Goal: Task Accomplishment & Management: Manage account settings

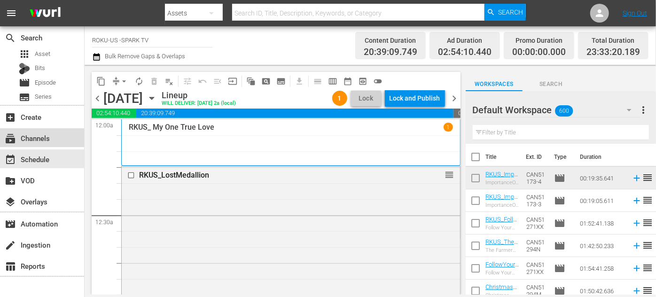
click at [45, 139] on div "subscriptions Channels" at bounding box center [26, 136] width 53 height 8
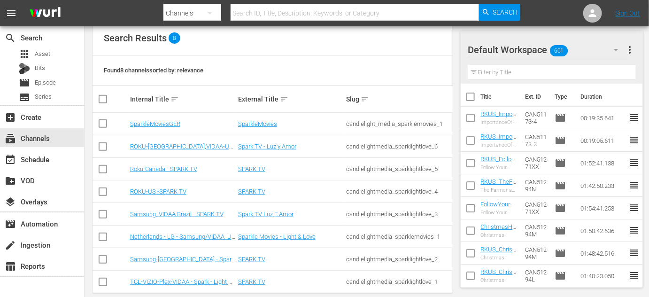
scroll to position [113, 0]
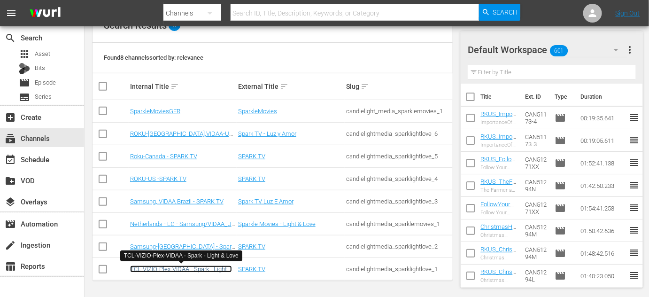
click at [193, 268] on link "TCL-VIZIO-Plex-VIDAA - Spark - Light & Love" at bounding box center [181, 272] width 102 height 14
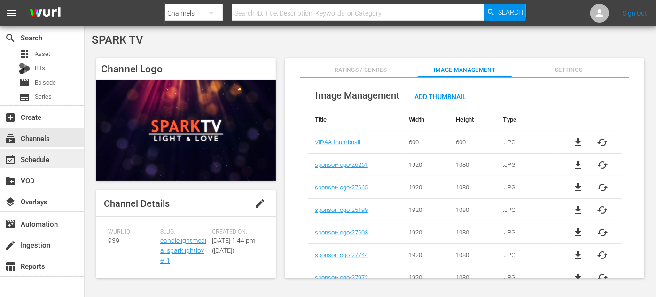
click at [29, 161] on div "event_available Schedule" at bounding box center [26, 158] width 53 height 8
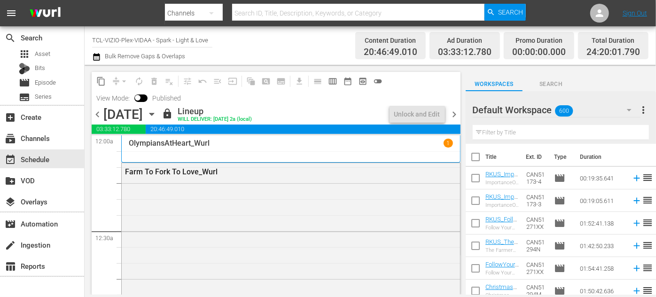
click at [154, 114] on icon "button" at bounding box center [151, 114] width 4 height 2
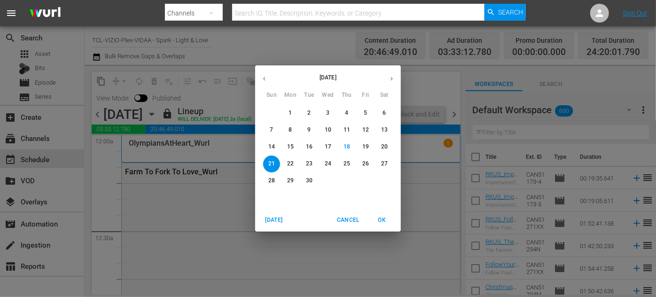
click at [272, 182] on p "28" at bounding box center [271, 181] width 7 height 8
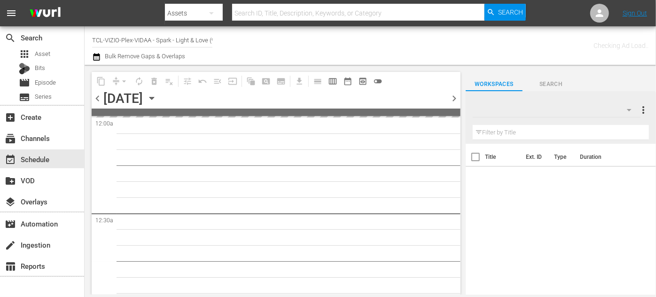
type input "TCL-VIZIO-Plex-VIDAA - Spark - Light & Love (939)"
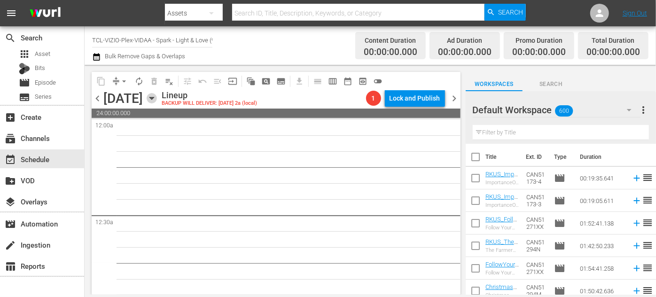
click at [157, 95] on icon "button" at bounding box center [152, 98] width 10 height 10
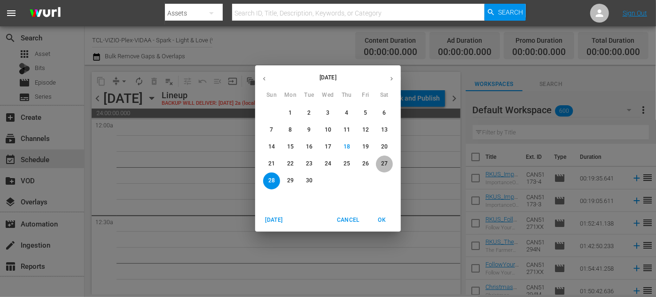
click at [382, 163] on p "27" at bounding box center [384, 164] width 7 height 8
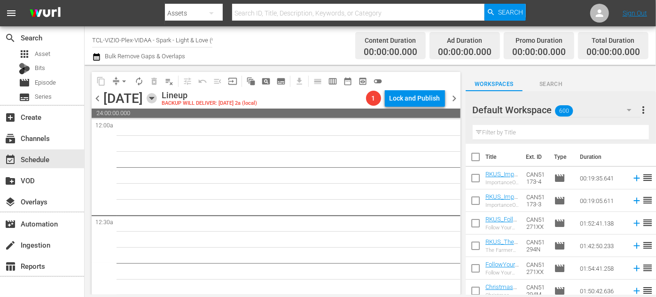
click at [157, 101] on icon "button" at bounding box center [152, 98] width 10 height 10
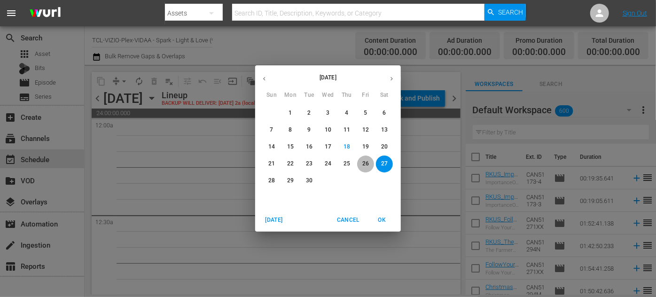
click at [364, 163] on p "26" at bounding box center [365, 164] width 7 height 8
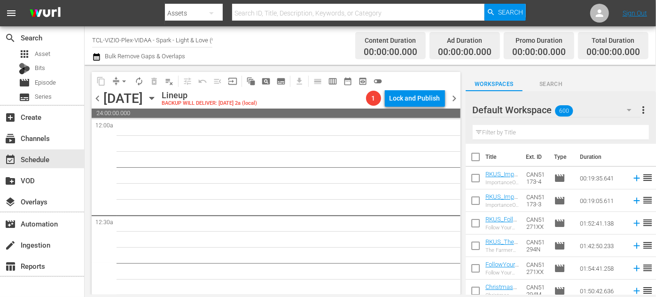
click at [157, 100] on icon "button" at bounding box center [152, 98] width 10 height 10
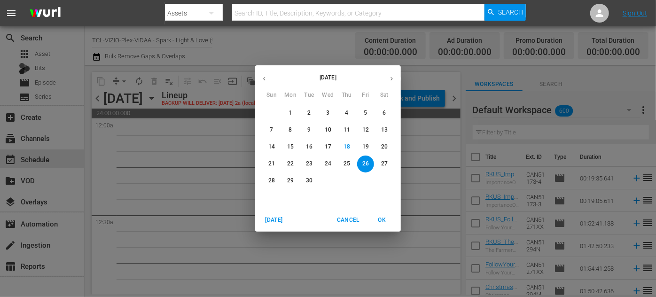
click at [348, 164] on p "25" at bounding box center [346, 164] width 7 height 8
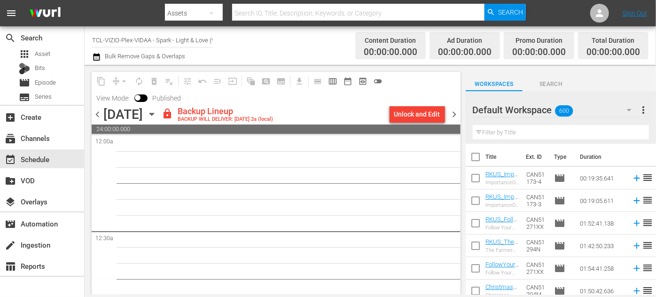
click at [157, 115] on icon "button" at bounding box center [152, 114] width 10 height 10
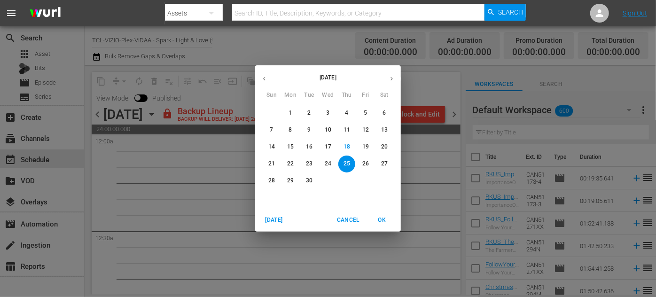
click at [289, 163] on p "22" at bounding box center [290, 164] width 7 height 8
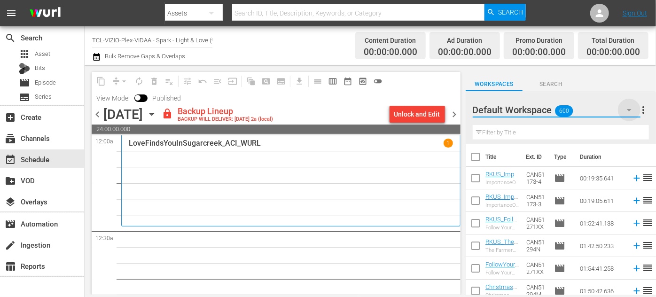
click at [628, 109] on icon "button" at bounding box center [629, 110] width 5 height 2
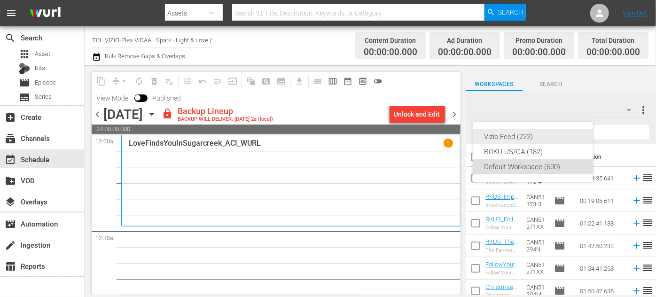
click at [518, 133] on div "Vizio Feed (222)" at bounding box center [533, 136] width 98 height 15
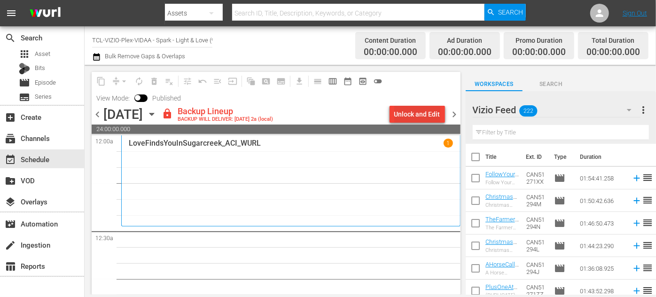
click at [425, 116] on div "Unlock and Edit" at bounding box center [417, 114] width 46 height 17
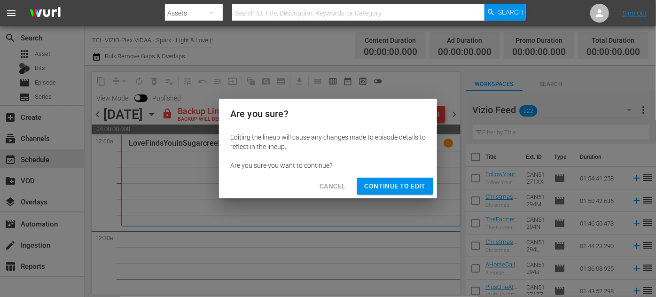
click at [412, 185] on span "Continue to Edit" at bounding box center [395, 186] width 61 height 12
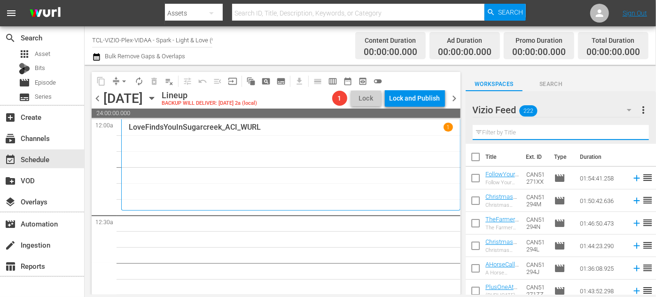
click at [489, 134] on input "text" at bounding box center [561, 132] width 176 height 15
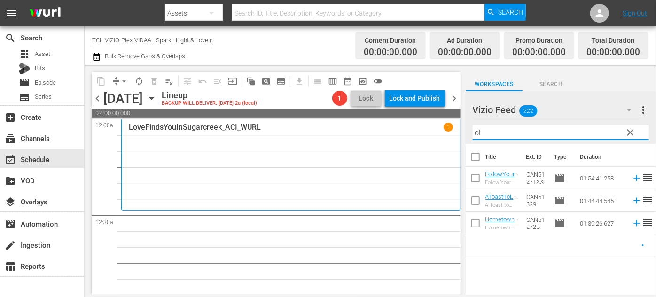
type input "o"
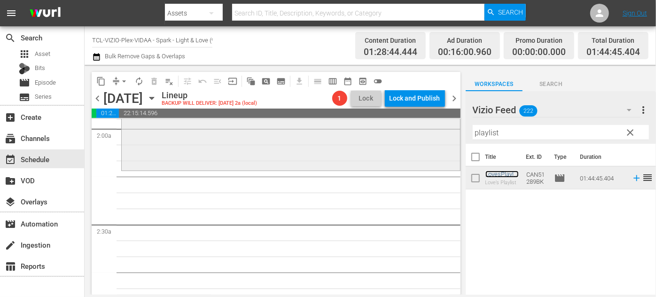
scroll to position [384, 0]
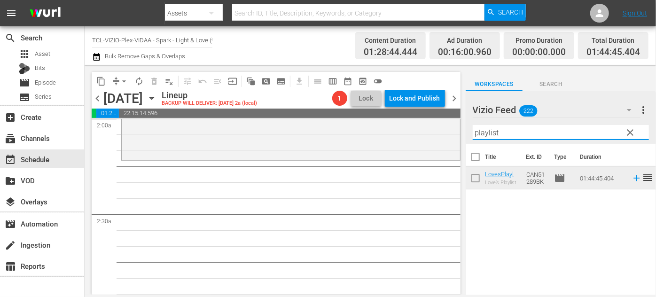
drag, startPoint x: 504, startPoint y: 133, endPoint x: 460, endPoint y: 133, distance: 43.7
click at [460, 133] on div "content_copy compress arrow_drop_down autorenew_outlined delete_forever_outline…" at bounding box center [370, 180] width 571 height 230
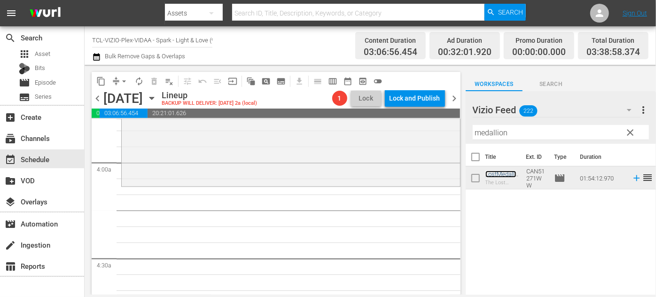
scroll to position [726, 0]
drag, startPoint x: 504, startPoint y: 133, endPoint x: 420, endPoint y: 130, distance: 84.2
click at [420, 130] on div "content_copy compress arrow_drop_down autorenew_outlined delete_forever_outline…" at bounding box center [370, 180] width 571 height 230
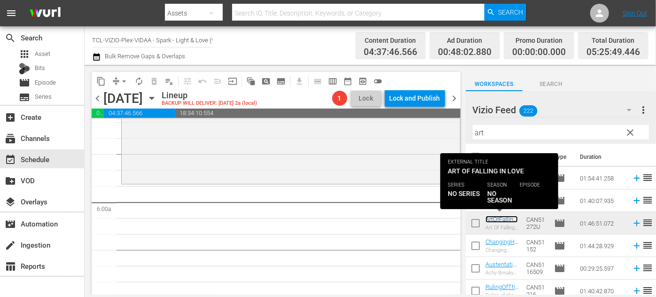
scroll to position [1110, 0]
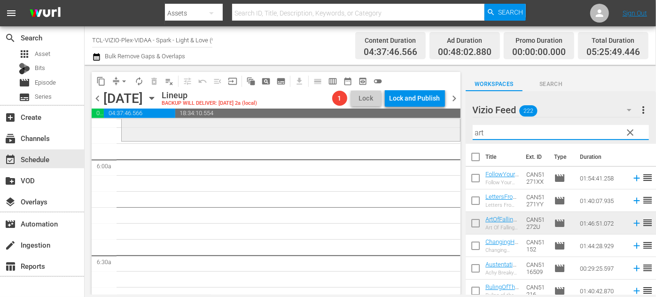
drag, startPoint x: 494, startPoint y: 132, endPoint x: 434, endPoint y: 132, distance: 59.7
click at [434, 132] on div "content_copy compress arrow_drop_down autorenew_outlined delete_forever_outline…" at bounding box center [370, 180] width 571 height 230
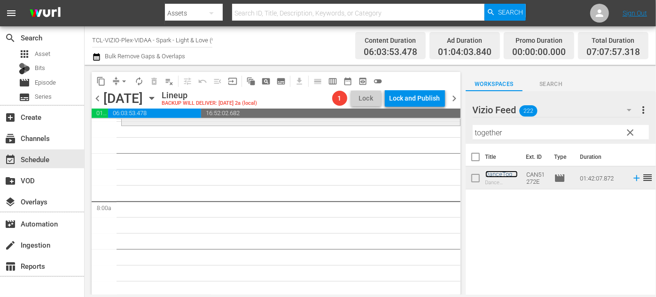
scroll to position [1451, 0]
drag, startPoint x: 520, startPoint y: 131, endPoint x: 407, endPoint y: 131, distance: 112.7
click at [407, 131] on div "content_copy compress arrow_drop_down autorenew_outlined delete_forever_outline…" at bounding box center [370, 180] width 571 height 230
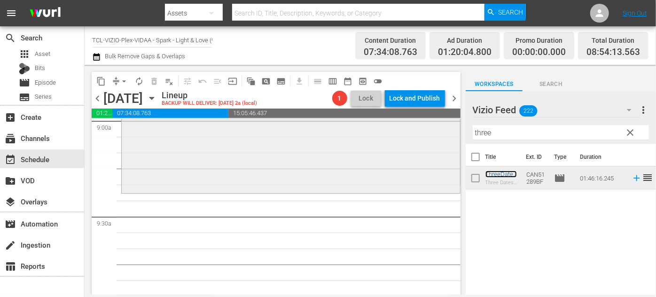
scroll to position [1751, 0]
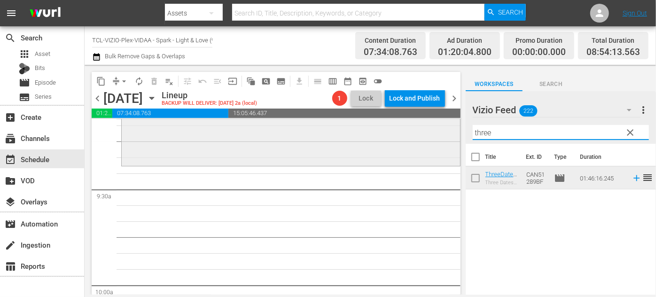
drag, startPoint x: 510, startPoint y: 131, endPoint x: 424, endPoint y: 133, distance: 86.0
click at [424, 133] on div "content_copy compress arrow_drop_down autorenew_outlined delete_forever_outline…" at bounding box center [370, 180] width 571 height 230
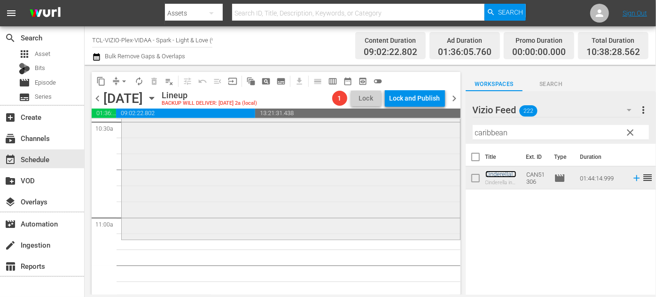
scroll to position [2049, 0]
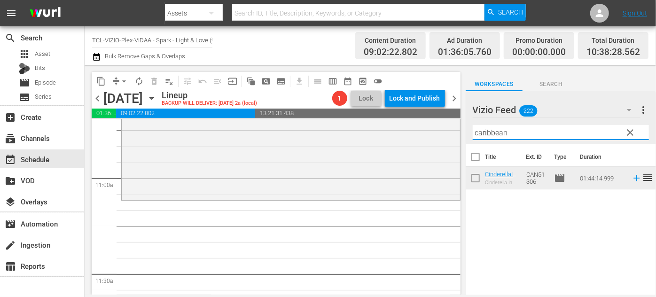
drag, startPoint x: 524, startPoint y: 131, endPoint x: 465, endPoint y: 132, distance: 59.2
click at [465, 132] on div "content_copy compress arrow_drop_down autorenew_outlined delete_forever_outline…" at bounding box center [370, 180] width 571 height 230
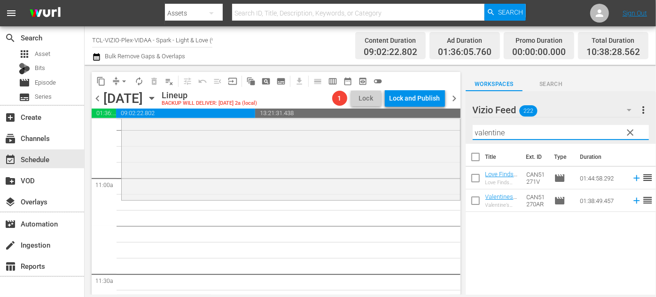
type input "valentine"
click at [499, 178] on div "Love Finds You In Valentine_Wurl Love Finds You In Valentine" at bounding box center [502, 178] width 34 height 15
drag, startPoint x: 334, startPoint y: 172, endPoint x: 272, endPoint y: 189, distance: 63.9
click at [291, 180] on div "CinderellaInTheCaribbean_WURL reorder" at bounding box center [291, 33] width 338 height 330
click at [272, 189] on div "content_copy compress arrow_drop_down autorenew_outlined delete_forever_outline…" at bounding box center [370, 180] width 571 height 230
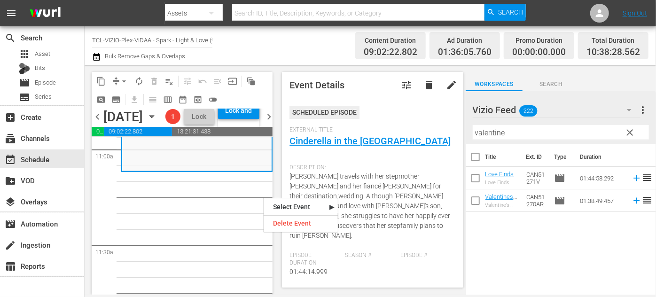
scroll to position [2092, 0]
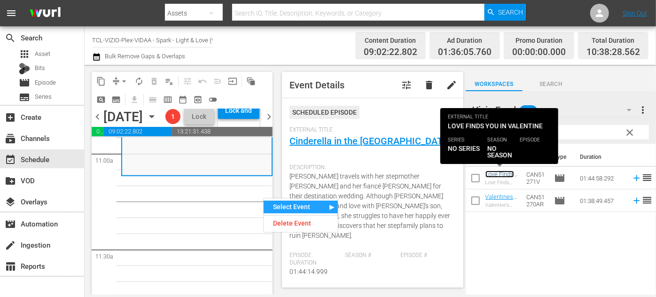
click at [498, 175] on link "Love Finds You In Valentine_Wurl" at bounding box center [501, 185] width 33 height 28
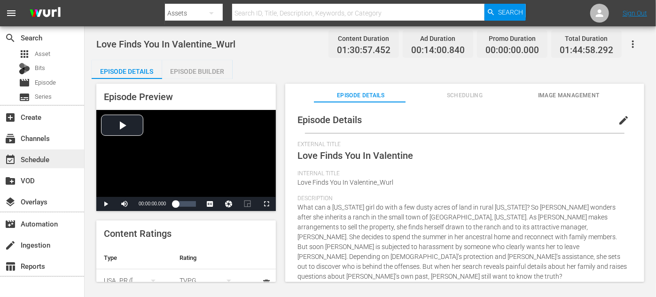
click at [50, 158] on div "event_available Schedule" at bounding box center [26, 158] width 53 height 8
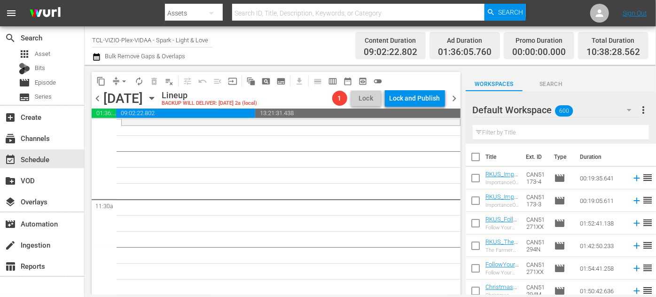
scroll to position [2092, 0]
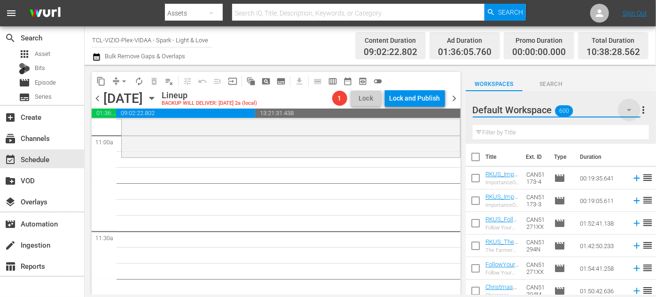
click at [629, 111] on icon "button" at bounding box center [629, 110] width 5 height 2
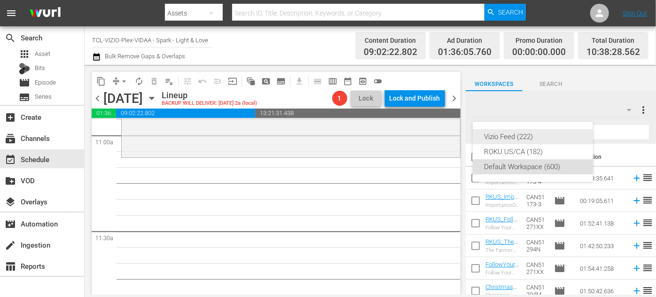
click at [516, 137] on div "Vizio Feed (222)" at bounding box center [533, 136] width 98 height 15
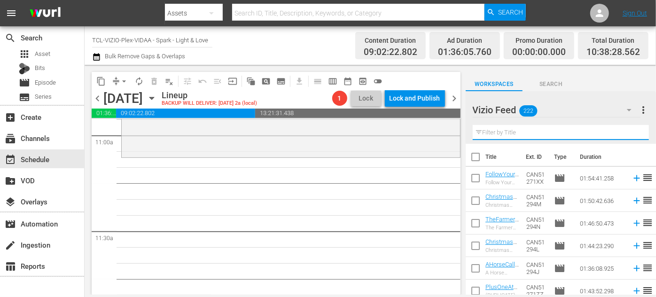
click at [503, 135] on input "text" at bounding box center [561, 132] width 176 height 15
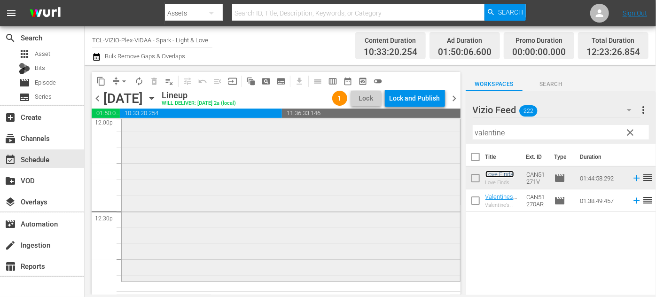
scroll to position [2349, 0]
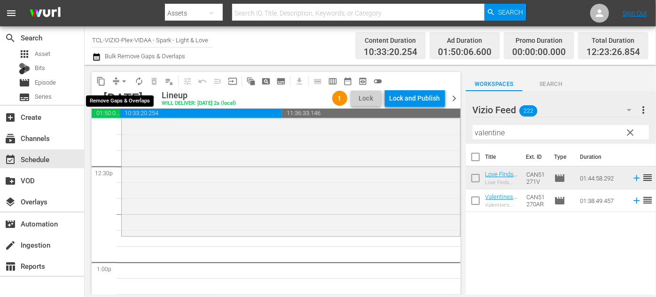
click at [121, 78] on span "arrow_drop_down" at bounding box center [123, 81] width 9 height 9
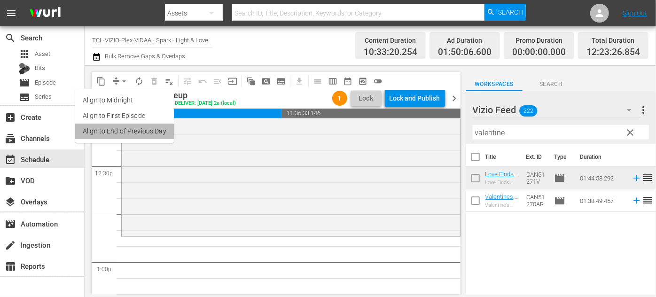
click at [140, 133] on li "Align to End of Previous Day" at bounding box center [124, 132] width 99 height 16
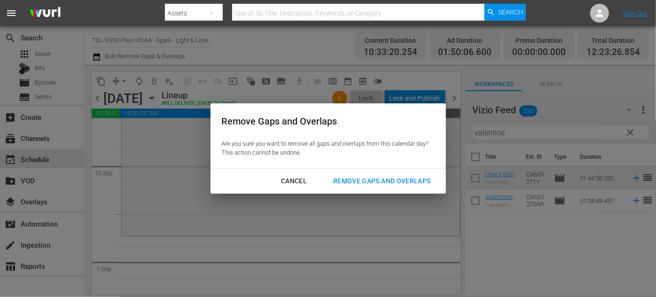
click at [355, 181] on div "Remove Gaps and Overlaps" at bounding box center [382, 181] width 112 height 12
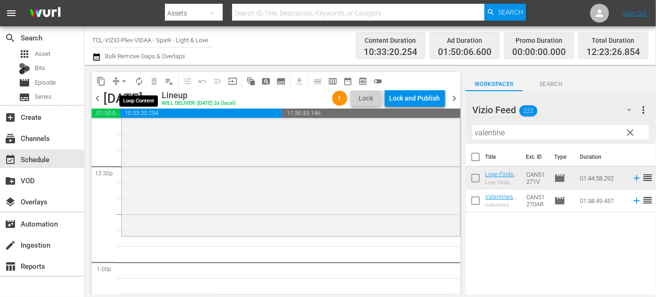
click at [136, 79] on span "autorenew_outlined" at bounding box center [138, 81] width 9 height 9
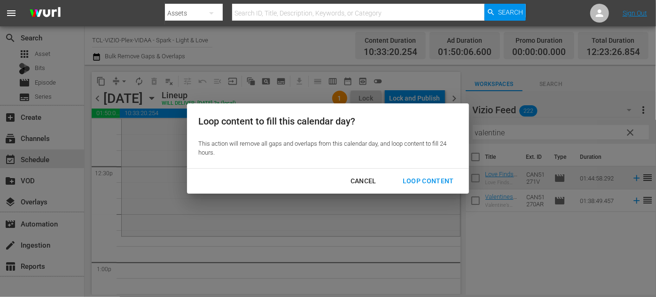
click at [421, 180] on div "Loop Content" at bounding box center [428, 181] width 66 height 12
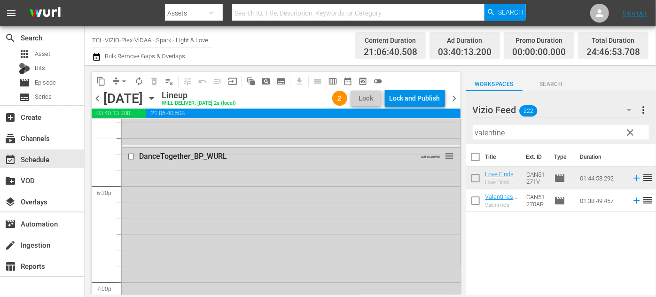
scroll to position [3459, 0]
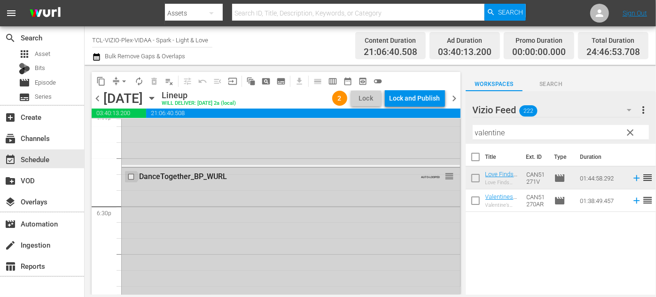
click at [132, 175] on input "checkbox" at bounding box center [132, 176] width 10 height 8
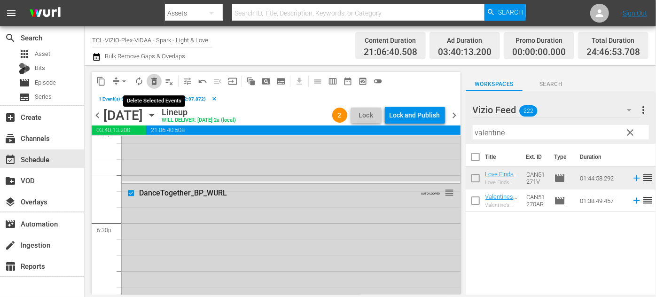
click at [151, 81] on span "delete_forever_outlined" at bounding box center [153, 81] width 9 height 9
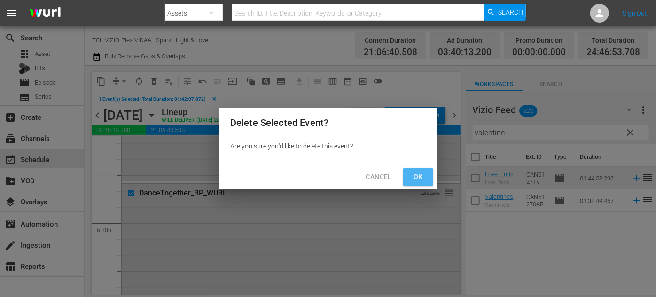
click at [425, 175] on span "Ok" at bounding box center [418, 177] width 15 height 12
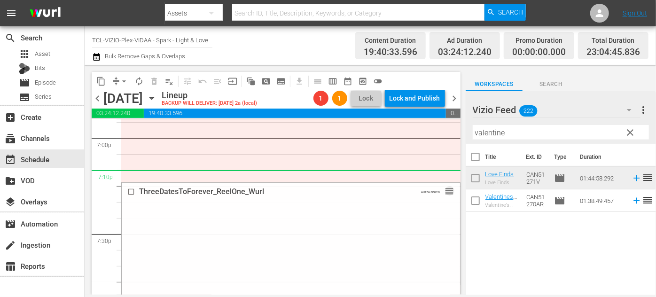
scroll to position [3587, 0]
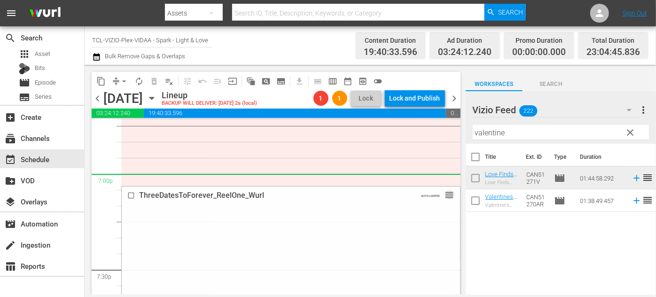
drag, startPoint x: 441, startPoint y: 286, endPoint x: 425, endPoint y: 174, distance: 113.0
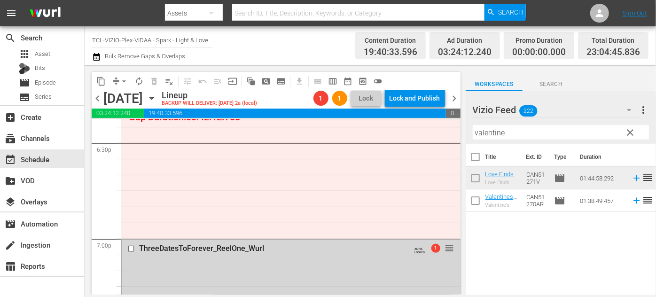
scroll to position [3501, 0]
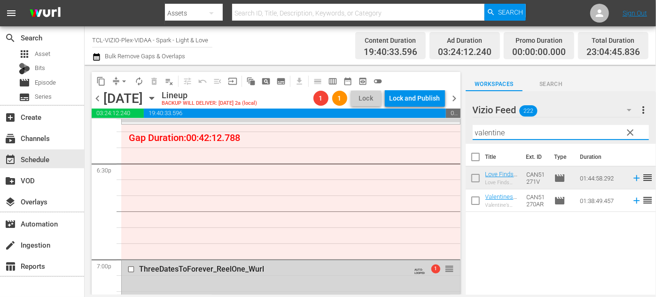
drag, startPoint x: 501, startPoint y: 132, endPoint x: 466, endPoint y: 132, distance: 35.2
click at [466, 132] on div "Vizio Feed 222 Vizio Feed more_vert clear Filter by Title valentine" at bounding box center [561, 117] width 190 height 53
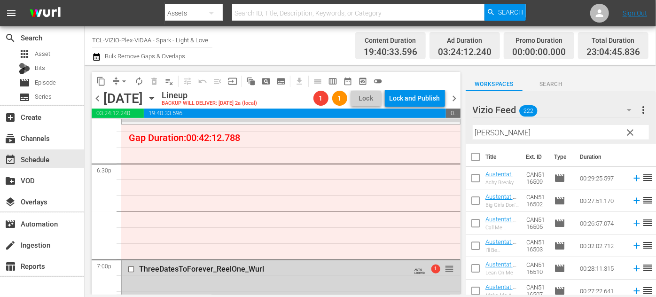
click at [469, 131] on div "Vizio Feed 222 Vizio Feed more_vert clear Filter by Title austen" at bounding box center [561, 117] width 190 height 53
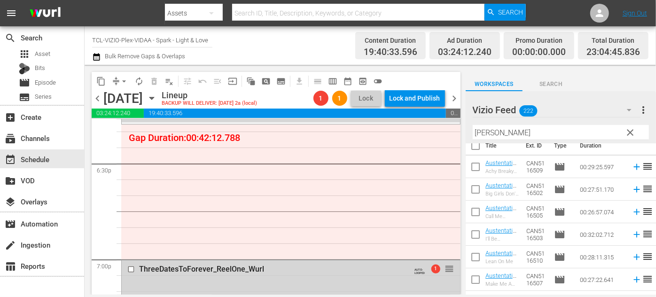
scroll to position [0, 0]
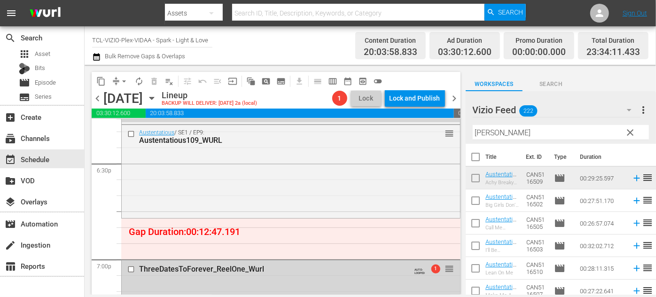
click at [467, 132] on div "Vizio Feed 222 Vizio Feed more_vert clear Filter by Title austen" at bounding box center [561, 117] width 190 height 53
click at [496, 132] on input "austen" at bounding box center [561, 132] width 176 height 15
drag, startPoint x: 496, startPoint y: 132, endPoint x: 465, endPoint y: 132, distance: 31.0
click at [465, 132] on div "content_copy compress arrow_drop_down autorenew_outlined delete_forever_outline…" at bounding box center [370, 180] width 571 height 230
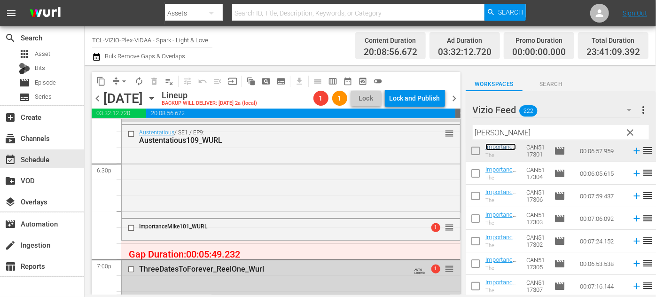
scroll to position [96, 0]
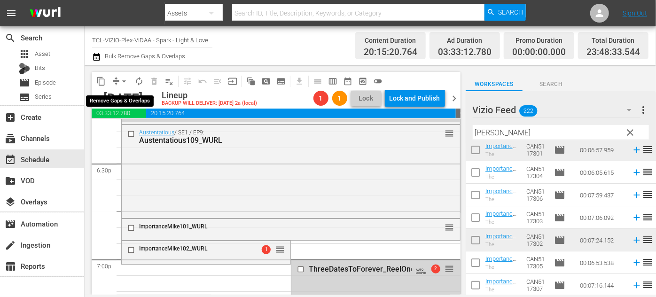
click at [125, 80] on span "arrow_drop_down" at bounding box center [123, 81] width 9 height 9
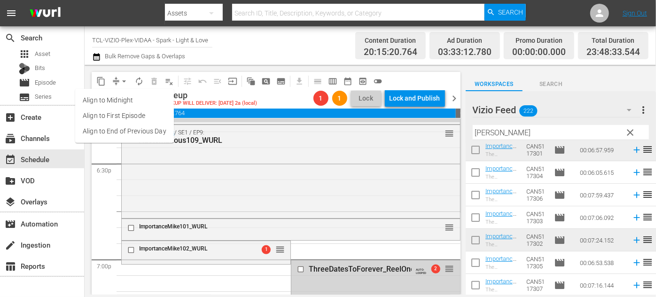
click at [163, 129] on li "Align to End of Previous Day" at bounding box center [124, 132] width 99 height 16
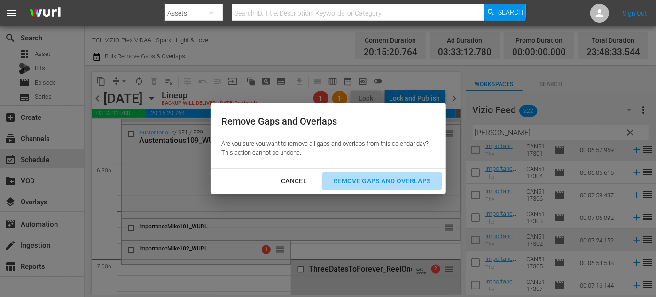
click at [338, 178] on div "Remove Gaps and Overlaps" at bounding box center [382, 181] width 112 height 12
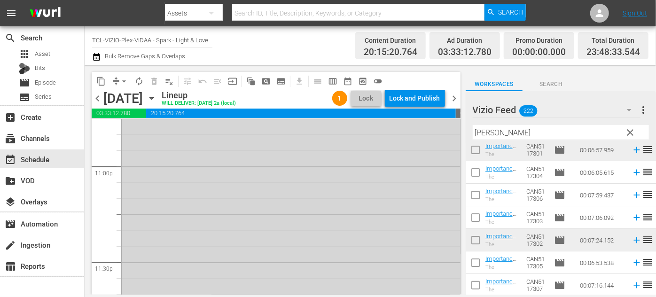
scroll to position [4310, 0]
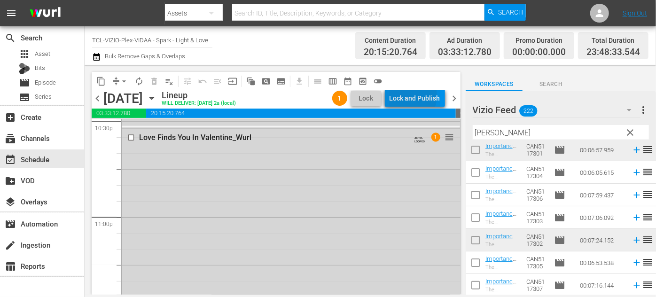
click at [411, 96] on div "Lock and Publish" at bounding box center [414, 98] width 51 height 17
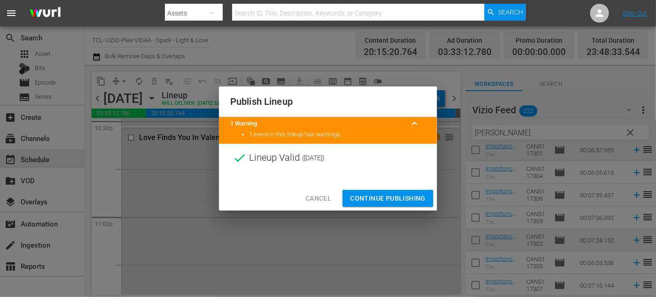
click at [384, 201] on span "Continue Publishing" at bounding box center [388, 199] width 76 height 12
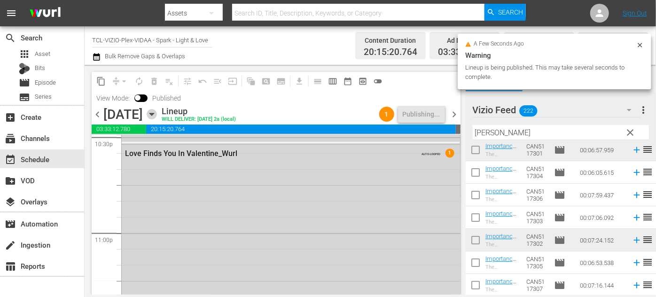
click at [157, 116] on icon "button" at bounding box center [152, 114] width 10 height 10
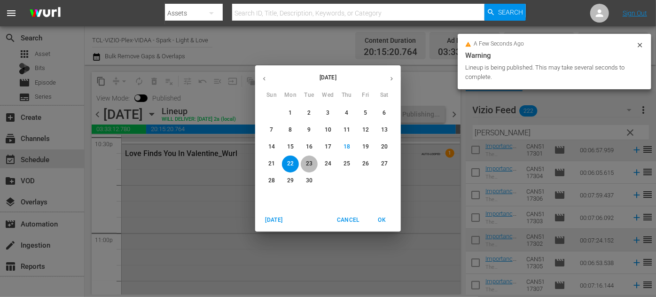
click at [307, 162] on p "23" at bounding box center [309, 164] width 7 height 8
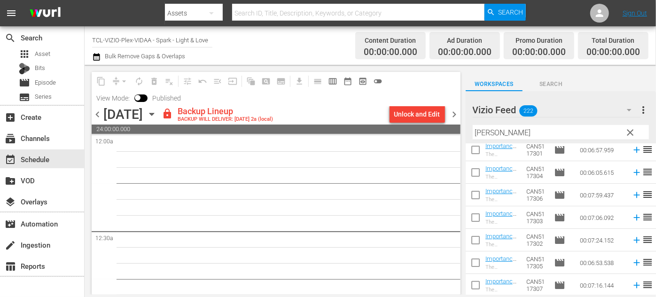
click at [98, 116] on span "chevron_left" at bounding box center [98, 115] width 12 height 12
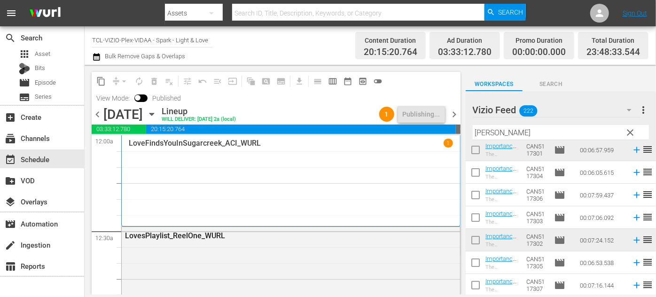
click at [157, 116] on icon "button" at bounding box center [152, 114] width 10 height 10
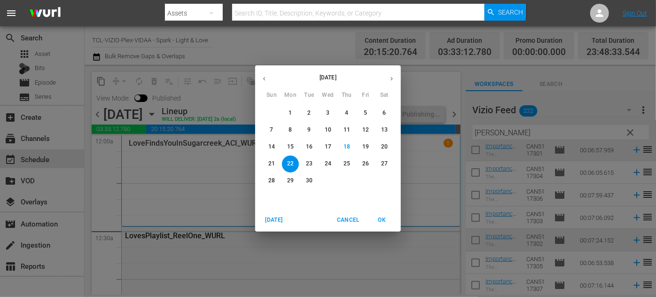
click at [312, 164] on p "23" at bounding box center [309, 164] width 7 height 8
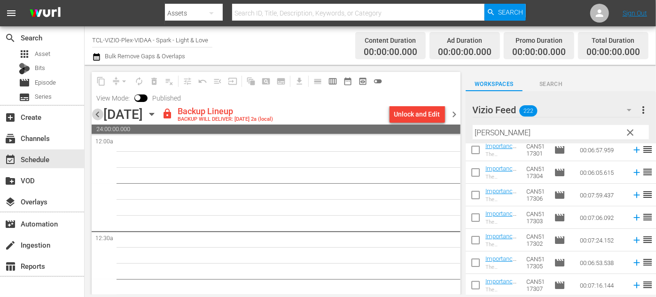
click at [101, 114] on span "chevron_left" at bounding box center [98, 115] width 12 height 12
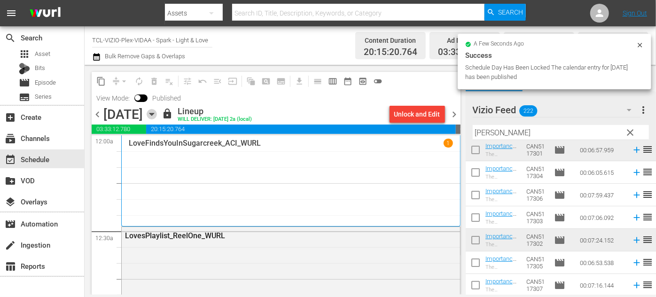
click at [157, 115] on icon "button" at bounding box center [152, 114] width 10 height 10
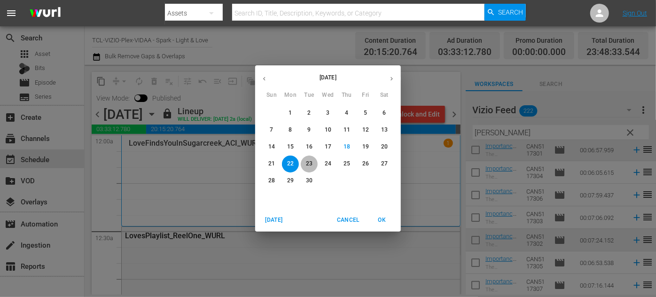
click at [306, 163] on p "23" at bounding box center [309, 164] width 7 height 8
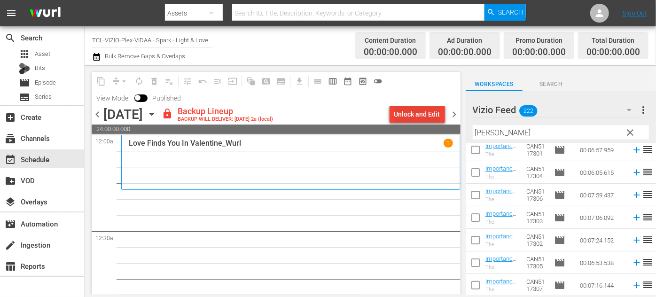
click at [403, 110] on div "Unlock and Edit" at bounding box center [417, 114] width 46 height 17
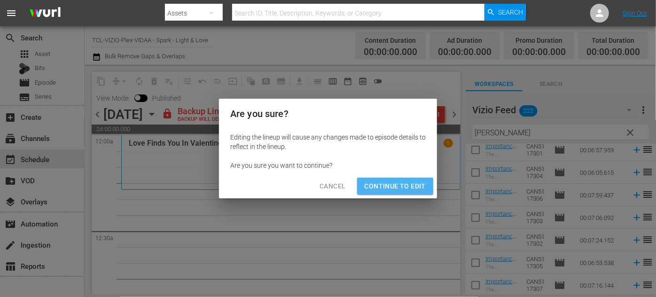
click at [408, 188] on span "Continue to Edit" at bounding box center [395, 186] width 61 height 12
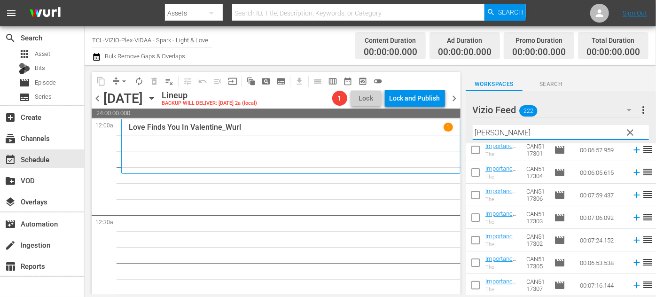
drag, startPoint x: 502, startPoint y: 134, endPoint x: 472, endPoint y: 132, distance: 30.6
click at [472, 132] on div "Vizio Feed 222 Vizio Feed more_vert clear Filter by Title mike" at bounding box center [561, 117] width 190 height 53
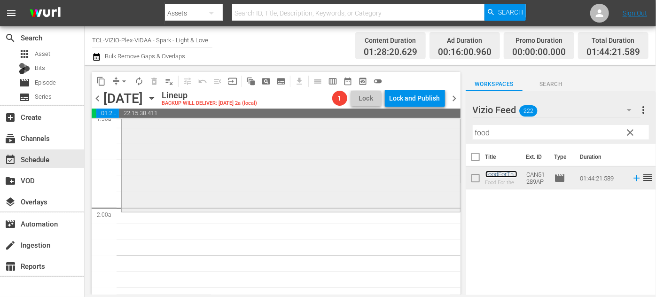
scroll to position [299, 0]
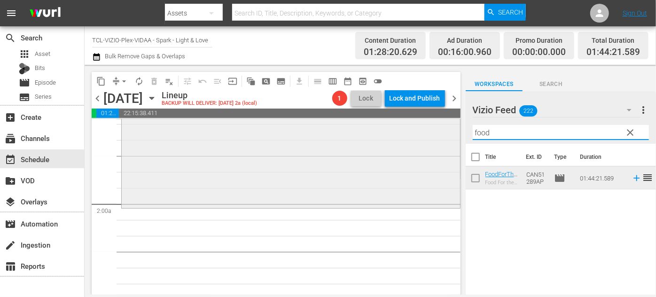
drag, startPoint x: 493, startPoint y: 132, endPoint x: 447, endPoint y: 133, distance: 46.0
click at [447, 133] on div "content_copy compress arrow_drop_down autorenew_outlined delete_forever_outline…" at bounding box center [370, 180] width 571 height 230
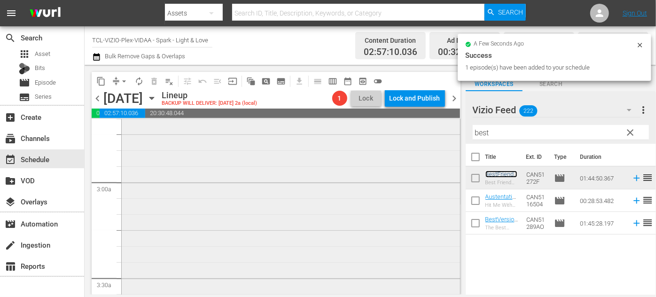
scroll to position [640, 0]
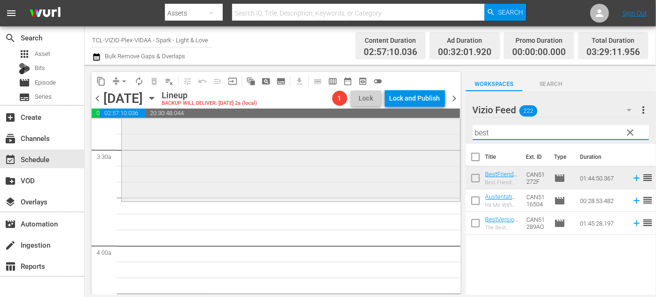
drag, startPoint x: 511, startPoint y: 130, endPoint x: 444, endPoint y: 135, distance: 66.9
click at [444, 135] on div "content_copy compress arrow_drop_down autorenew_outlined delete_forever_outline…" at bounding box center [370, 180] width 571 height 230
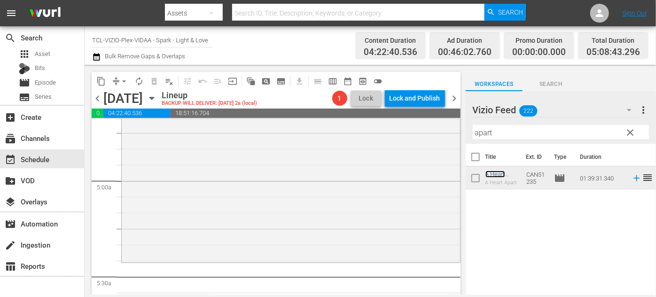
scroll to position [939, 0]
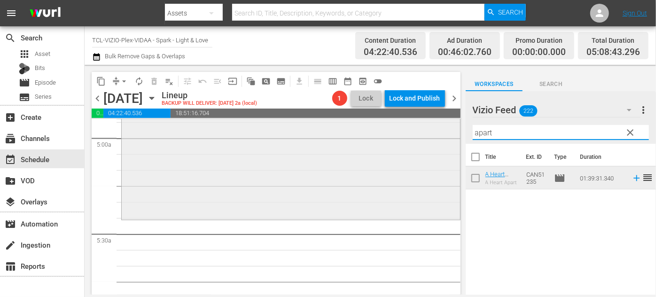
drag, startPoint x: 462, startPoint y: 135, endPoint x: 442, endPoint y: 135, distance: 20.2
click at [442, 135] on div "content_copy compress arrow_drop_down autorenew_outlined delete_forever_outline…" at bounding box center [370, 180] width 571 height 230
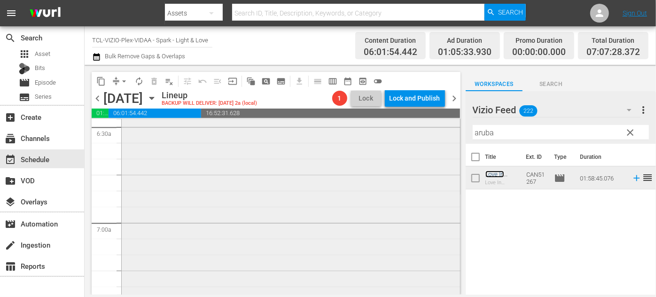
scroll to position [1324, 0]
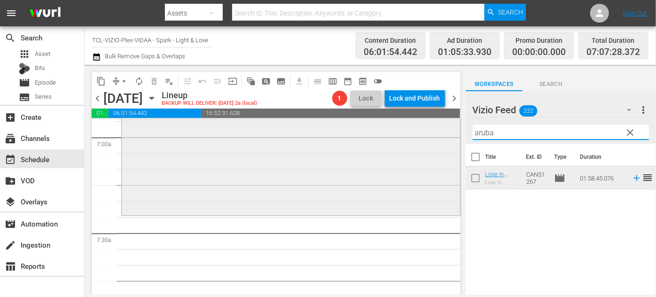
drag, startPoint x: 504, startPoint y: 133, endPoint x: 436, endPoint y: 132, distance: 67.6
click at [436, 132] on div "content_copy compress arrow_drop_down autorenew_outlined delete_forever_outline…" at bounding box center [370, 180] width 571 height 230
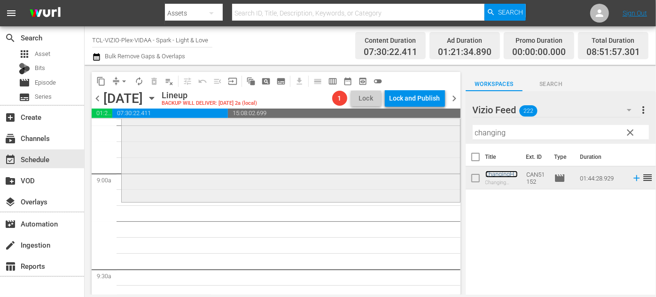
scroll to position [1708, 0]
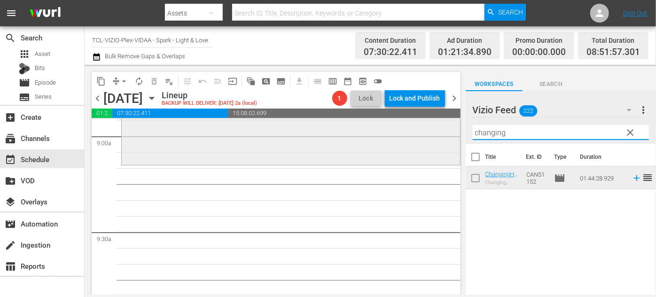
drag, startPoint x: 509, startPoint y: 132, endPoint x: 418, endPoint y: 133, distance: 90.7
click at [418, 133] on div "content_copy compress arrow_drop_down autorenew_outlined delete_forever_outline…" at bounding box center [370, 180] width 571 height 230
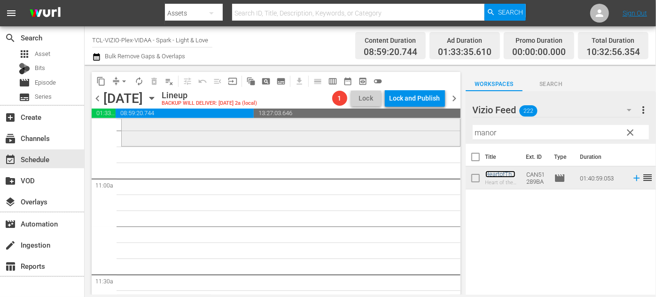
scroll to position [2049, 0]
drag, startPoint x: 506, startPoint y: 130, endPoint x: 435, endPoint y: 130, distance: 70.9
click at [438, 130] on div "content_copy compress arrow_drop_down autorenew_outlined delete_forever_outline…" at bounding box center [370, 180] width 571 height 230
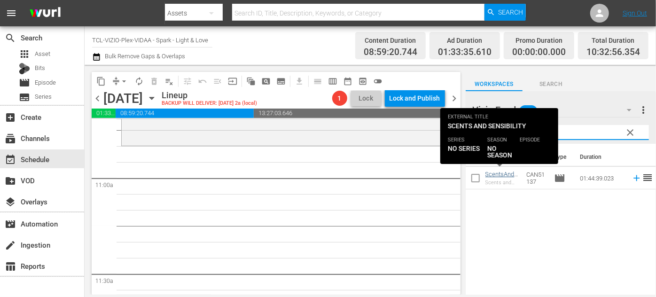
type input "scents"
click at [491, 174] on link "ScentsAndSensibility_WURL" at bounding box center [501, 181] width 33 height 21
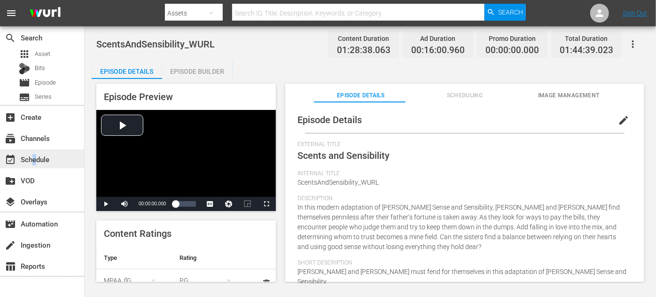
click at [34, 159] on div "event_available Schedule" at bounding box center [26, 158] width 53 height 8
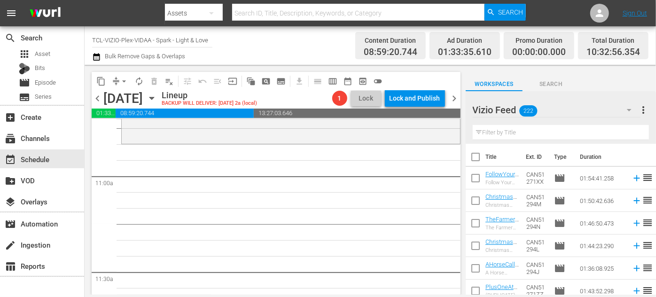
scroll to position [2049, 0]
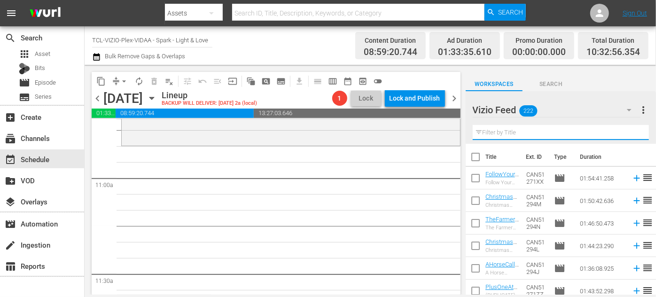
click at [514, 134] on input "text" at bounding box center [561, 132] width 176 height 15
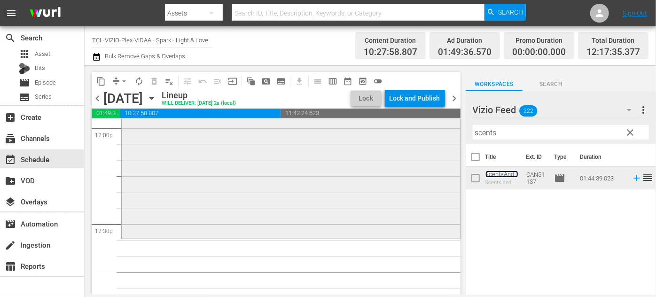
scroll to position [2306, 0]
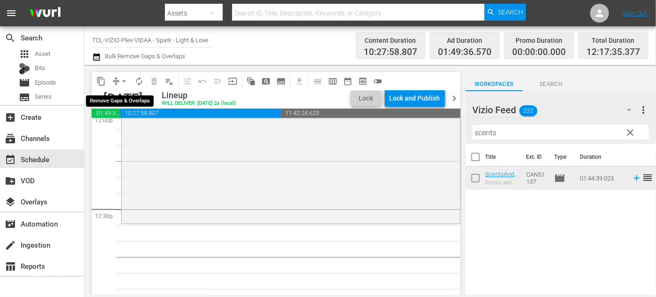
click at [124, 82] on span "arrow_drop_down" at bounding box center [123, 81] width 9 height 9
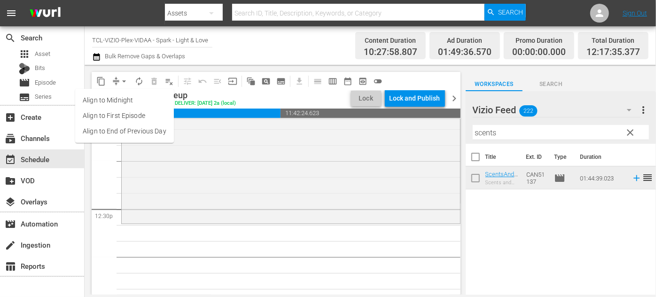
click at [143, 132] on li "Align to End of Previous Day" at bounding box center [124, 132] width 99 height 16
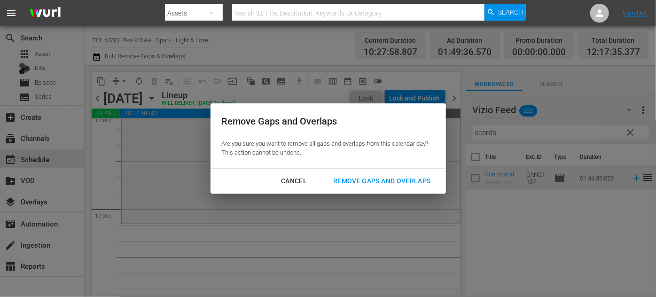
click at [415, 180] on div "Remove Gaps and Overlaps" at bounding box center [382, 181] width 112 height 12
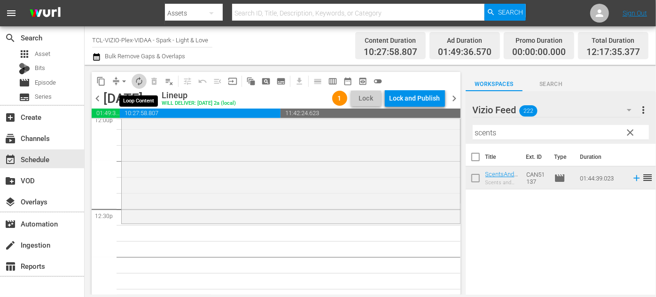
click at [136, 80] on span "autorenew_outlined" at bounding box center [138, 81] width 9 height 9
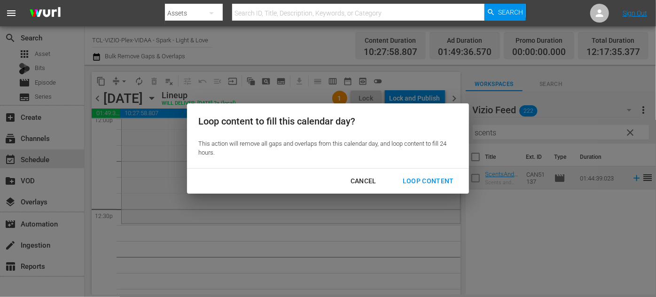
click at [421, 180] on div "Loop Content" at bounding box center [428, 181] width 66 height 12
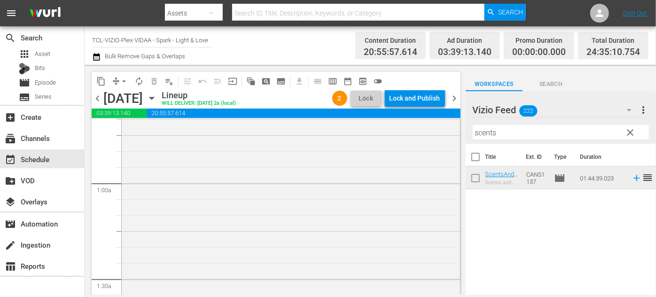
scroll to position [0, 0]
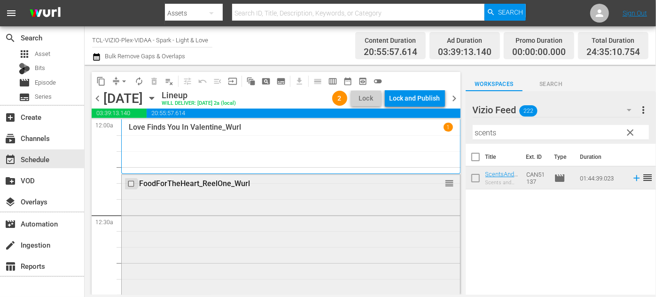
click at [131, 184] on input "checkbox" at bounding box center [132, 183] width 10 height 8
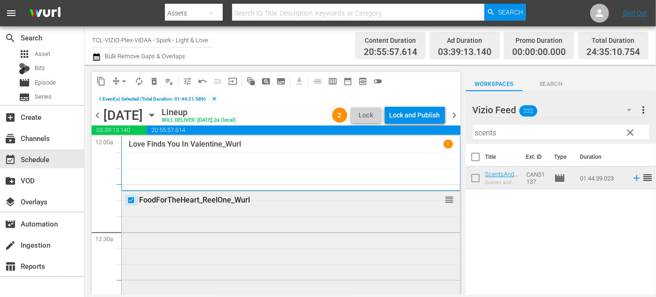
click at [130, 199] on input "checkbox" at bounding box center [132, 200] width 10 height 8
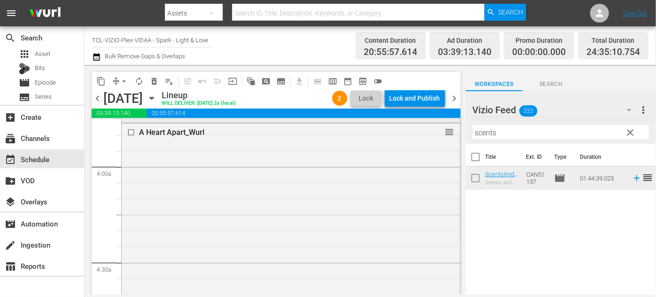
scroll to position [726, 0]
click at [129, 126] on input "checkbox" at bounding box center [132, 126] width 10 height 8
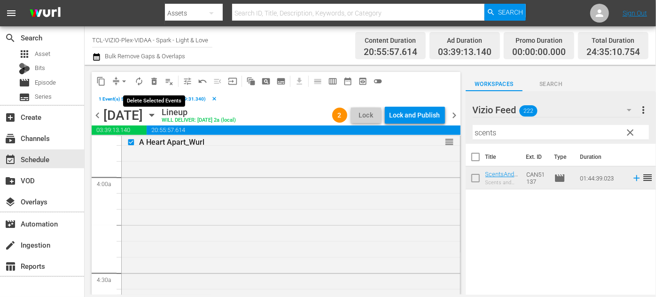
click at [155, 85] on span "delete_forever_outlined" at bounding box center [153, 81] width 9 height 9
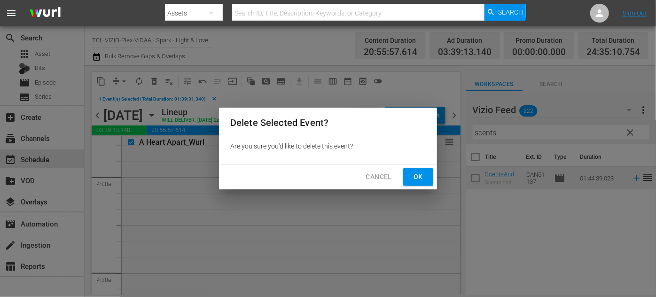
click at [420, 180] on span "Ok" at bounding box center [418, 177] width 15 height 12
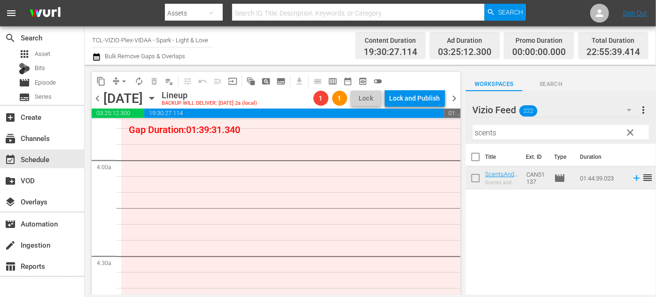
scroll to position [640, 0]
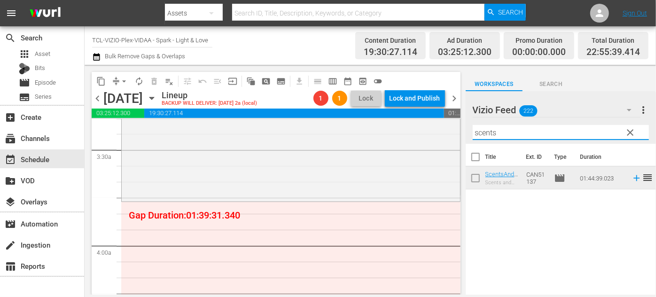
drag, startPoint x: 512, startPoint y: 133, endPoint x: 472, endPoint y: 132, distance: 39.9
click at [472, 132] on div "Vizio Feed 222 Vizio Feed more_vert clear Filter by Title scents" at bounding box center [561, 117] width 190 height 53
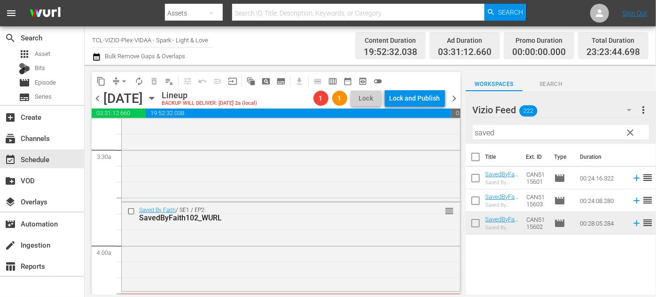
scroll to position [768, 0]
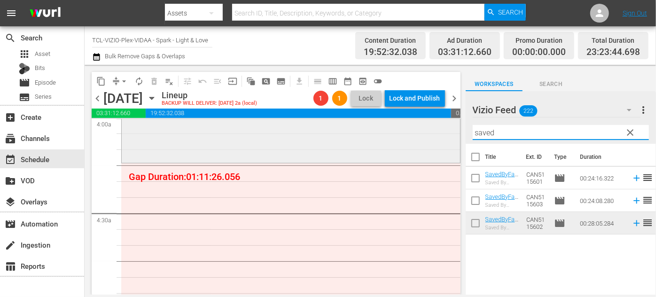
drag, startPoint x: 507, startPoint y: 129, endPoint x: 430, endPoint y: 132, distance: 77.6
click at [428, 132] on div "content_copy compress arrow_drop_down autorenew_outlined delete_forever_outline…" at bounding box center [370, 180] width 571 height 230
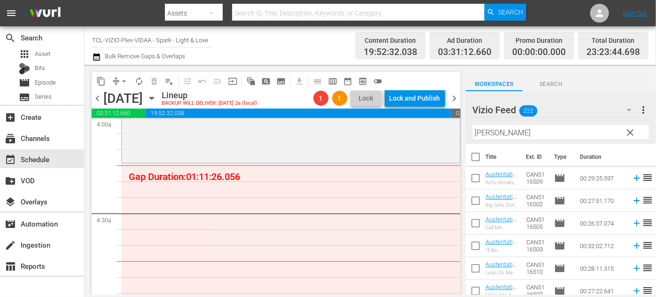
click at [463, 127] on div "content_copy compress arrow_drop_down autorenew_outlined delete_forever_outline…" at bounding box center [275, 180] width 381 height 230
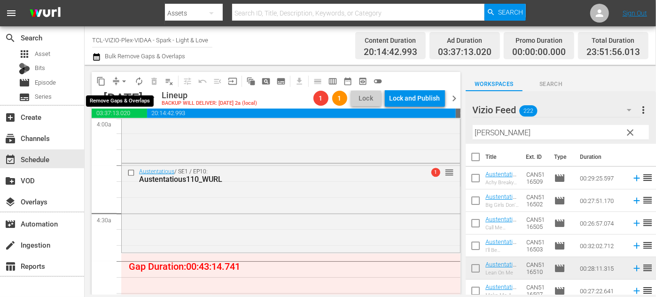
click at [125, 79] on span "arrow_drop_down" at bounding box center [123, 81] width 9 height 9
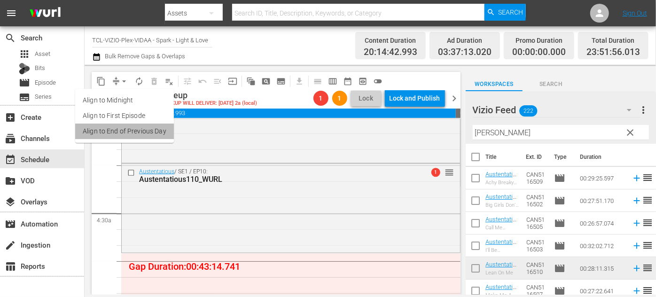
click at [133, 131] on li "Align to End of Previous Day" at bounding box center [124, 132] width 99 height 16
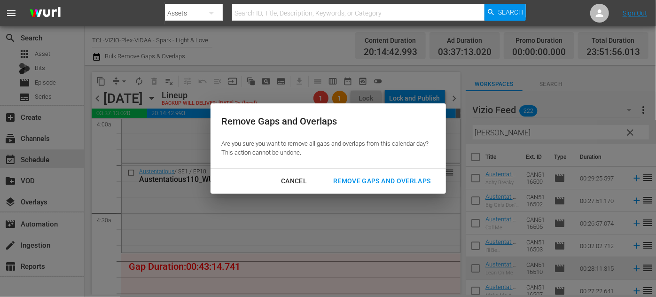
click at [403, 182] on div "Remove Gaps and Overlaps" at bounding box center [382, 181] width 112 height 12
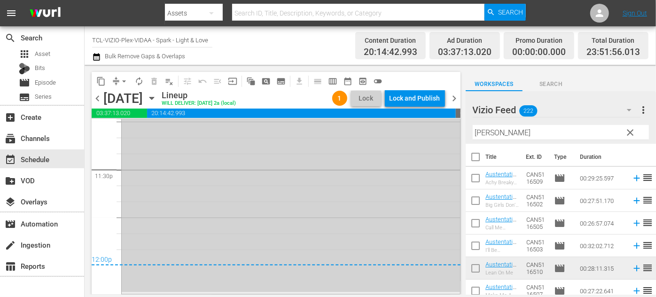
scroll to position [4283, 0]
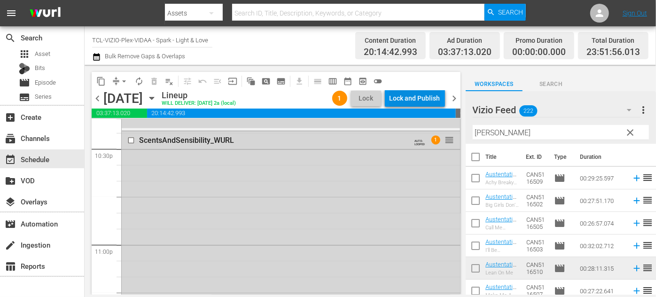
click at [398, 97] on div "Lock and Publish" at bounding box center [414, 98] width 51 height 17
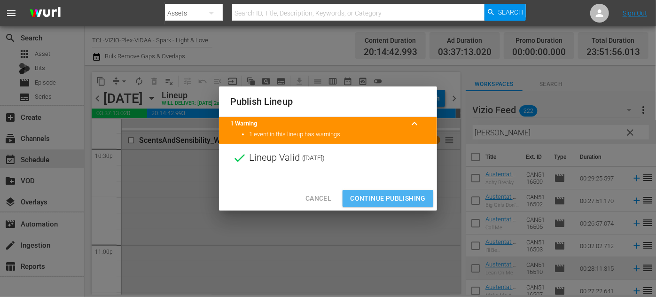
click at [386, 199] on span "Continue Publishing" at bounding box center [388, 199] width 76 height 12
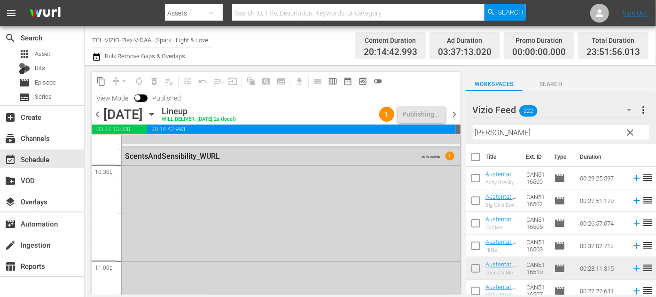
click at [157, 113] on icon "button" at bounding box center [152, 114] width 10 height 10
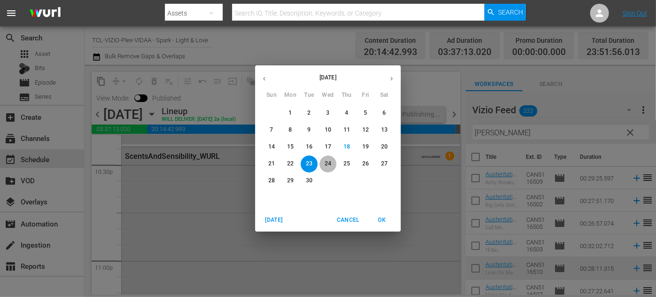
click at [326, 161] on p "24" at bounding box center [328, 164] width 7 height 8
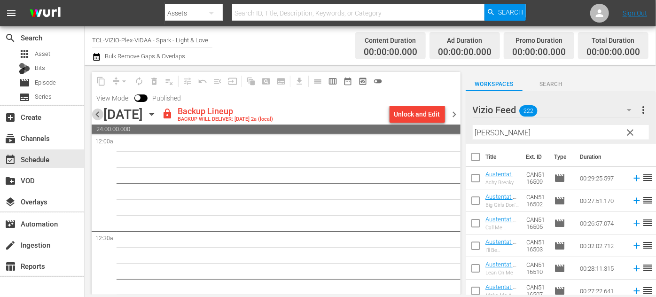
click at [95, 114] on span "chevron_left" at bounding box center [98, 115] width 12 height 12
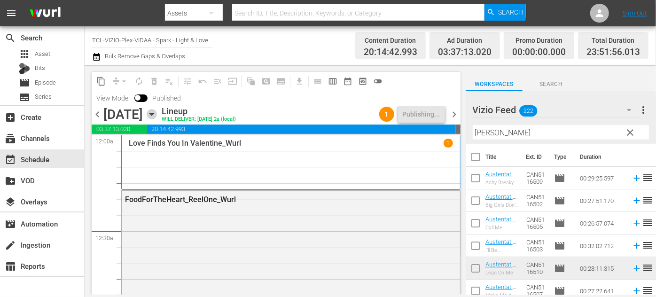
click at [154, 114] on icon "button" at bounding box center [151, 114] width 4 height 2
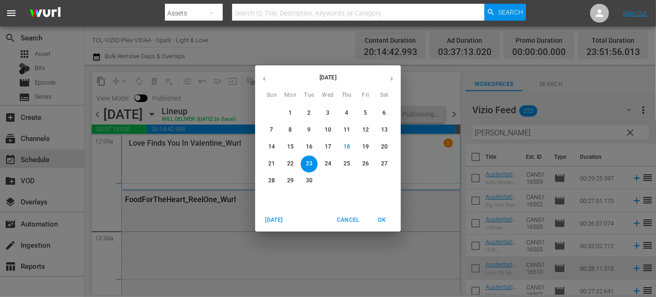
click at [324, 163] on span "24" at bounding box center [327, 164] width 17 height 8
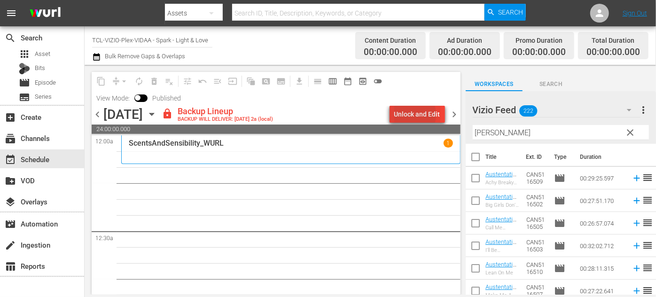
click at [406, 114] on div "Unlock and Edit" at bounding box center [417, 114] width 46 height 17
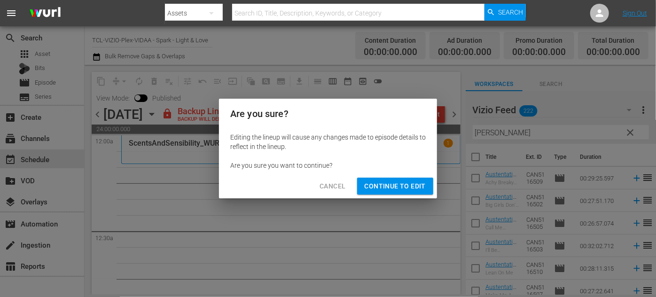
click at [397, 187] on span "Continue to Edit" at bounding box center [395, 186] width 61 height 12
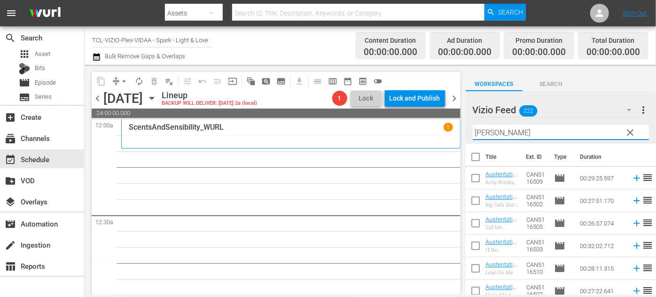
drag, startPoint x: 504, startPoint y: 133, endPoint x: 452, endPoint y: 134, distance: 52.1
click at [452, 134] on div "content_copy compress arrow_drop_down autorenew_outlined delete_forever_outline…" at bounding box center [370, 180] width 571 height 230
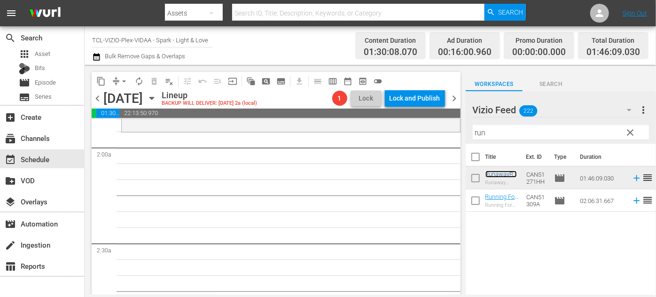
scroll to position [341, 0]
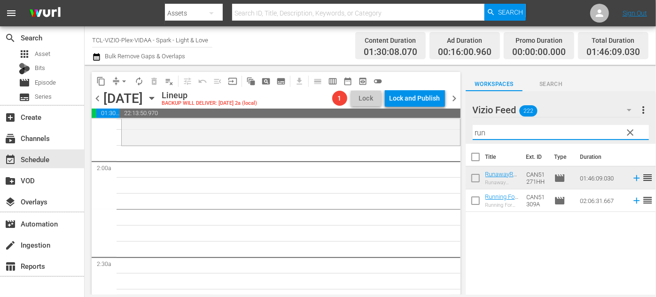
click at [420, 135] on div "content_copy compress arrow_drop_down autorenew_outlined delete_forever_outline…" at bounding box center [370, 180] width 571 height 230
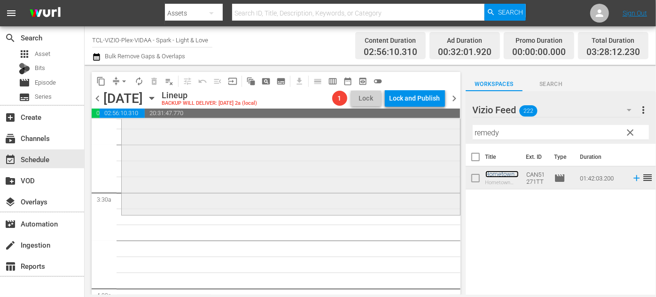
scroll to position [640, 0]
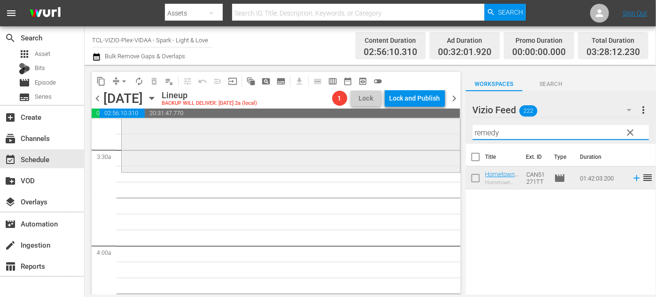
drag, startPoint x: 504, startPoint y: 133, endPoint x: 436, endPoint y: 130, distance: 68.7
click at [436, 130] on div "content_copy compress arrow_drop_down autorenew_outlined delete_forever_outline…" at bounding box center [370, 180] width 571 height 230
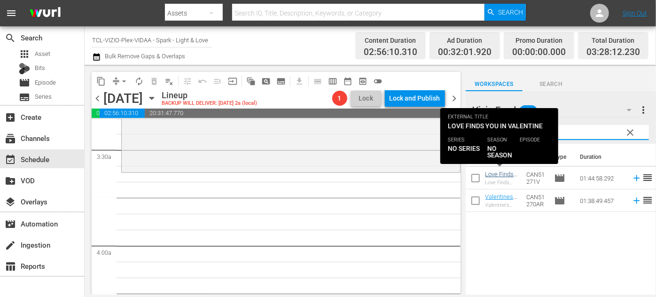
type input "valentine"
click at [495, 176] on link "Love Finds You In Valentine_Wurl" at bounding box center [501, 185] width 33 height 28
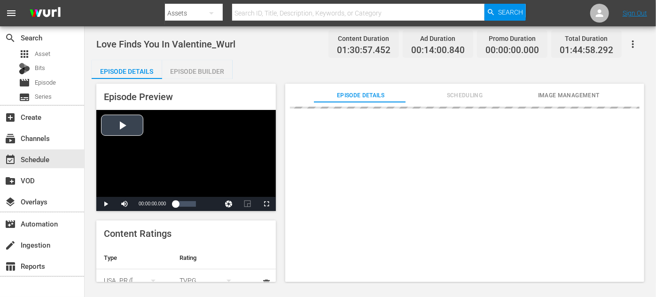
click at [253, 171] on div "Episode Preview Video Player is loading. Play Video Play Mute Current Time 00:0…" at bounding box center [370, 184] width 557 height 210
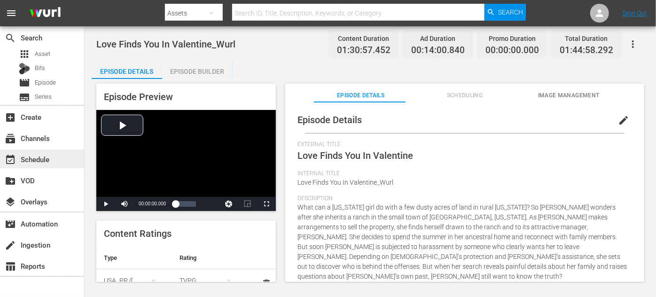
click at [44, 162] on div "event_available Schedule" at bounding box center [26, 158] width 53 height 8
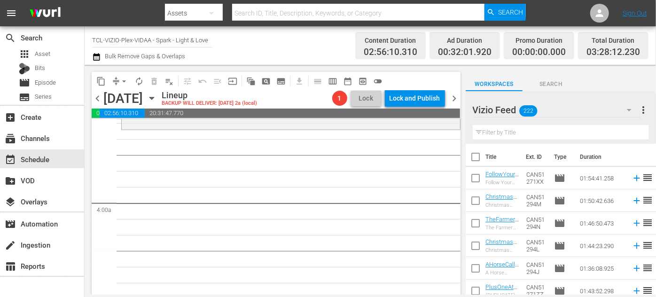
scroll to position [640, 0]
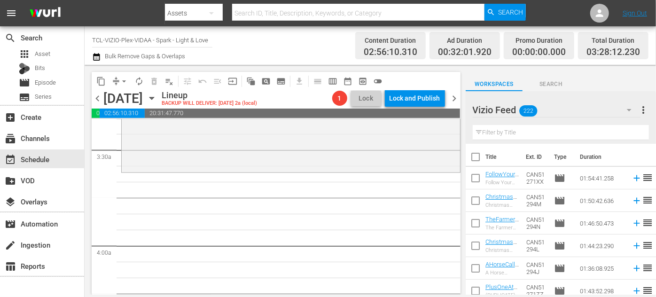
click at [481, 132] on input "text" at bounding box center [561, 132] width 176 height 15
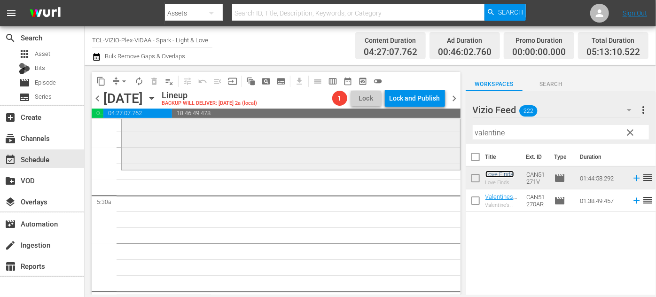
scroll to position [982, 0]
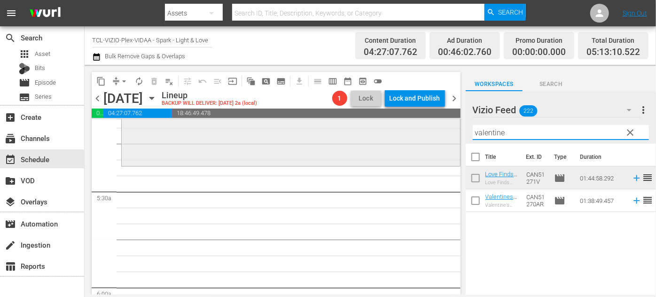
drag, startPoint x: 524, startPoint y: 133, endPoint x: 436, endPoint y: 127, distance: 88.1
click at [436, 127] on div "content_copy compress arrow_drop_down autorenew_outlined delete_forever_outline…" at bounding box center [370, 180] width 571 height 230
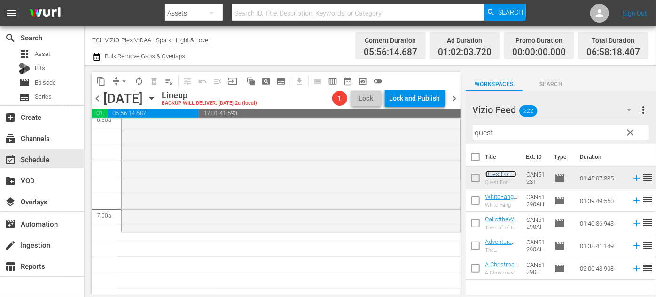
scroll to position [1281, 0]
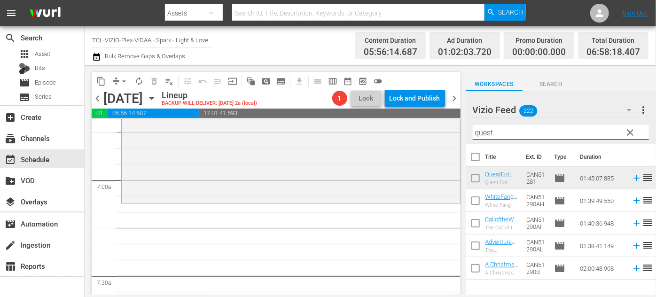
drag, startPoint x: 507, startPoint y: 133, endPoint x: 459, endPoint y: 134, distance: 47.9
click at [459, 134] on div "content_copy compress arrow_drop_down autorenew_outlined delete_forever_outline…" at bounding box center [370, 180] width 571 height 230
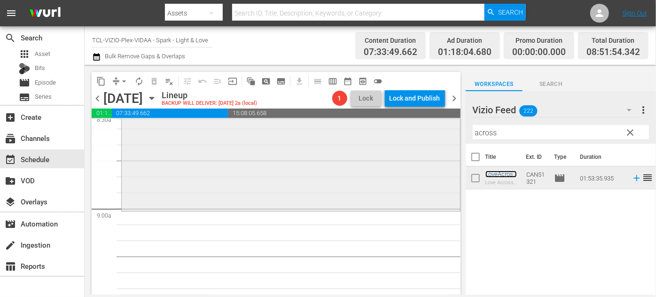
scroll to position [1665, 0]
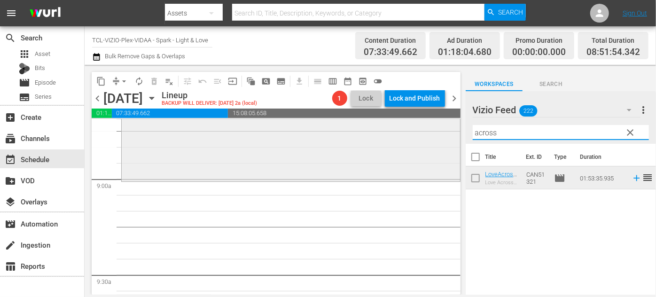
drag, startPoint x: 503, startPoint y: 132, endPoint x: 443, endPoint y: 134, distance: 59.7
click at [443, 134] on div "content_copy compress arrow_drop_down autorenew_outlined delete_forever_outline…" at bounding box center [370, 180] width 571 height 230
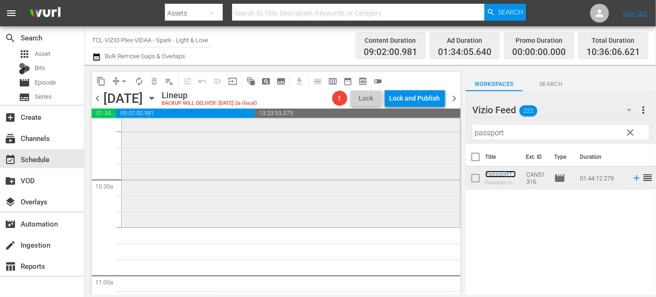
scroll to position [1964, 0]
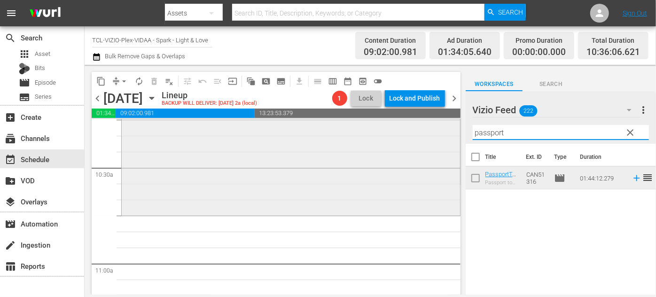
drag, startPoint x: 521, startPoint y: 135, endPoint x: 451, endPoint y: 131, distance: 70.1
click at [451, 131] on div "content_copy compress arrow_drop_down autorenew_outlined delete_forever_outline…" at bounding box center [370, 180] width 571 height 230
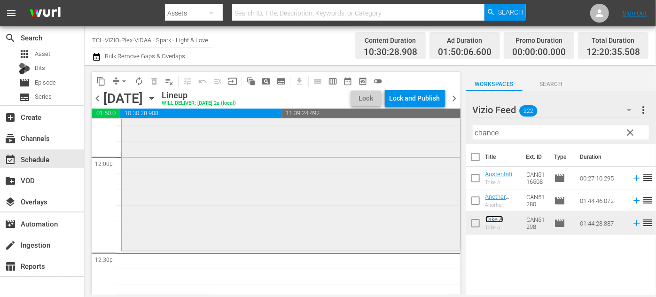
scroll to position [2263, 0]
click at [125, 82] on span "arrow_drop_down" at bounding box center [123, 81] width 9 height 9
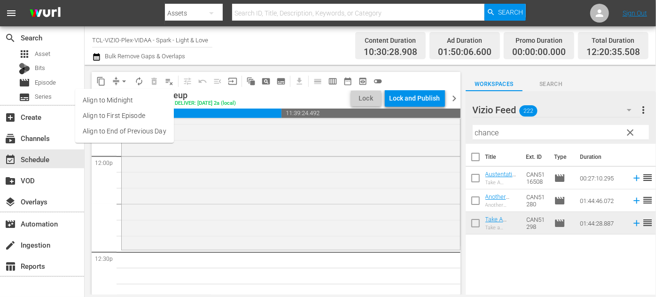
click at [142, 130] on li "Align to End of Previous Day" at bounding box center [124, 132] width 99 height 16
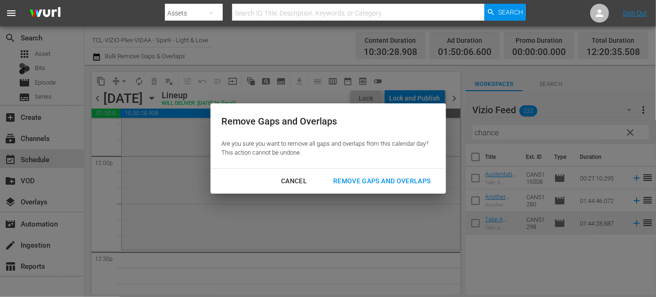
drag, startPoint x: 356, startPoint y: 183, endPoint x: 168, endPoint y: 120, distance: 197.6
click at [356, 183] on div "Remove Gaps and Overlaps" at bounding box center [382, 181] width 112 height 12
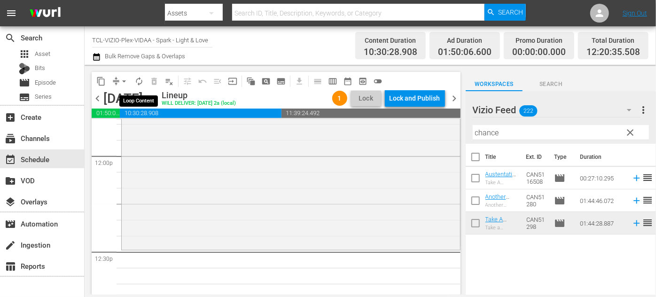
click at [139, 81] on span "autorenew_outlined" at bounding box center [138, 81] width 9 height 9
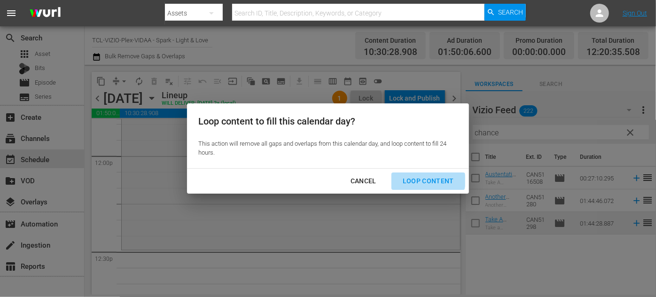
click at [428, 180] on div "Loop Content" at bounding box center [428, 181] width 66 height 12
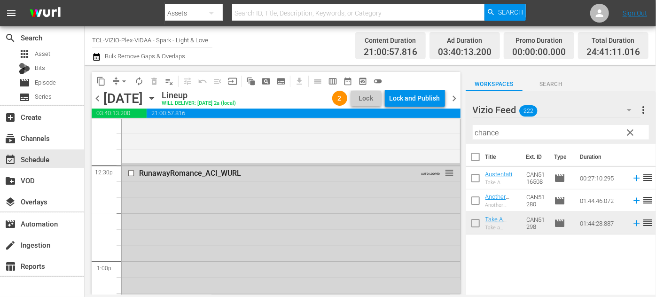
scroll to position [2349, 0]
click at [132, 174] on input "checkbox" at bounding box center [132, 175] width 10 height 8
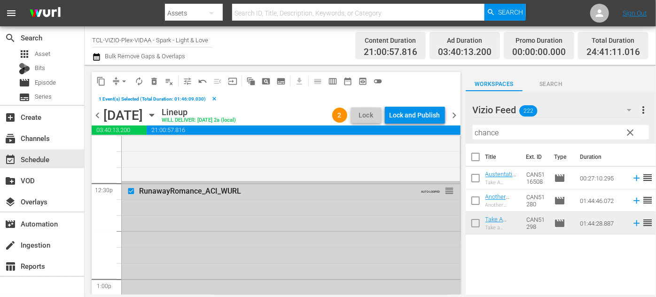
click at [128, 190] on input "checkbox" at bounding box center [132, 191] width 10 height 8
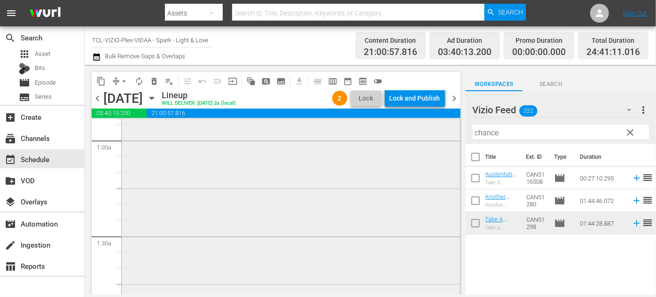
scroll to position [0, 0]
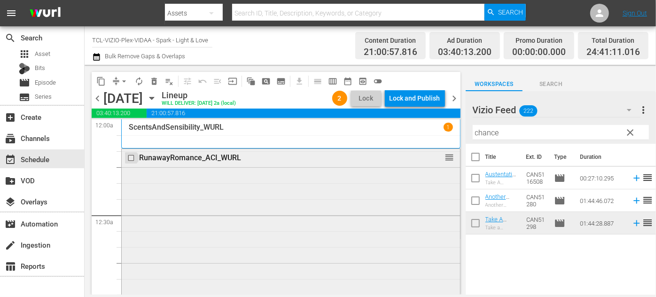
click at [130, 157] on input "checkbox" at bounding box center [132, 158] width 10 height 8
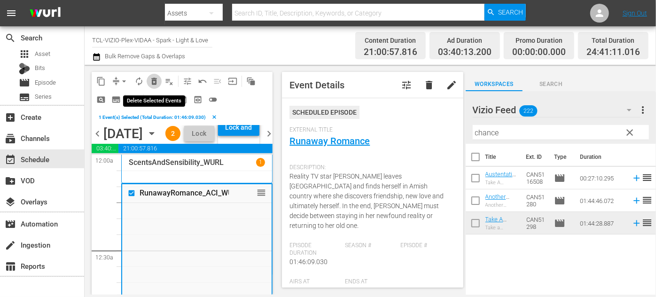
click at [155, 85] on span "delete_forever_outlined" at bounding box center [153, 81] width 9 height 9
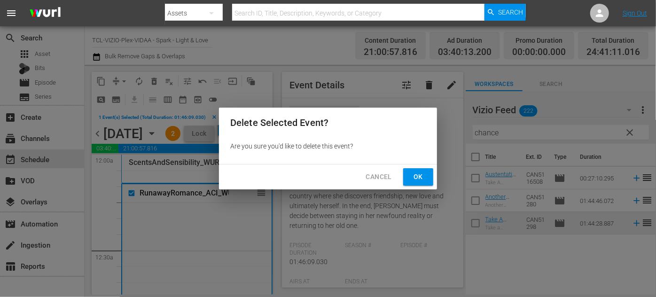
click at [416, 176] on span "Ok" at bounding box center [418, 177] width 15 height 12
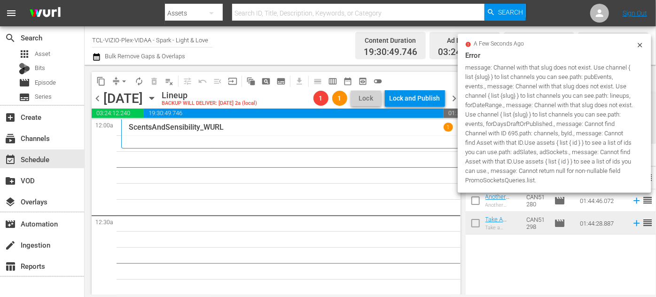
click at [642, 45] on icon at bounding box center [640, 45] width 8 height 8
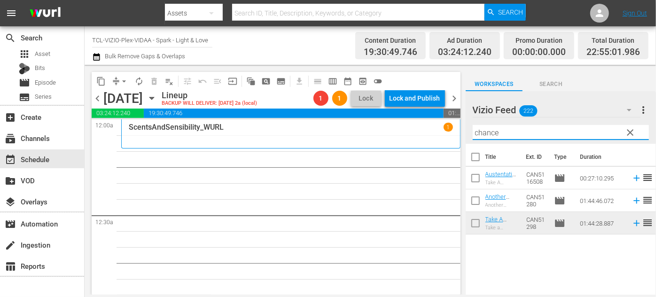
drag, startPoint x: 506, startPoint y: 131, endPoint x: 454, endPoint y: 129, distance: 52.2
click at [454, 129] on div "content_copy compress arrow_drop_down autorenew_outlined delete_forever_outline…" at bounding box center [370, 180] width 571 height 230
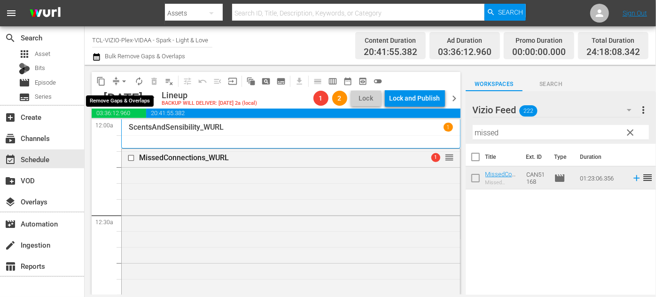
click at [125, 82] on span "arrow_drop_down" at bounding box center [123, 81] width 9 height 9
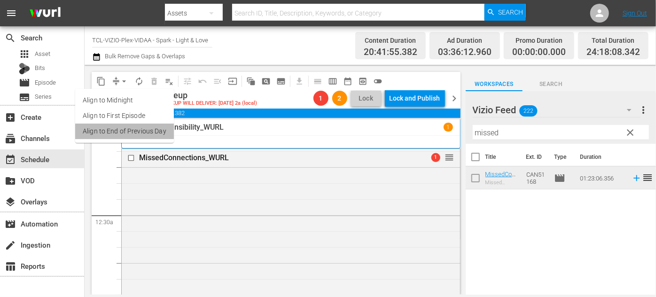
click at [143, 129] on li "Align to End of Previous Day" at bounding box center [124, 132] width 99 height 16
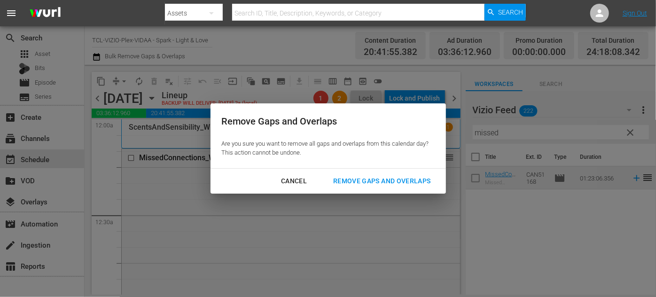
click at [349, 183] on div "Remove Gaps and Overlaps" at bounding box center [382, 181] width 112 height 12
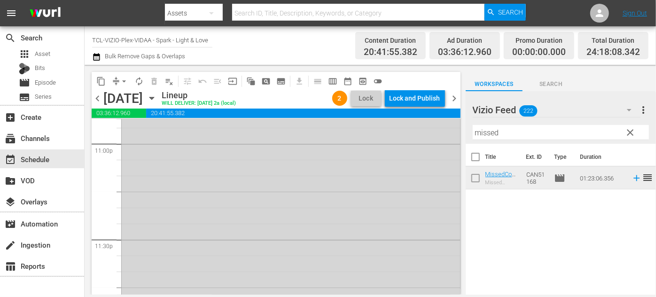
scroll to position [4298, 0]
click at [427, 97] on div "Lock and Publish" at bounding box center [414, 98] width 51 height 17
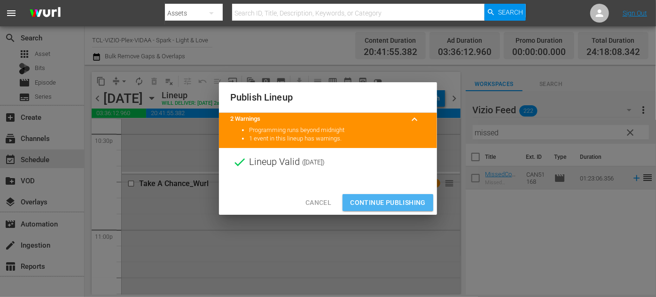
click at [377, 199] on span "Continue Publishing" at bounding box center [388, 203] width 76 height 12
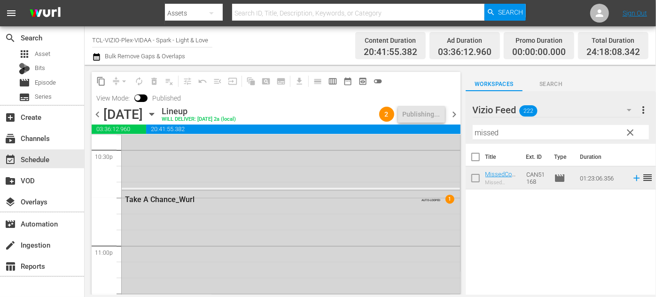
click at [157, 116] on icon "button" at bounding box center [152, 114] width 10 height 10
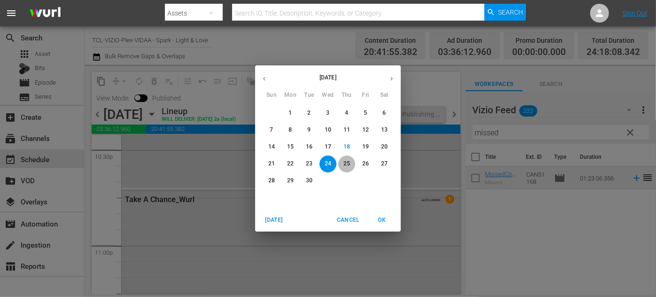
click at [346, 161] on p "25" at bounding box center [346, 164] width 7 height 8
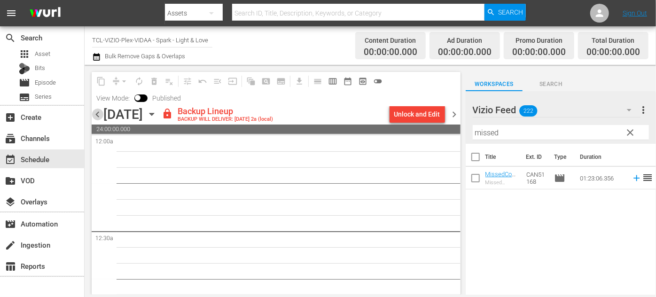
click at [99, 114] on span "chevron_left" at bounding box center [98, 115] width 12 height 12
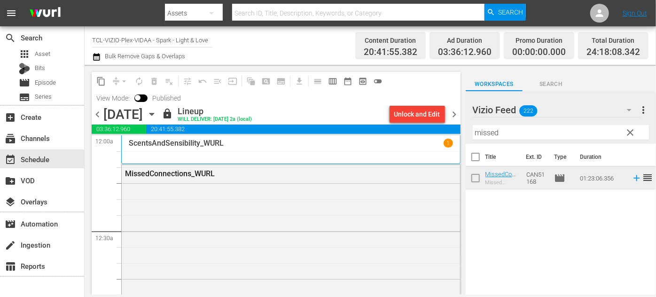
click at [154, 114] on icon "button" at bounding box center [151, 114] width 4 height 2
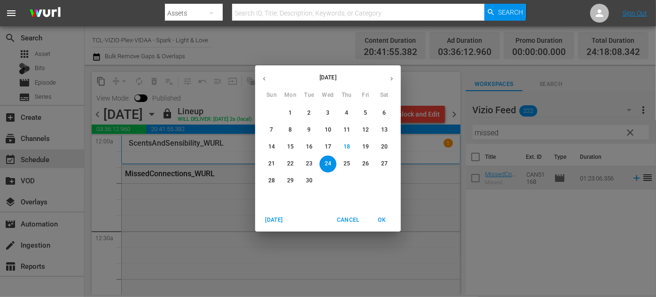
click at [347, 161] on p "25" at bounding box center [346, 164] width 7 height 8
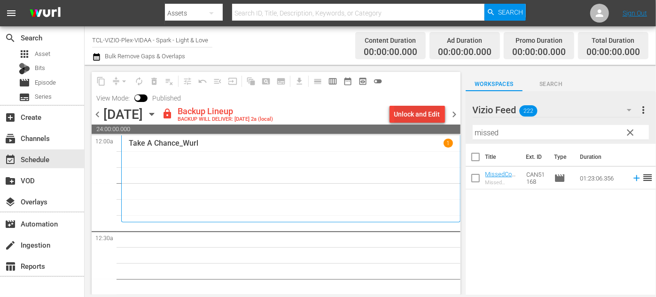
click at [411, 114] on div "Unlock and Edit" at bounding box center [417, 114] width 46 height 17
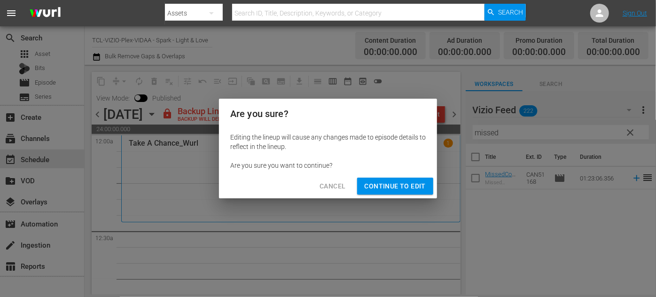
click at [408, 186] on span "Continue to Edit" at bounding box center [395, 186] width 61 height 12
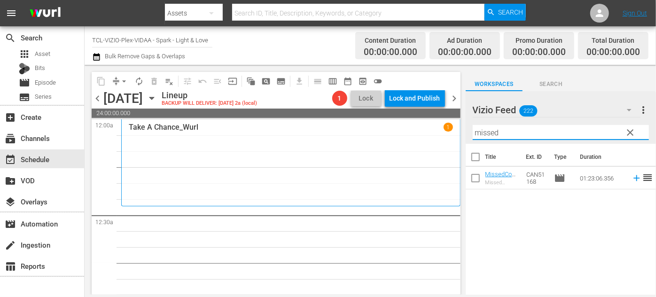
drag, startPoint x: 508, startPoint y: 135, endPoint x: 465, endPoint y: 132, distance: 43.3
click at [465, 132] on div "content_copy compress arrow_drop_down autorenew_outlined delete_forever_outline…" at bounding box center [370, 180] width 571 height 230
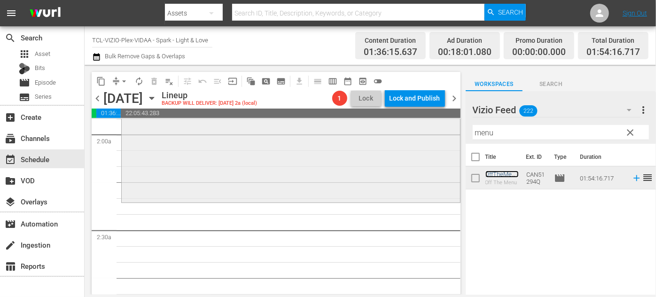
scroll to position [384, 0]
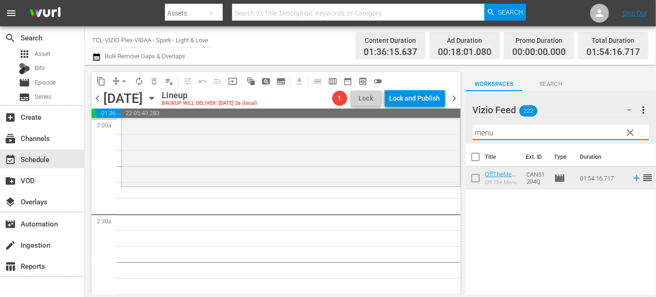
drag, startPoint x: 497, startPoint y: 132, endPoint x: 467, endPoint y: 132, distance: 29.1
click at [467, 132] on div "Vizio Feed 222 Vizio Feed more_vert clear Filter by Title menu" at bounding box center [561, 117] width 190 height 53
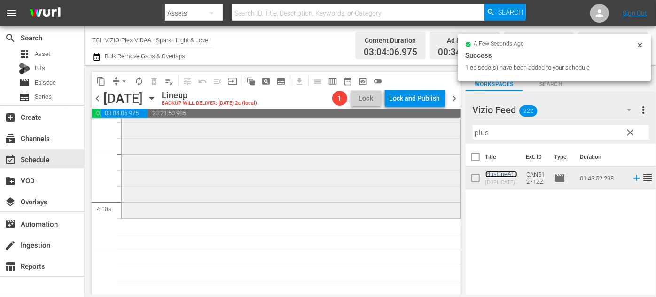
scroll to position [726, 0]
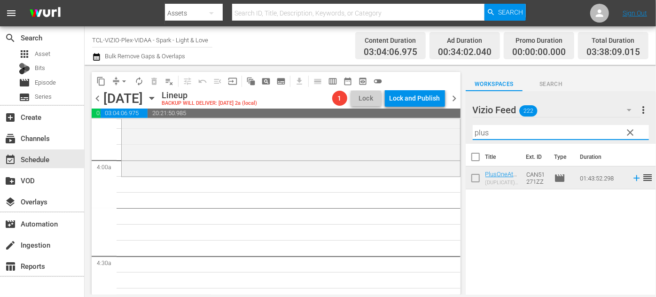
drag, startPoint x: 489, startPoint y: 132, endPoint x: 457, endPoint y: 132, distance: 32.4
click at [457, 132] on div "content_copy compress arrow_drop_down autorenew_outlined delete_forever_outline…" at bounding box center [370, 180] width 571 height 230
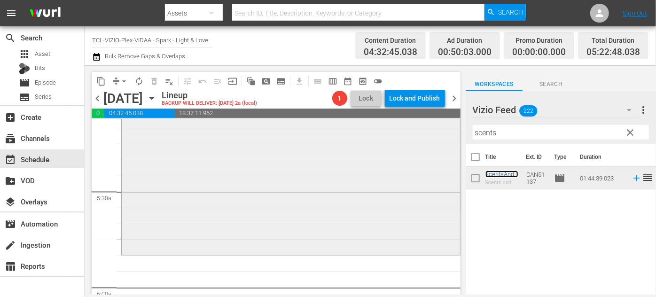
scroll to position [1067, 0]
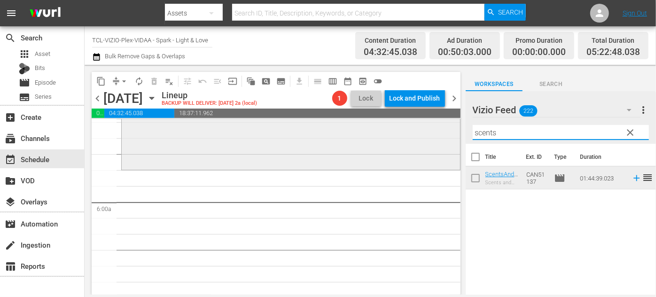
drag, startPoint x: 516, startPoint y: 133, endPoint x: 439, endPoint y: 138, distance: 77.2
click at [439, 136] on div "content_copy compress arrow_drop_down autorenew_outlined delete_forever_outline…" at bounding box center [370, 180] width 571 height 230
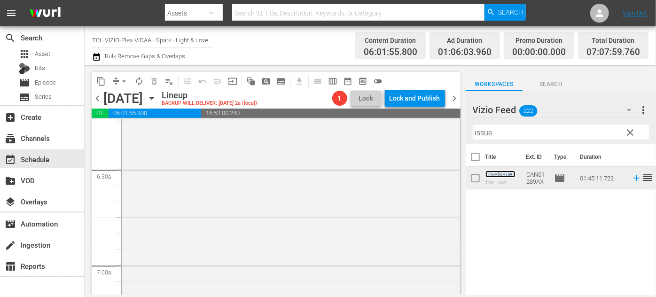
scroll to position [1409, 0]
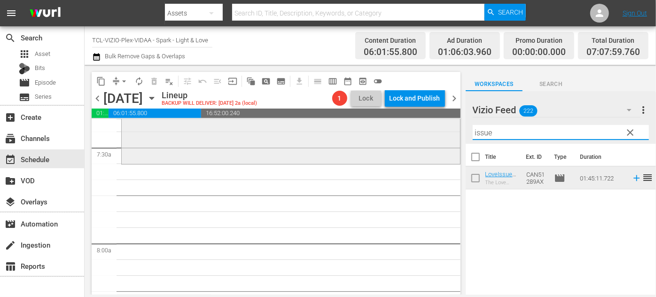
drag, startPoint x: 499, startPoint y: 131, endPoint x: 442, endPoint y: 132, distance: 56.4
click at [442, 132] on div "content_copy compress arrow_drop_down autorenew_outlined delete_forever_outline…" at bounding box center [370, 180] width 571 height 230
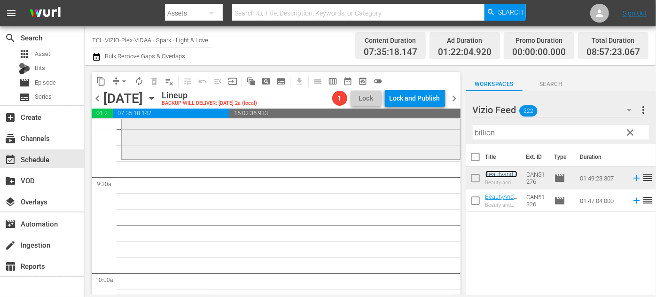
scroll to position [1751, 0]
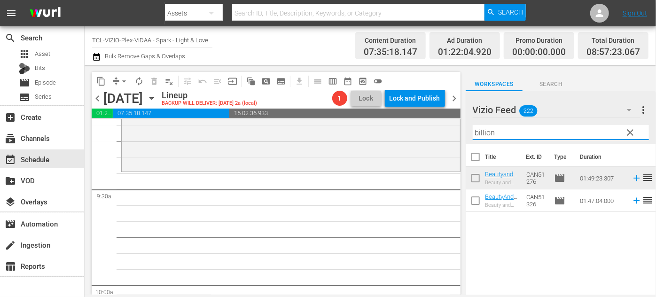
click at [501, 131] on input "billion" at bounding box center [561, 132] width 176 height 15
drag, startPoint x: 501, startPoint y: 131, endPoint x: 467, endPoint y: 130, distance: 33.8
click at [467, 130] on div "Vizio Feed 222 Vizio Feed more_vert clear Filter by Title billion" at bounding box center [561, 117] width 190 height 53
click at [543, 133] on input "billion" at bounding box center [561, 132] width 176 height 15
drag, startPoint x: 540, startPoint y: 130, endPoint x: 468, endPoint y: 128, distance: 71.4
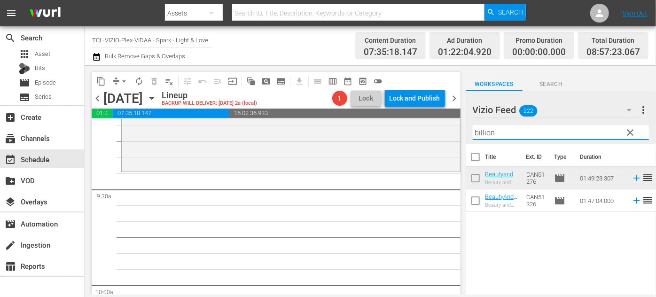
click at [468, 128] on div "Vizio Feed 222 Vizio Feed more_vert clear Filter by Title billion" at bounding box center [561, 117] width 190 height 53
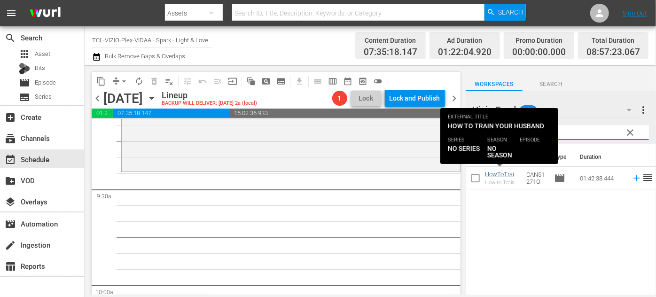
type input "train"
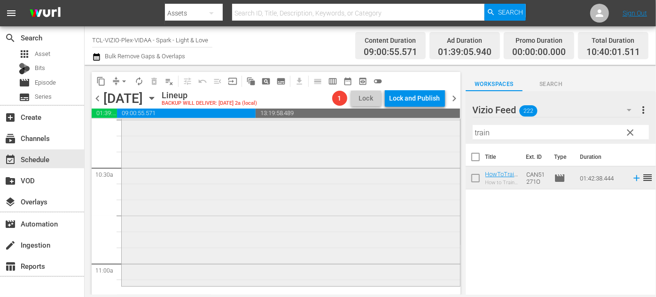
scroll to position [2049, 0]
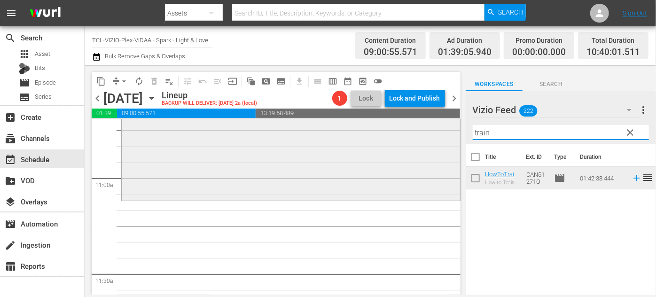
drag, startPoint x: 468, startPoint y: 136, endPoint x: 444, endPoint y: 139, distance: 24.2
click at [448, 136] on div "content_copy compress arrow_drop_down autorenew_outlined delete_forever_outline…" at bounding box center [370, 180] width 571 height 230
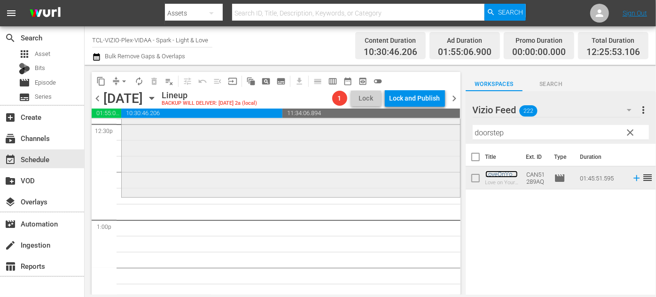
scroll to position [2391, 0]
click at [124, 83] on span "arrow_drop_down" at bounding box center [123, 81] width 9 height 9
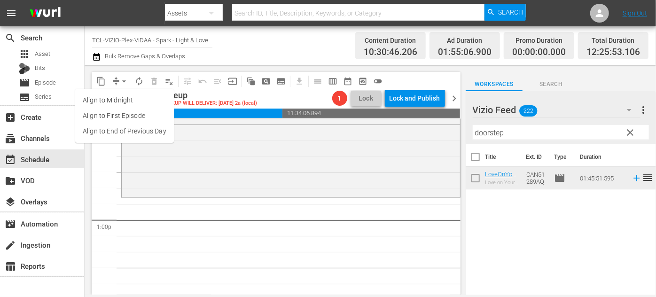
click at [136, 138] on li "Align to End of Previous Day" at bounding box center [124, 132] width 99 height 16
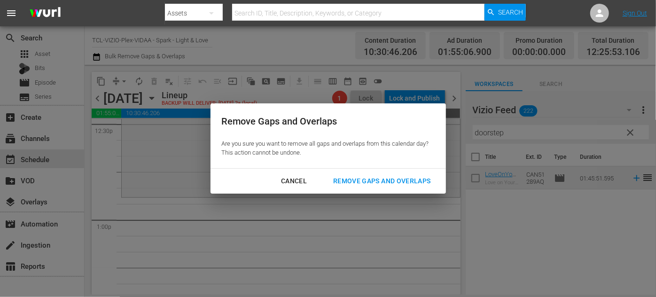
click at [364, 181] on div "Remove Gaps and Overlaps" at bounding box center [382, 181] width 112 height 12
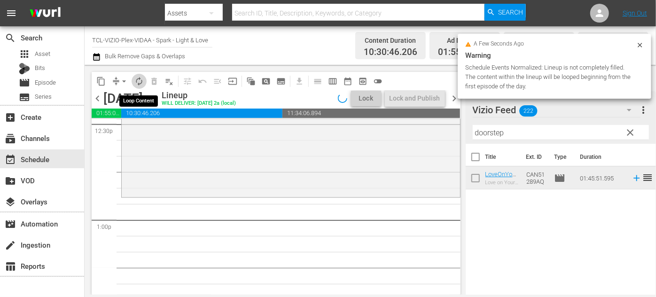
click at [138, 81] on span "autorenew_outlined" at bounding box center [138, 81] width 9 height 9
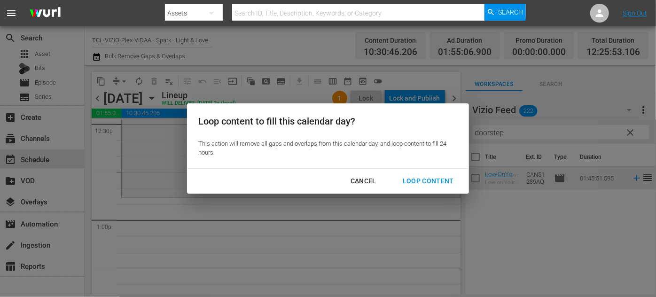
click at [427, 180] on div "Loop Content" at bounding box center [428, 181] width 66 height 12
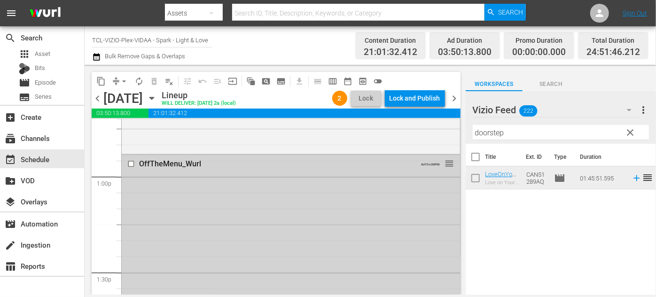
scroll to position [2434, 0]
click at [129, 163] on input "checkbox" at bounding box center [132, 164] width 10 height 8
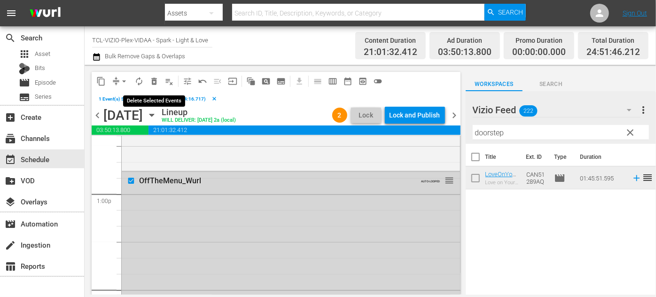
click at [152, 82] on span "delete_forever_outlined" at bounding box center [153, 81] width 9 height 9
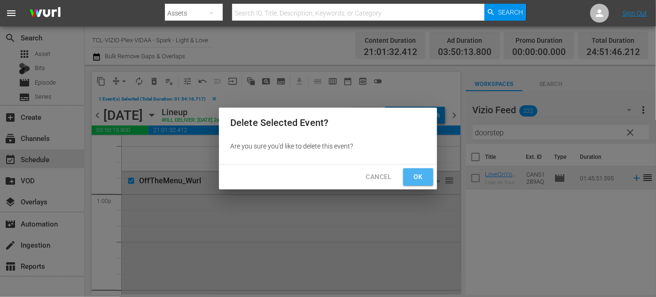
click at [419, 179] on span "Ok" at bounding box center [418, 177] width 15 height 12
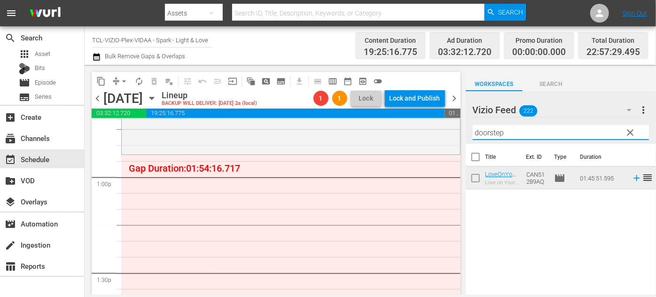
drag, startPoint x: 508, startPoint y: 136, endPoint x: 470, endPoint y: 135, distance: 37.6
click at [470, 135] on div "Vizio Feed 222 Vizio Feed more_vert clear Filter by Title doorstep" at bounding box center [561, 117] width 190 height 53
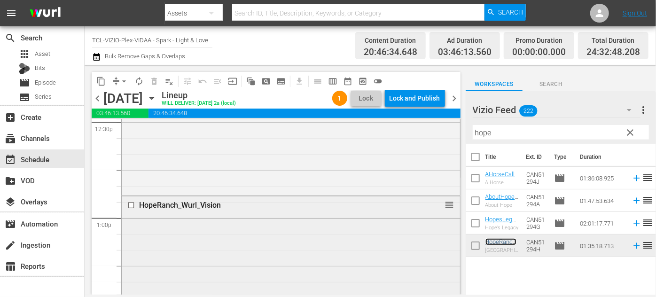
scroll to position [2391, 0]
click at [128, 206] on input "checkbox" at bounding box center [132, 207] width 10 height 8
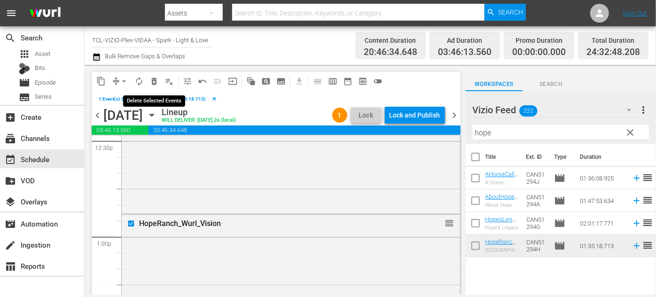
click at [151, 85] on span "delete_forever_outlined" at bounding box center [153, 81] width 9 height 9
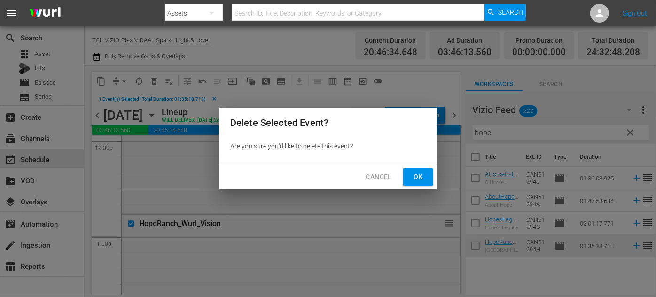
click at [419, 186] on div "Cancel Ok" at bounding box center [328, 176] width 218 height 25
click at [420, 181] on span "Ok" at bounding box center [418, 177] width 15 height 12
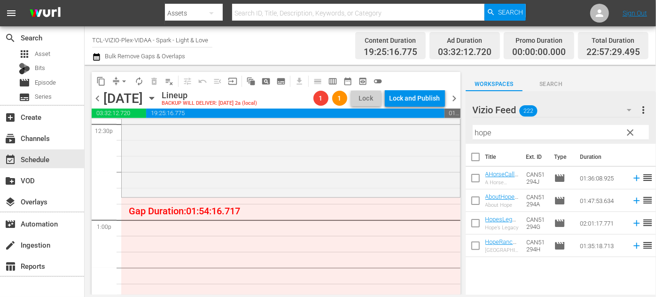
drag, startPoint x: 510, startPoint y: 133, endPoint x: 501, endPoint y: 132, distance: 9.0
click at [504, 132] on input "hope" at bounding box center [561, 132] width 176 height 15
drag, startPoint x: 501, startPoint y: 132, endPoint x: 460, endPoint y: 127, distance: 41.2
click at [460, 127] on div "content_copy compress arrow_drop_down autorenew_outlined delete_forever_outline…" at bounding box center [370, 180] width 571 height 230
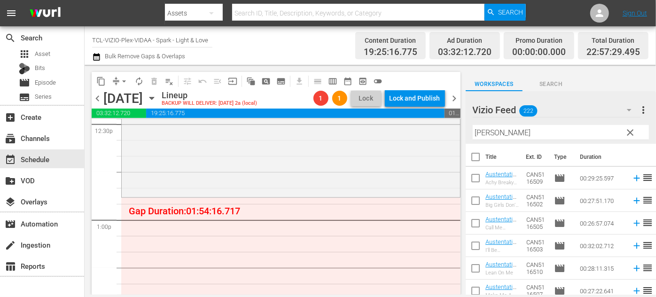
click at [466, 137] on div "Vizio Feed 222 Vizio Feed more_vert clear Filter by Title Austen" at bounding box center [561, 117] width 190 height 53
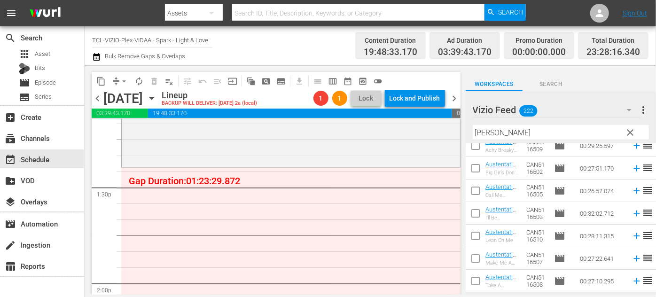
scroll to position [11, 0]
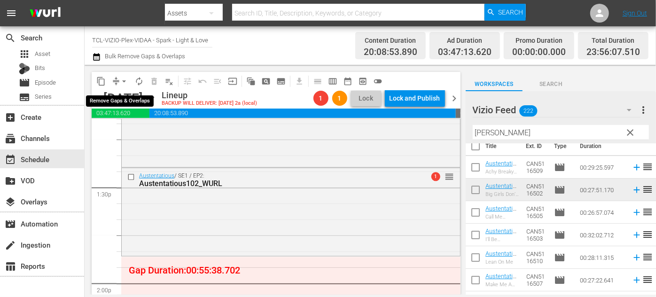
click at [123, 78] on span "arrow_drop_down" at bounding box center [123, 81] width 9 height 9
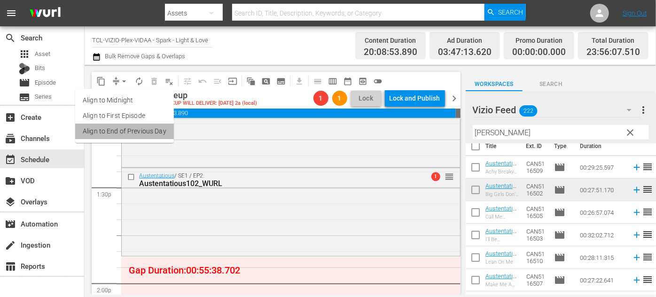
click at [146, 128] on li "Align to End of Previous Day" at bounding box center [124, 132] width 99 height 16
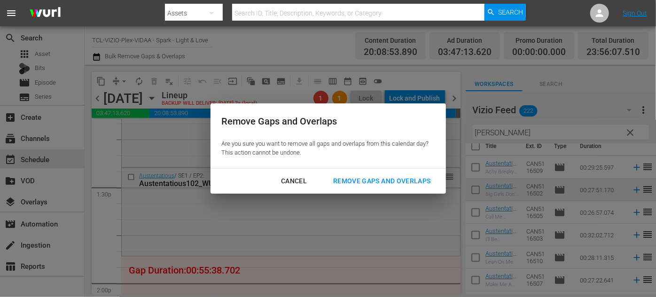
click at [389, 180] on div "Remove Gaps and Overlaps" at bounding box center [382, 181] width 112 height 12
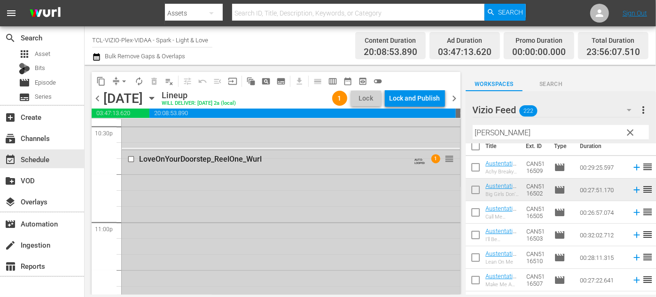
scroll to position [4243, 0]
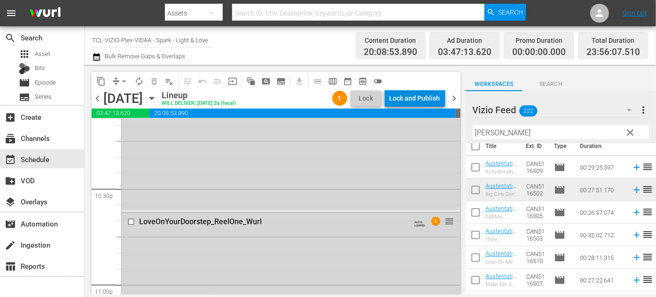
click at [411, 96] on div "Lock and Publish" at bounding box center [414, 98] width 51 height 17
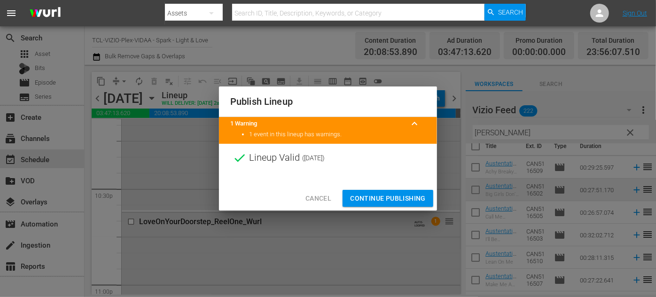
click at [391, 198] on span "Continue Publishing" at bounding box center [388, 199] width 76 height 12
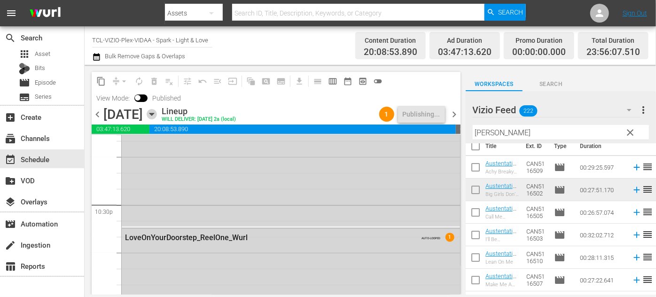
click at [154, 114] on icon "button" at bounding box center [151, 114] width 4 height 2
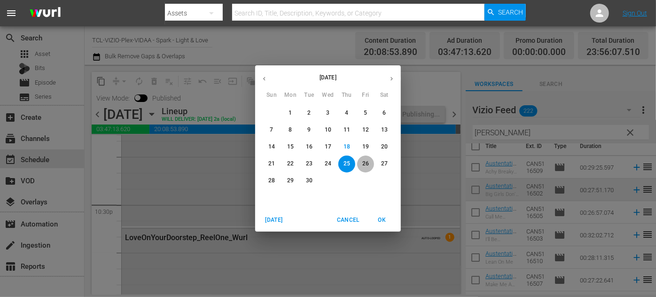
click at [363, 160] on p "26" at bounding box center [365, 164] width 7 height 8
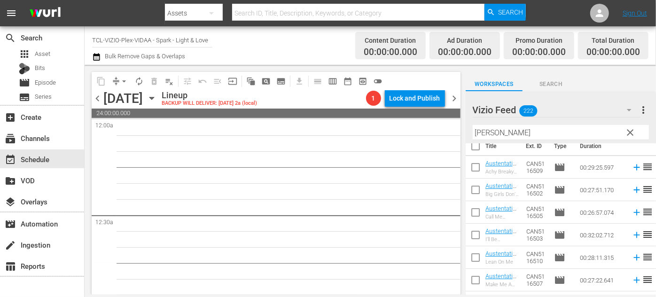
click at [99, 99] on span "chevron_left" at bounding box center [98, 99] width 12 height 12
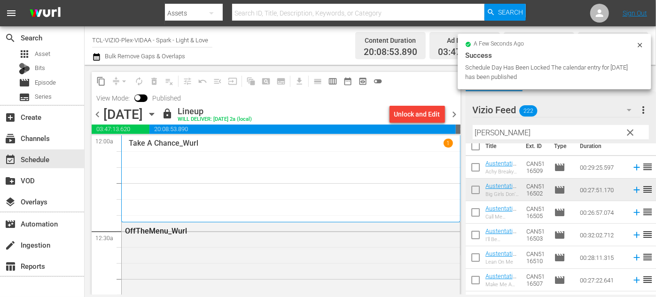
click at [157, 115] on icon "button" at bounding box center [152, 114] width 10 height 10
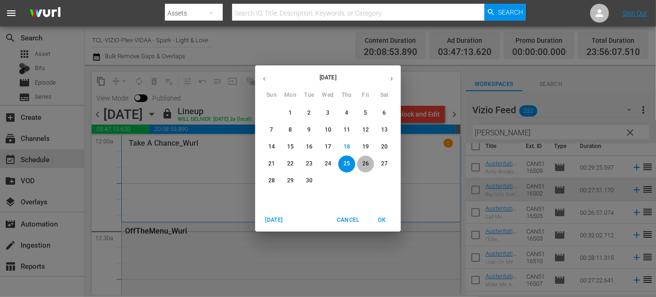
click at [365, 161] on p "26" at bounding box center [365, 164] width 7 height 8
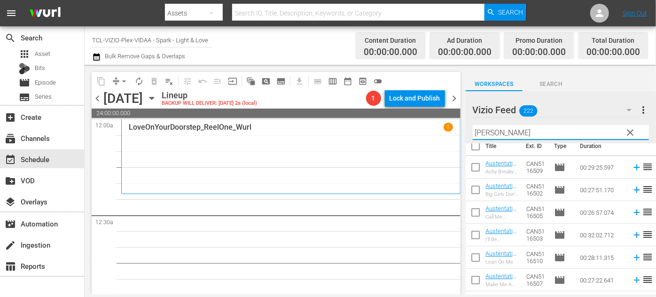
drag, startPoint x: 502, startPoint y: 131, endPoint x: 460, endPoint y: 132, distance: 41.8
click at [460, 132] on div "content_copy compress arrow_drop_down autorenew_outlined delete_forever_outline…" at bounding box center [370, 180] width 571 height 230
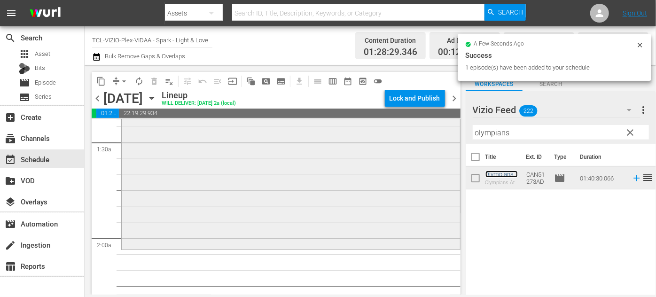
scroll to position [299, 0]
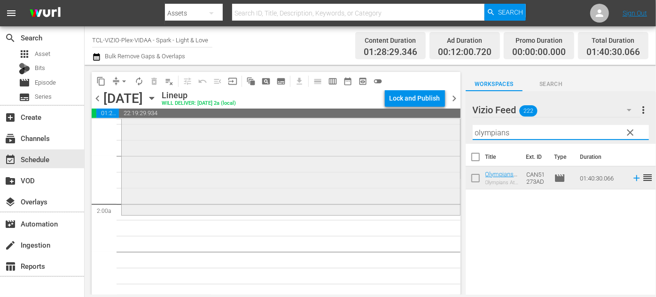
drag, startPoint x: 505, startPoint y: 133, endPoint x: 431, endPoint y: 133, distance: 74.2
click at [431, 133] on div "content_copy compress arrow_drop_down autorenew_outlined delete_forever_outline…" at bounding box center [370, 180] width 571 height 230
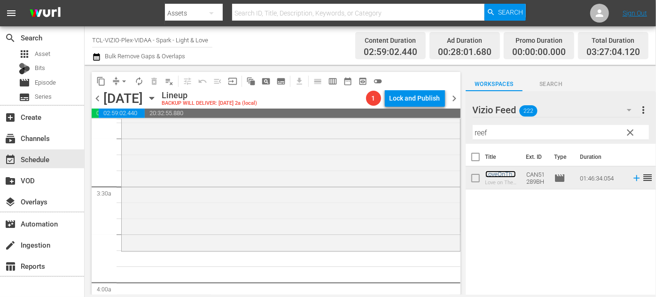
scroll to position [683, 0]
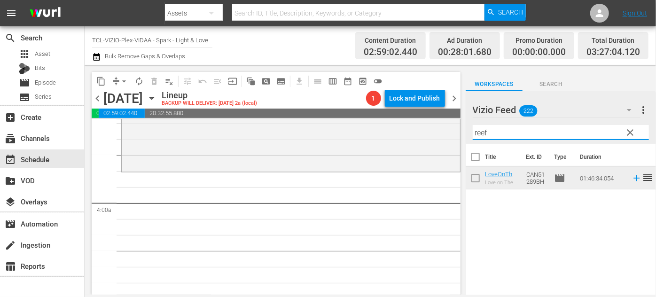
drag, startPoint x: 497, startPoint y: 133, endPoint x: 459, endPoint y: 133, distance: 37.6
click at [459, 133] on div "content_copy compress arrow_drop_down autorenew_outlined delete_forever_outline…" at bounding box center [370, 180] width 571 height 230
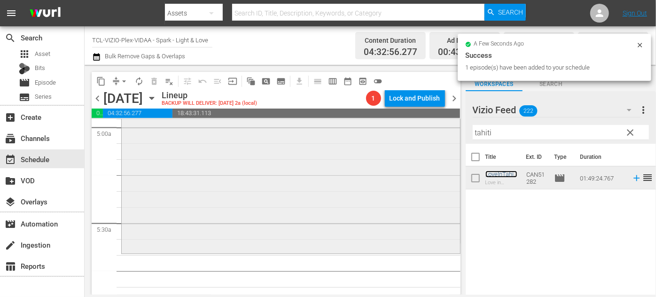
scroll to position [1024, 0]
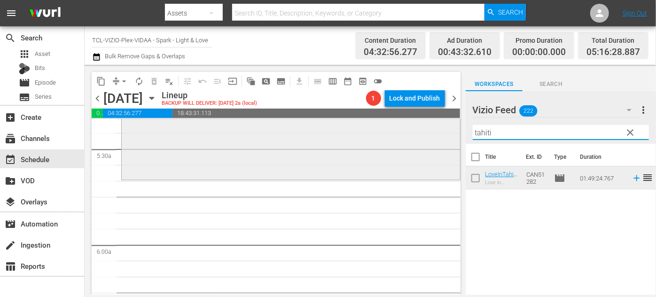
drag, startPoint x: 501, startPoint y: 132, endPoint x: 425, endPoint y: 132, distance: 76.6
click at [425, 132] on div "content_copy compress arrow_drop_down autorenew_outlined delete_forever_outline…" at bounding box center [370, 180] width 571 height 230
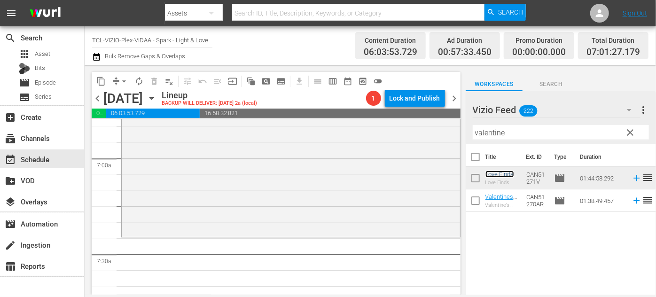
scroll to position [1324, 0]
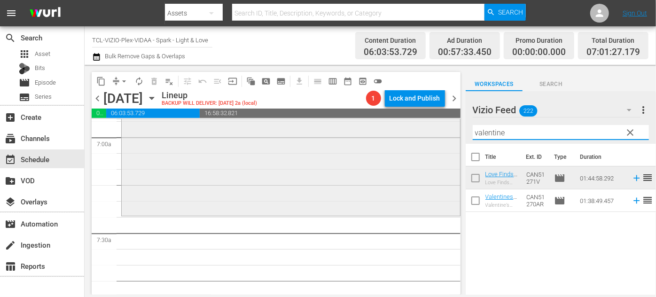
drag, startPoint x: 516, startPoint y: 131, endPoint x: 413, endPoint y: 131, distance: 102.4
click at [413, 131] on div "content_copy compress arrow_drop_down autorenew_outlined delete_forever_outline…" at bounding box center [370, 180] width 571 height 230
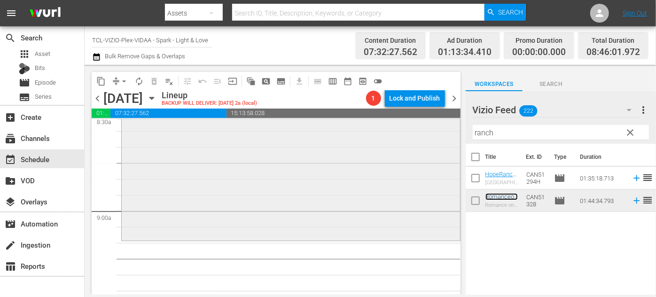
scroll to position [1665, 0]
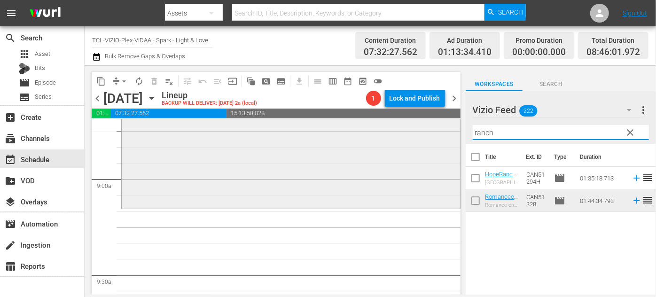
drag, startPoint x: 504, startPoint y: 132, endPoint x: 440, endPoint y: 130, distance: 63.5
click at [440, 130] on div "content_copy compress arrow_drop_down autorenew_outlined delete_forever_outline…" at bounding box center [370, 180] width 571 height 230
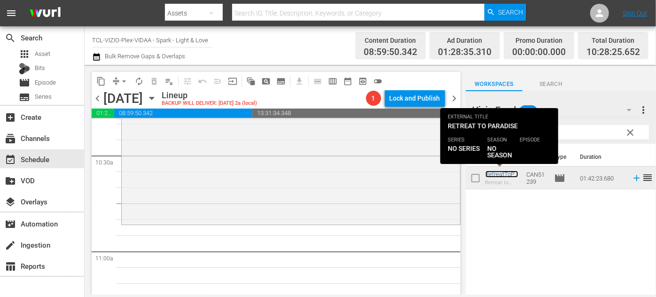
scroll to position [2007, 0]
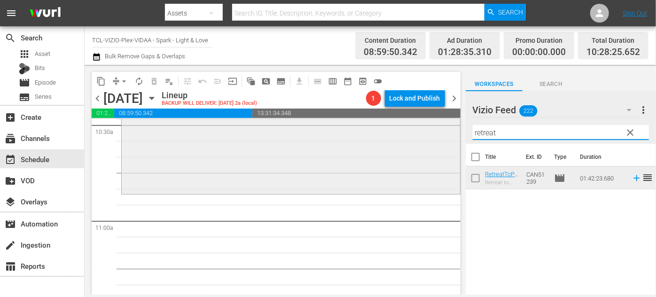
drag, startPoint x: 488, startPoint y: 132, endPoint x: 447, endPoint y: 133, distance: 41.3
click at [447, 133] on div "content_copy compress arrow_drop_down autorenew_outlined delete_forever_outline…" at bounding box center [370, 180] width 571 height 230
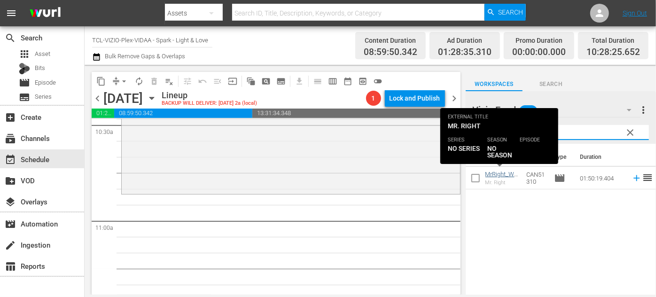
type input "right"
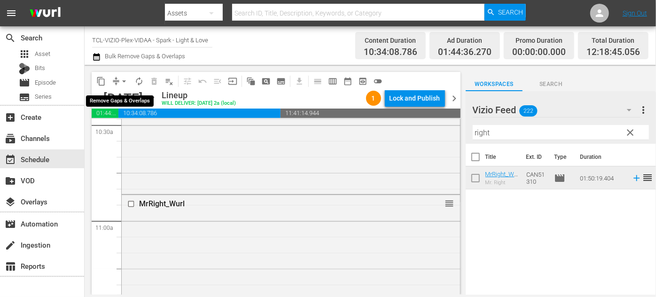
click at [127, 80] on span "arrow_drop_down" at bounding box center [123, 81] width 9 height 9
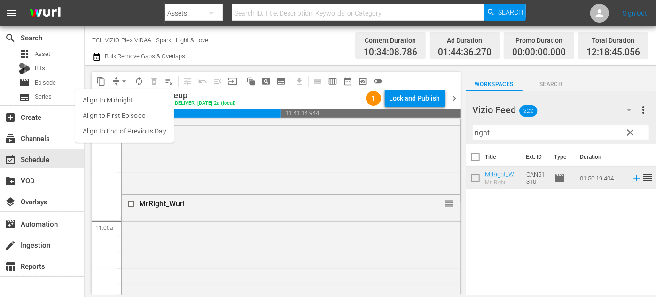
click at [139, 140] on ul "Align to Midnight Align to First Episode Align to End of Previous Day" at bounding box center [124, 116] width 99 height 54
click at [144, 128] on li "Align to End of Previous Day" at bounding box center [124, 132] width 99 height 16
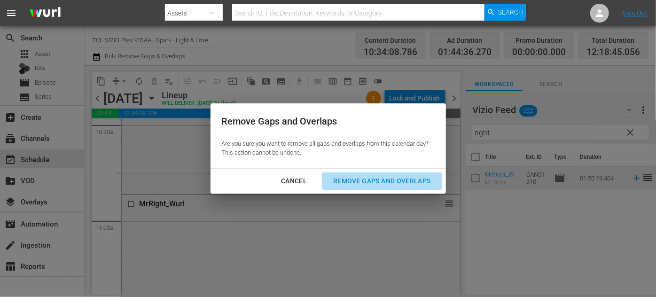
click at [400, 176] on div "Remove Gaps and Overlaps" at bounding box center [382, 181] width 112 height 12
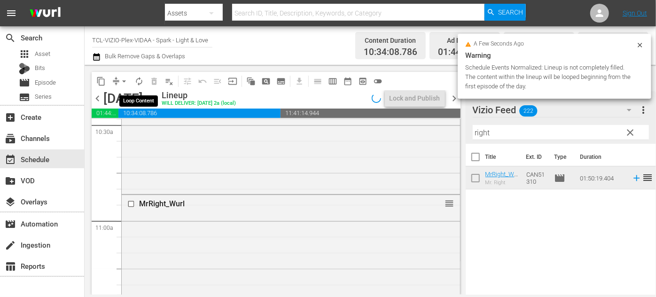
click at [139, 82] on span "autorenew_outlined" at bounding box center [138, 81] width 9 height 9
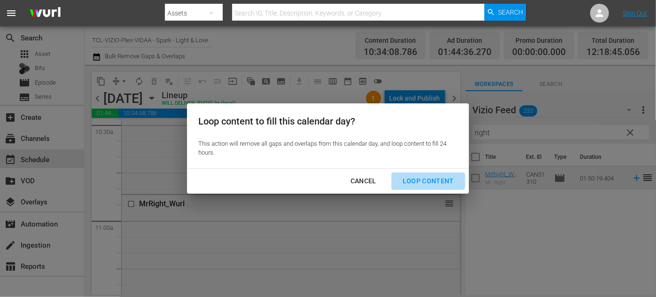
click at [423, 180] on div "Loop Content" at bounding box center [428, 181] width 66 height 12
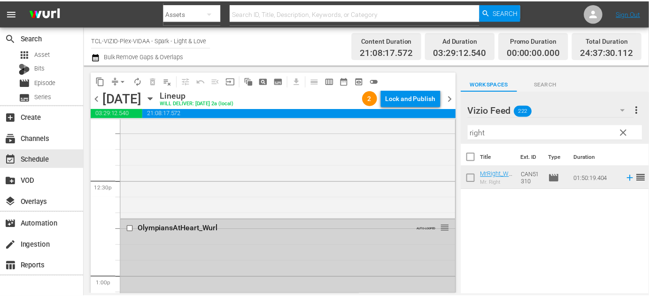
scroll to position [2349, 0]
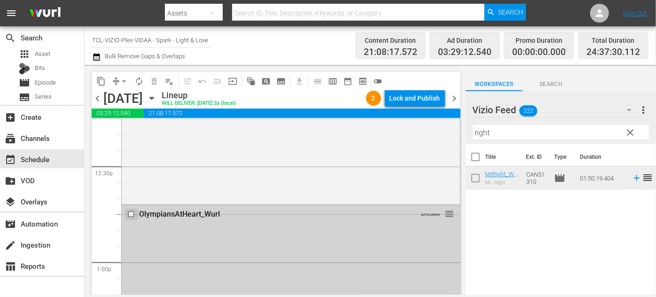
click at [130, 214] on input "checkbox" at bounding box center [132, 214] width 10 height 8
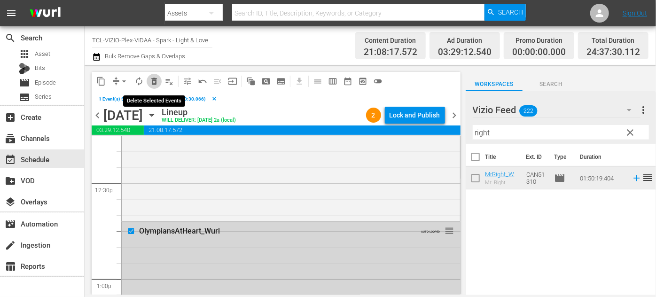
click at [158, 82] on span "delete_forever_outlined" at bounding box center [153, 81] width 9 height 9
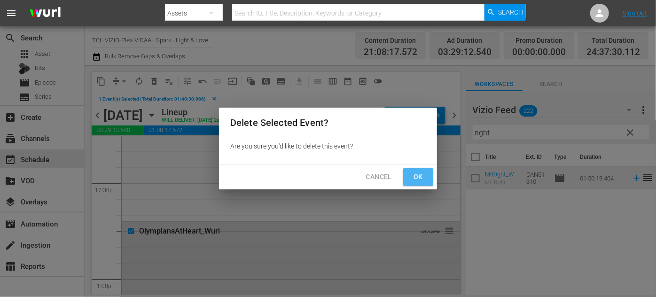
click at [425, 180] on span "Ok" at bounding box center [418, 177] width 15 height 12
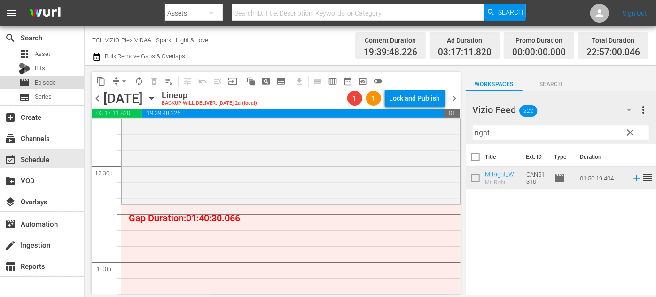
click at [48, 83] on span "Episode" at bounding box center [45, 82] width 21 height 9
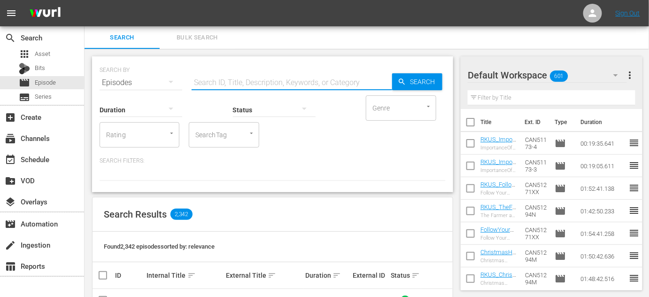
click at [254, 80] on input "text" at bounding box center [292, 82] width 201 height 23
type input "eps"
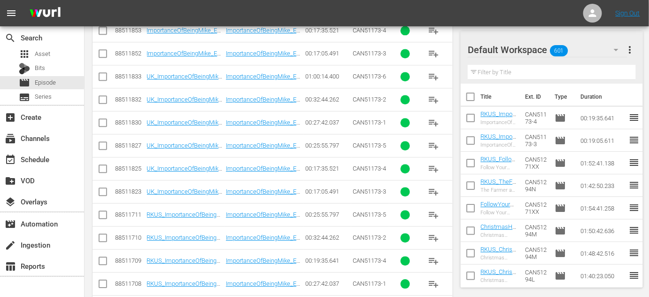
scroll to position [605, 0]
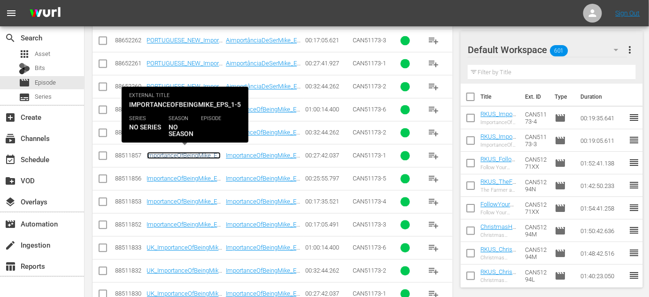
click at [185, 152] on link "ImportanceOfBeingMike_Eps_1-5_Wurl" at bounding box center [184, 159] width 74 height 14
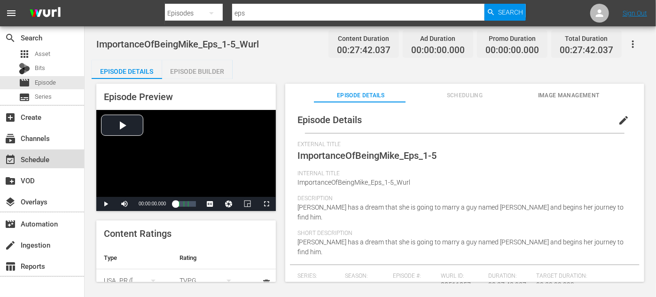
click at [43, 161] on div "event_available Schedule" at bounding box center [26, 158] width 53 height 8
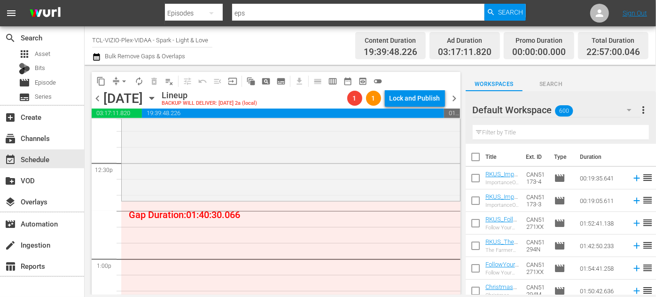
scroll to position [2349, 0]
click at [628, 111] on icon "button" at bounding box center [629, 110] width 5 height 2
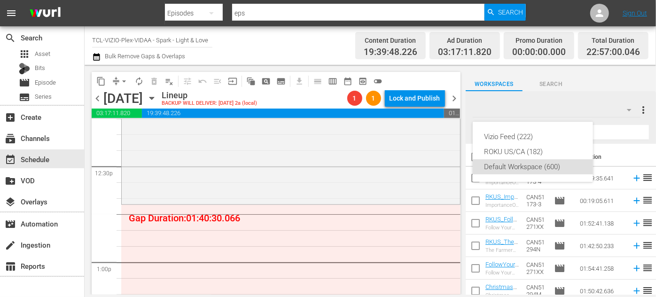
click at [628, 111] on div "Vizio Feed (222) ROKU US/CA (182) Default Workspace (600)" at bounding box center [328, 148] width 656 height 297
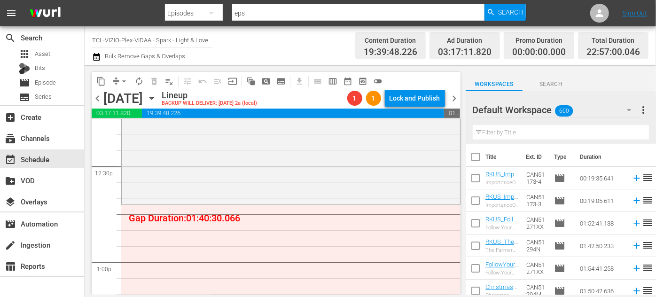
click at [628, 110] on icon "button" at bounding box center [629, 110] width 5 height 2
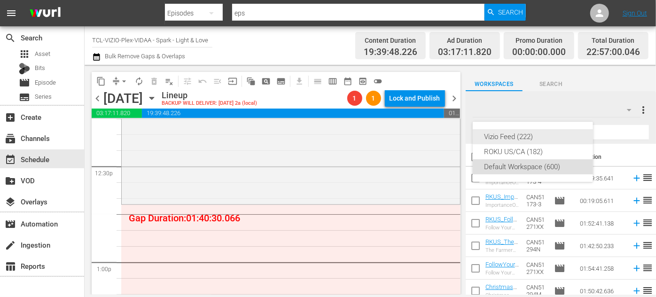
click at [529, 137] on div "Vizio Feed (222)" at bounding box center [533, 136] width 98 height 15
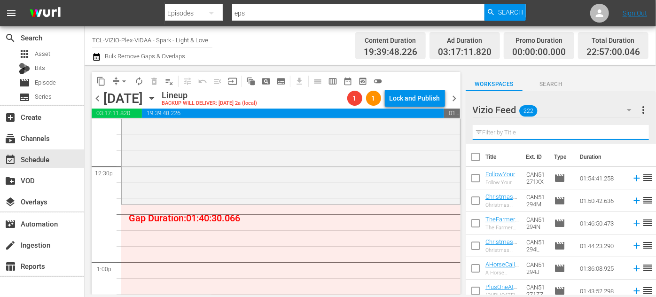
click at [528, 130] on input "text" at bounding box center [561, 132] width 176 height 15
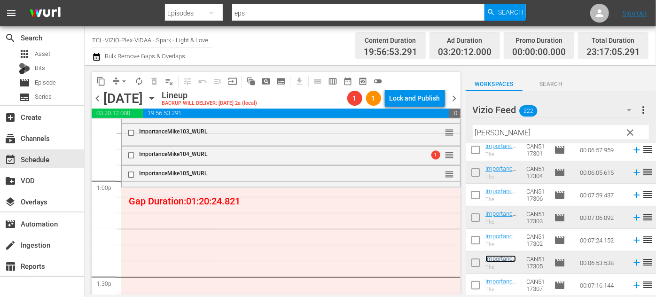
scroll to position [2391, 0]
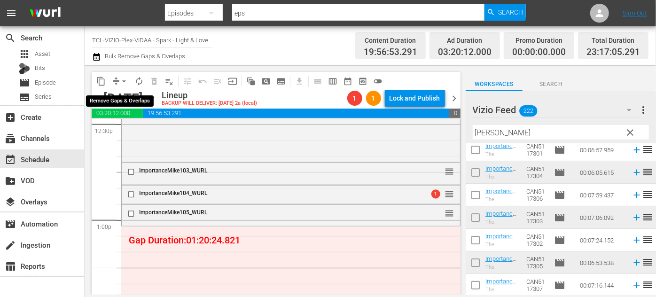
click at [129, 81] on button "arrow_drop_down" at bounding box center [123, 81] width 15 height 15
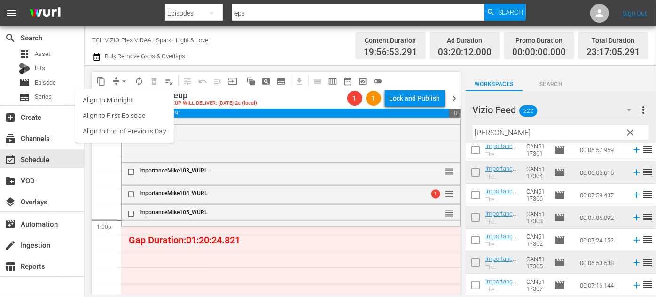
click at [149, 130] on li "Align to End of Previous Day" at bounding box center [124, 132] width 99 height 16
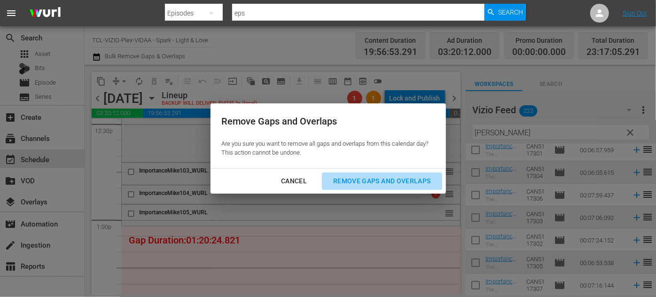
click at [372, 179] on div "Remove Gaps and Overlaps" at bounding box center [382, 181] width 112 height 12
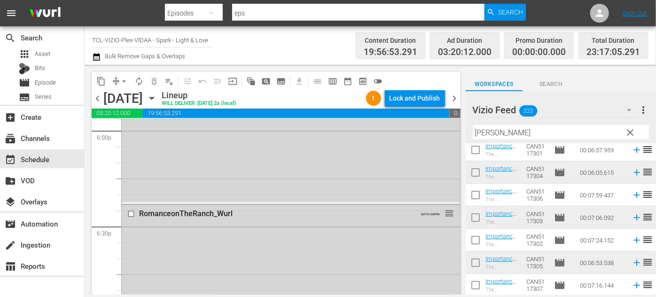
scroll to position [3459, 0]
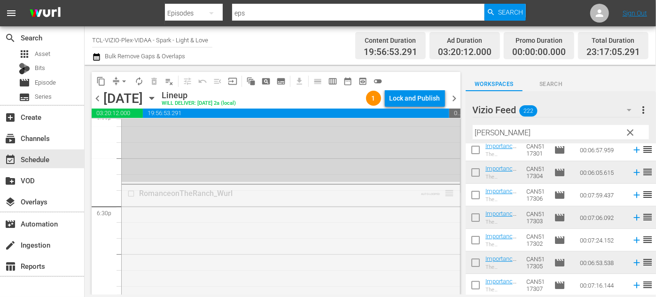
drag, startPoint x: 443, startPoint y: 193, endPoint x: 423, endPoint y: 294, distance: 103.5
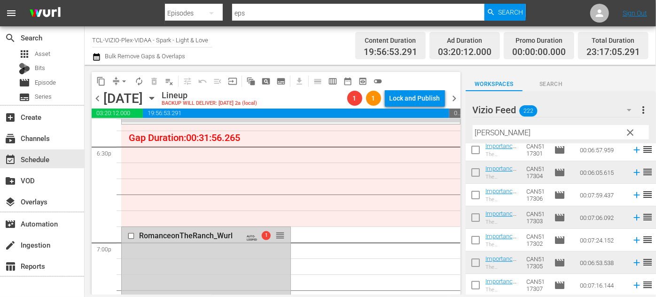
scroll to position [3544, 0]
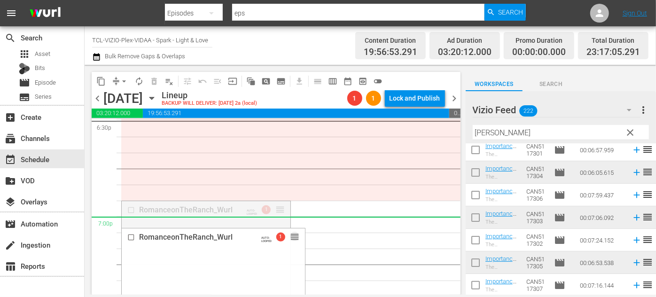
drag, startPoint x: 278, startPoint y: 209, endPoint x: 279, endPoint y: 217, distance: 8.6
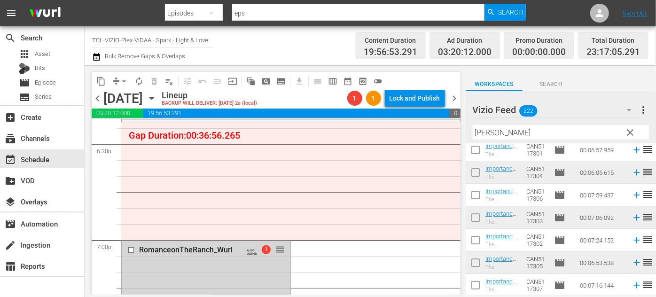
scroll to position [3459, 0]
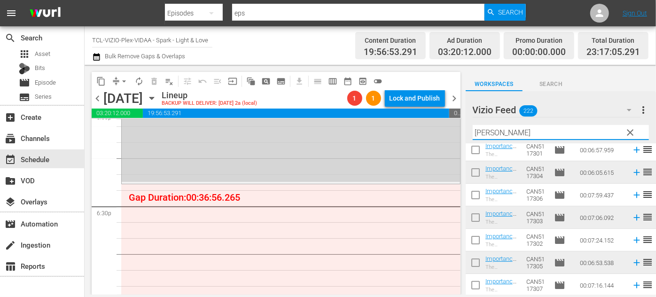
drag, startPoint x: 496, startPoint y: 133, endPoint x: 466, endPoint y: 132, distance: 29.6
click at [466, 132] on div "Vizio Feed 222 Vizio Feed more_vert clear Filter by Title mike" at bounding box center [561, 117] width 190 height 53
type input "a"
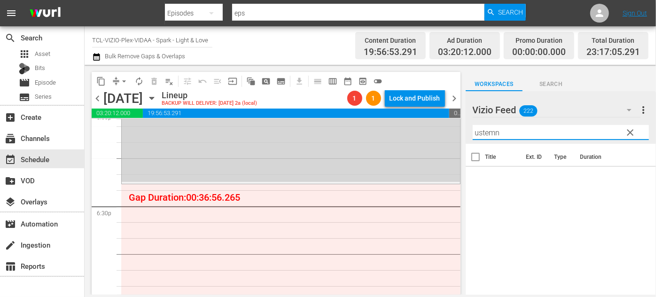
scroll to position [0, 0]
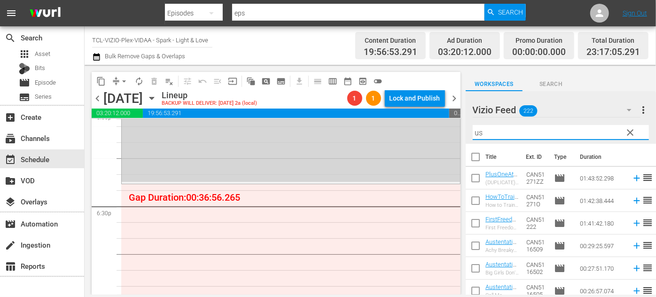
type input "u"
click at [467, 130] on div "Vizio Feed 222 Vizio Feed more_vert clear Filter by Title austen" at bounding box center [561, 117] width 190 height 53
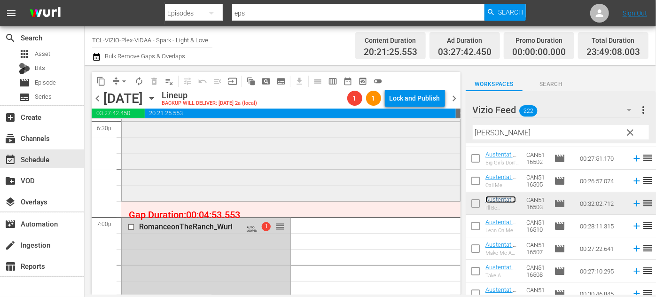
scroll to position [3544, 0]
click at [119, 81] on span "arrow_drop_down" at bounding box center [123, 81] width 9 height 9
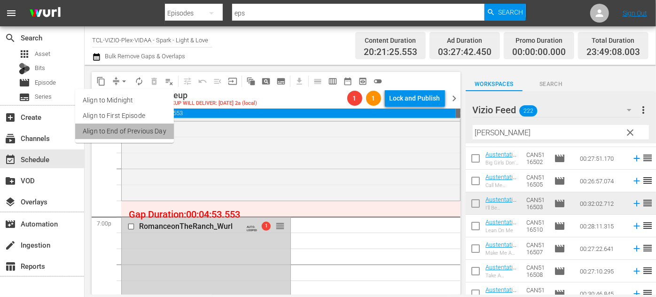
click at [132, 130] on li "Align to End of Previous Day" at bounding box center [124, 132] width 99 height 16
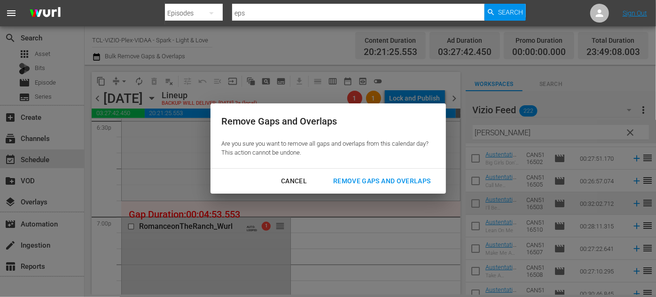
click at [362, 178] on div "Remove Gaps and Overlaps" at bounding box center [382, 181] width 112 height 12
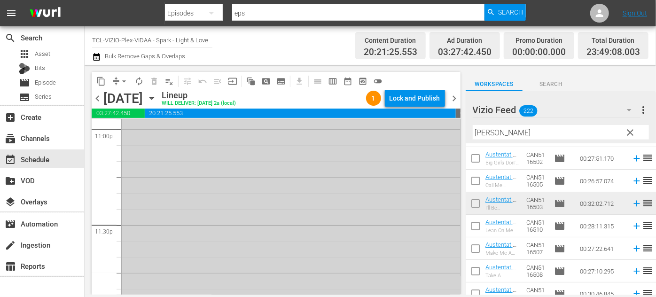
scroll to position [4464, 0]
click at [414, 96] on div "Lock and Publish" at bounding box center [414, 98] width 51 height 17
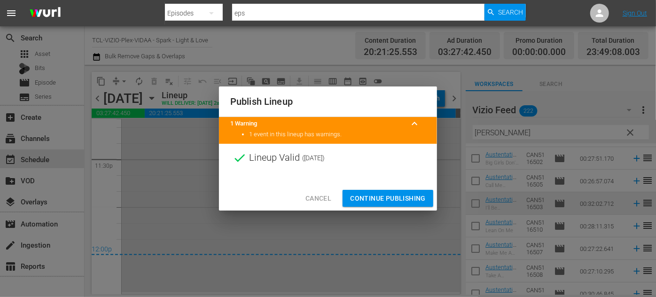
click at [380, 184] on div at bounding box center [328, 179] width 218 height 14
click at [384, 201] on span "Continue Publishing" at bounding box center [388, 199] width 76 height 12
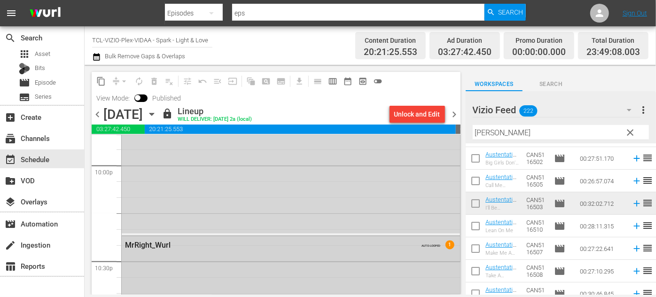
scroll to position [4181, 0]
click at [157, 116] on icon "button" at bounding box center [152, 114] width 10 height 10
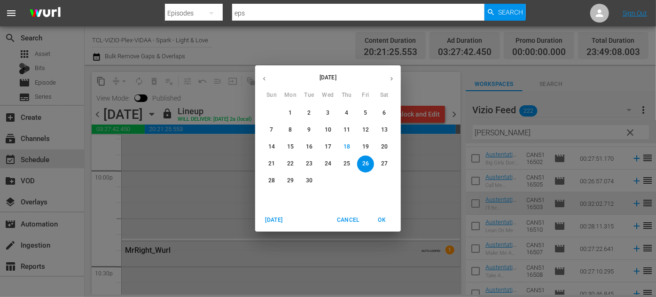
click at [385, 163] on p "27" at bounding box center [384, 164] width 7 height 8
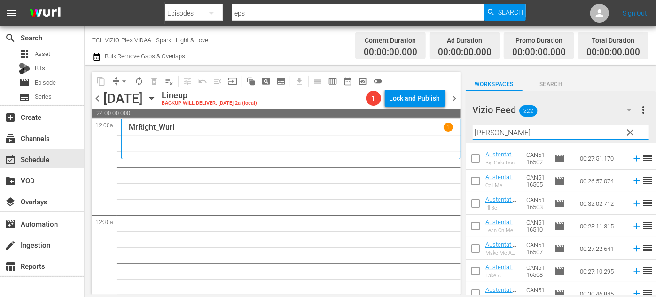
drag, startPoint x: 504, startPoint y: 134, endPoint x: 464, endPoint y: 132, distance: 39.5
click at [464, 132] on div "content_copy compress arrow_drop_down autorenew_outlined delete_forever_outline…" at bounding box center [370, 180] width 571 height 230
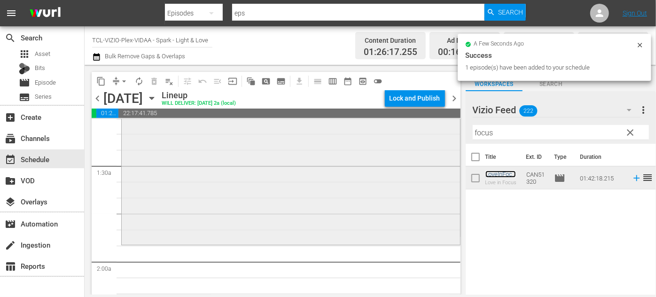
scroll to position [256, 0]
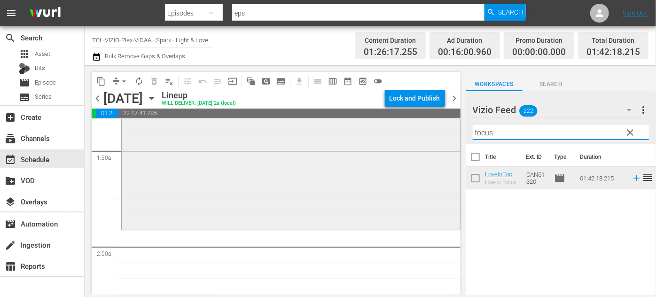
drag, startPoint x: 501, startPoint y: 135, endPoint x: 452, endPoint y: 133, distance: 49.4
click at [452, 133] on div "content_copy compress arrow_drop_down autorenew_outlined delete_forever_outline…" at bounding box center [370, 180] width 571 height 230
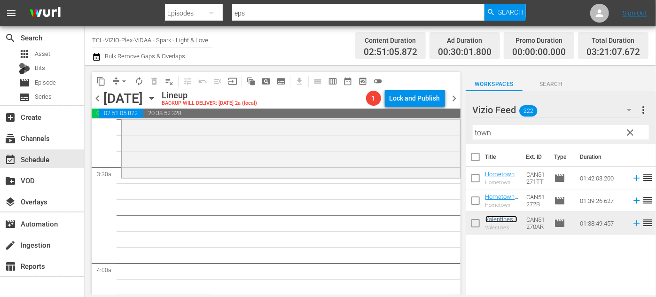
scroll to position [640, 0]
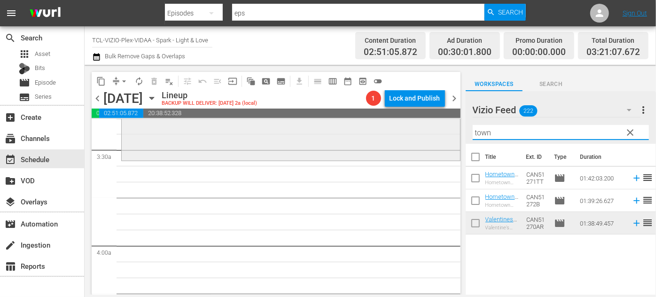
drag, startPoint x: 503, startPoint y: 133, endPoint x: 442, endPoint y: 132, distance: 60.6
click at [442, 132] on div "content_copy compress arrow_drop_down autorenew_outlined delete_forever_outline…" at bounding box center [370, 180] width 571 height 230
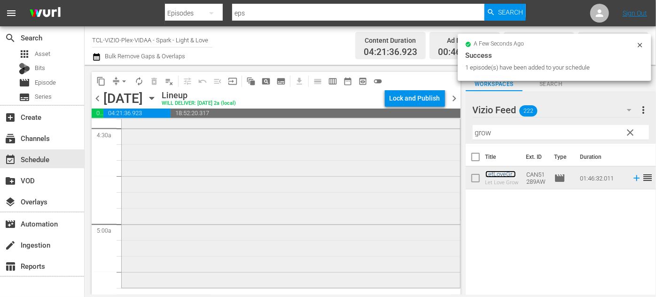
scroll to position [939, 0]
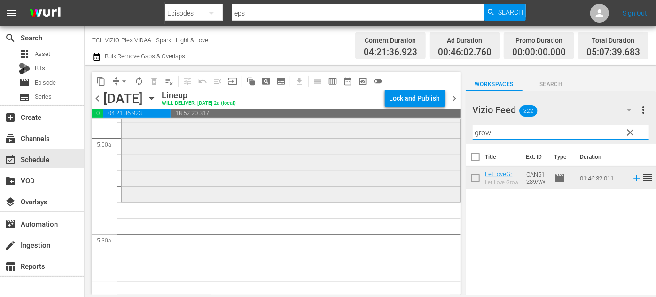
drag, startPoint x: 505, startPoint y: 132, endPoint x: 424, endPoint y: 132, distance: 80.8
click at [423, 132] on div "content_copy compress arrow_drop_down autorenew_outlined delete_forever_outline…" at bounding box center [370, 180] width 571 height 230
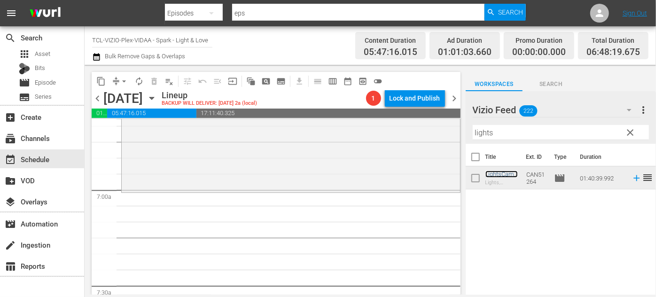
scroll to position [1281, 0]
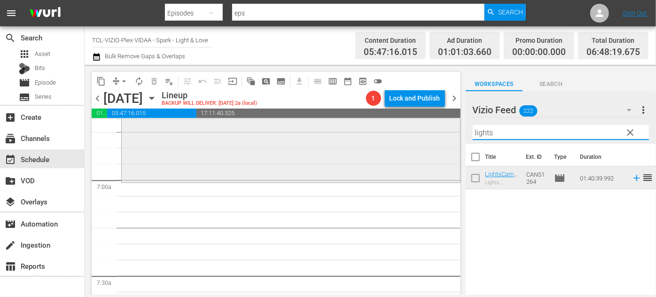
drag, startPoint x: 508, startPoint y: 133, endPoint x: 444, endPoint y: 131, distance: 63.9
click at [444, 131] on div "content_copy compress arrow_drop_down autorenew_outlined delete_forever_outline…" at bounding box center [370, 180] width 571 height 230
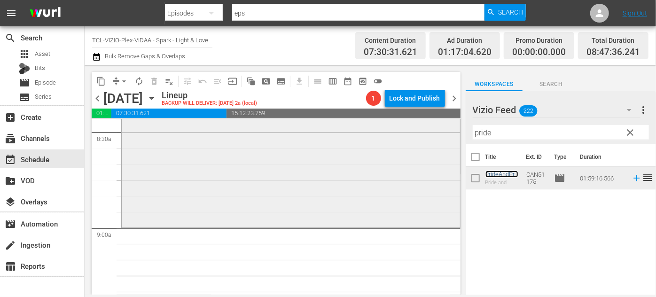
scroll to position [1665, 0]
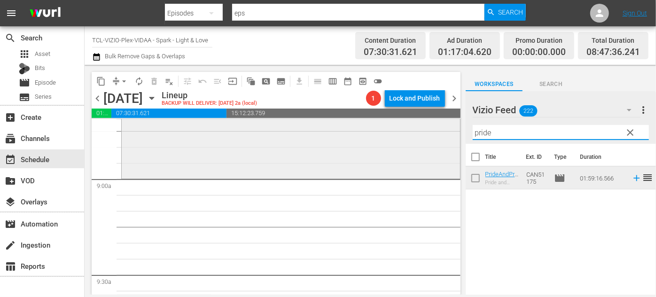
drag, startPoint x: 503, startPoint y: 135, endPoint x: 452, endPoint y: 132, distance: 50.8
click at [452, 132] on div "content_copy compress arrow_drop_down autorenew_outlined delete_forever_outline…" at bounding box center [370, 180] width 571 height 230
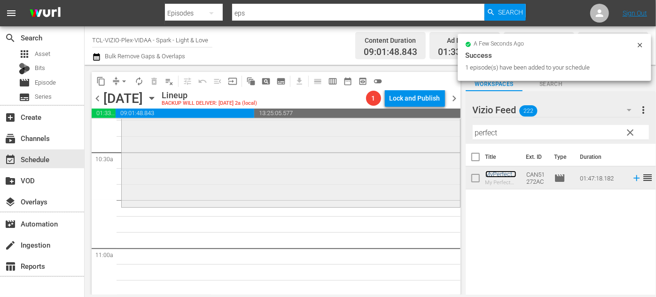
scroll to position [2007, 0]
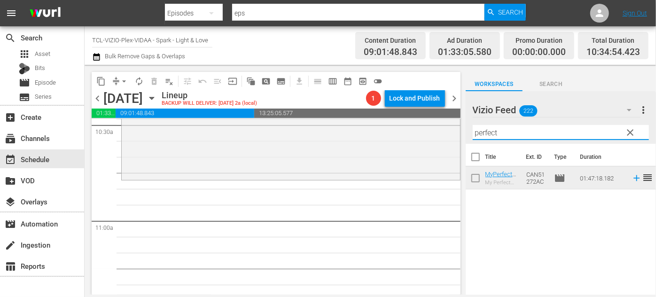
drag, startPoint x: 512, startPoint y: 133, endPoint x: 456, endPoint y: 134, distance: 55.9
click at [456, 134] on div "content_copy compress arrow_drop_down autorenew_outlined delete_forever_outline…" at bounding box center [370, 180] width 571 height 230
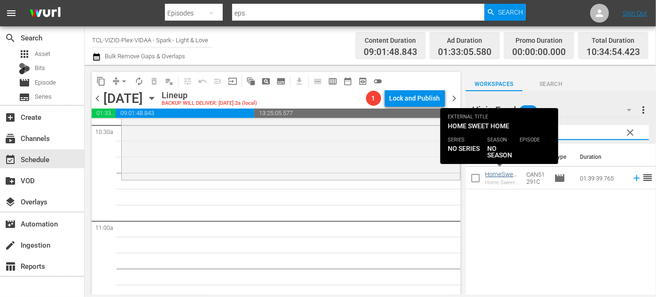
type input "sweet"
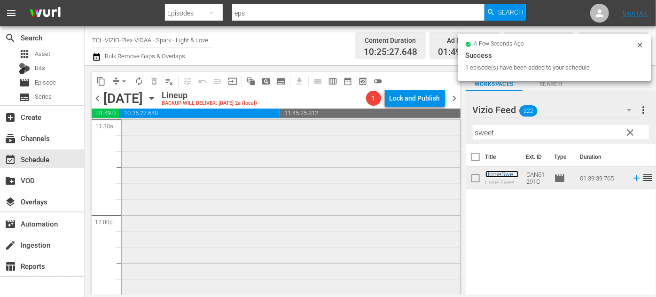
scroll to position [2263, 0]
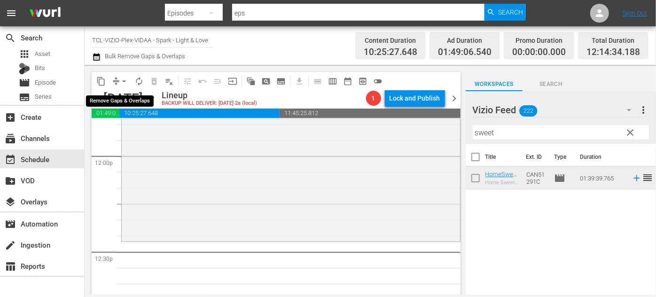
click at [122, 80] on span "arrow_drop_down" at bounding box center [123, 81] width 9 height 9
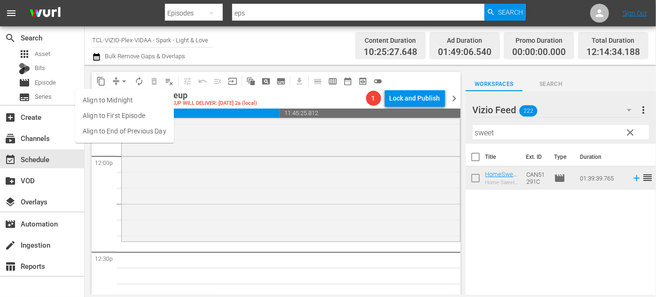
click at [153, 130] on li "Align to End of Previous Day" at bounding box center [124, 132] width 99 height 16
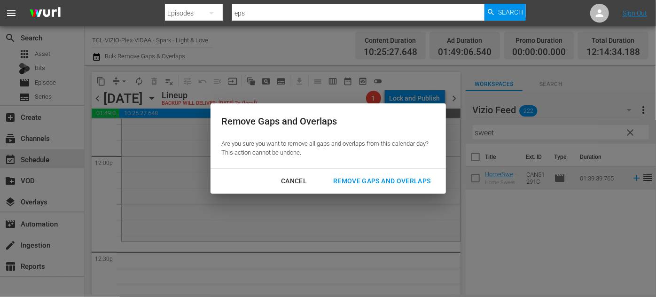
drag, startPoint x: 416, startPoint y: 179, endPoint x: 407, endPoint y: 180, distance: 8.9
click at [416, 180] on div "Remove Gaps and Overlaps" at bounding box center [382, 181] width 112 height 12
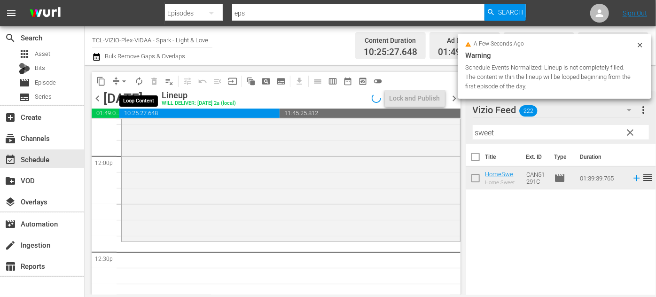
click at [138, 81] on span "autorenew_outlined" at bounding box center [138, 81] width 9 height 9
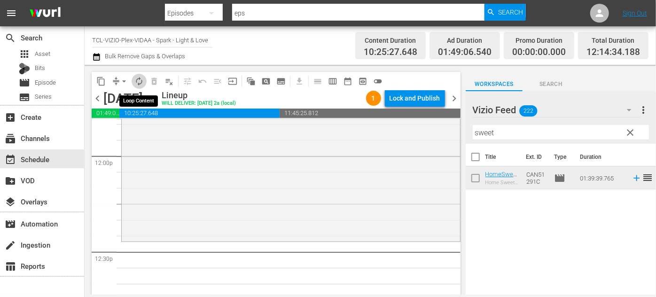
click at [141, 84] on span "autorenew_outlined" at bounding box center [138, 81] width 9 height 9
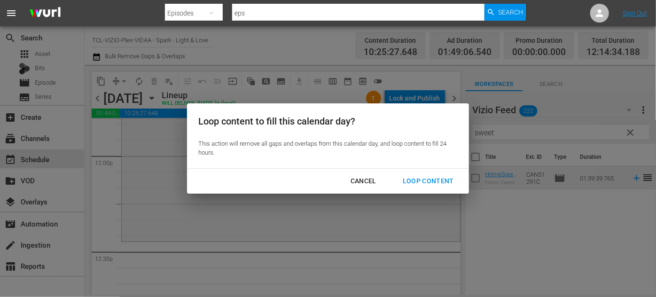
click at [437, 178] on div "Loop Content" at bounding box center [428, 181] width 66 height 12
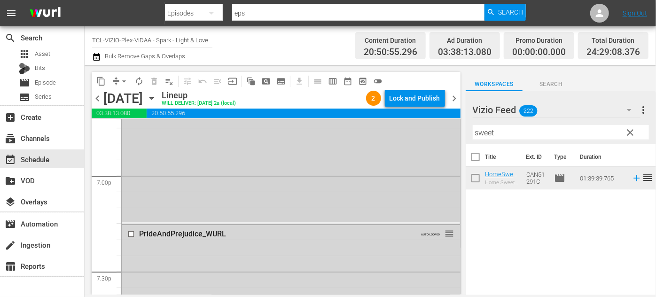
scroll to position [3587, 0]
click at [365, 230] on div "PrideAndPrejudice_WURL" at bounding box center [274, 231] width 271 height 9
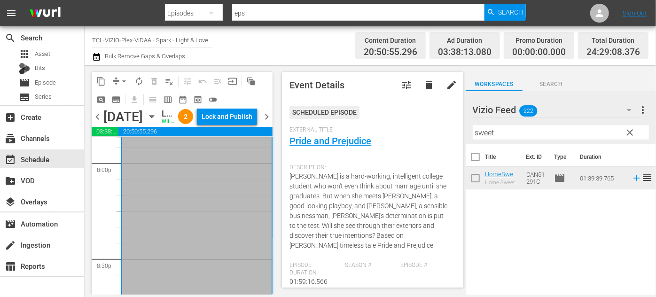
scroll to position [3795, 0]
click at [229, 125] on div "Lock and Publish" at bounding box center [227, 116] width 51 height 17
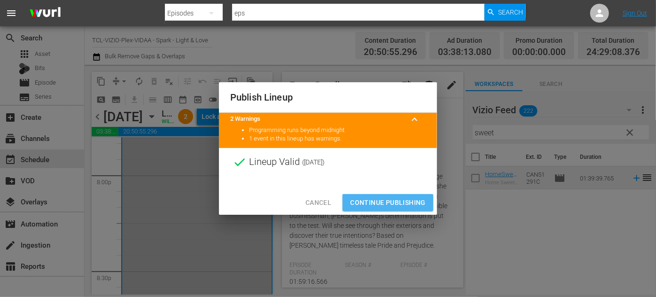
click at [382, 204] on span "Continue Publishing" at bounding box center [388, 203] width 76 height 12
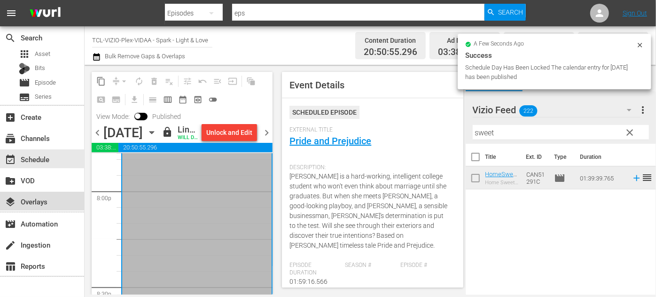
click at [42, 204] on div "layers Overlays" at bounding box center [26, 200] width 53 height 8
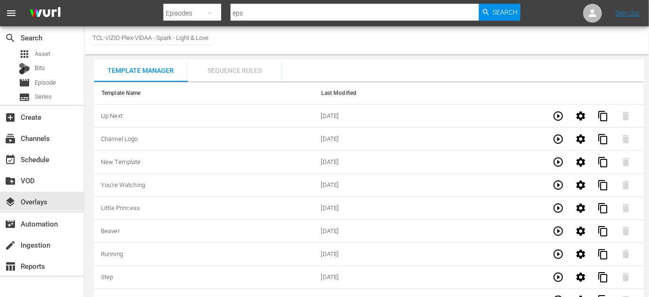
click at [253, 71] on div "Sequence Rules" at bounding box center [235, 70] width 94 height 23
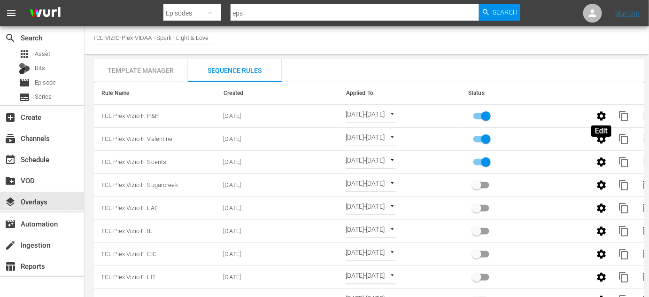
click at [601, 114] on icon "button" at bounding box center [601, 115] width 9 height 9
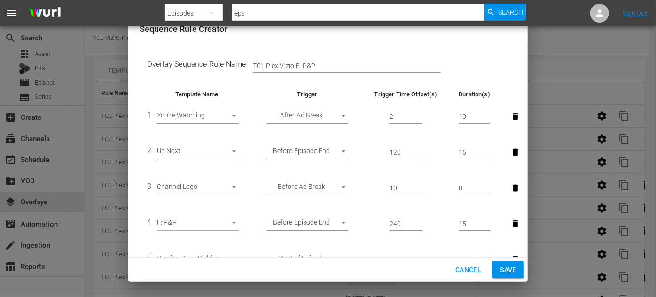
click at [506, 270] on span "Save" at bounding box center [508, 270] width 16 height 12
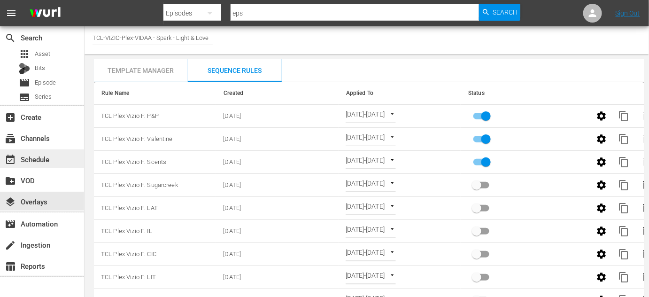
click at [32, 159] on div "event_available Schedule" at bounding box center [26, 158] width 53 height 8
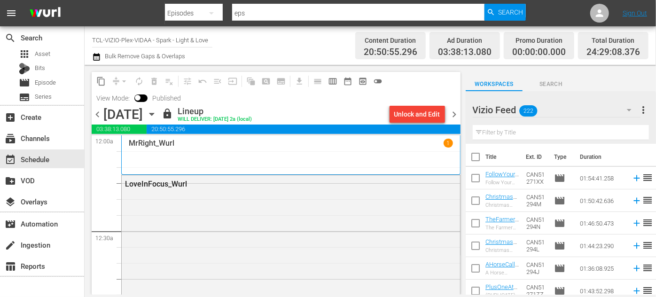
click at [154, 115] on icon "button" at bounding box center [151, 114] width 4 height 2
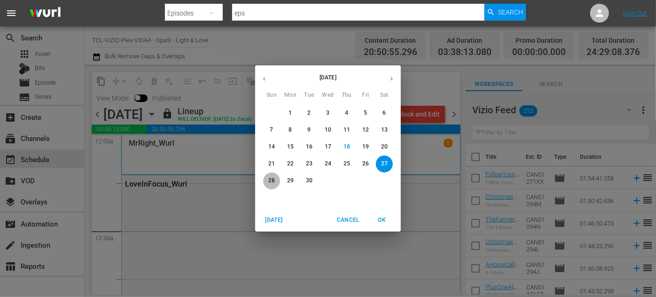
click at [269, 182] on p "28" at bounding box center [271, 181] width 7 height 8
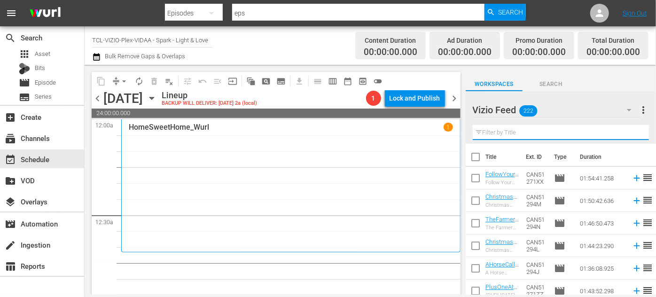
click at [500, 132] on input "text" at bounding box center [561, 132] width 176 height 15
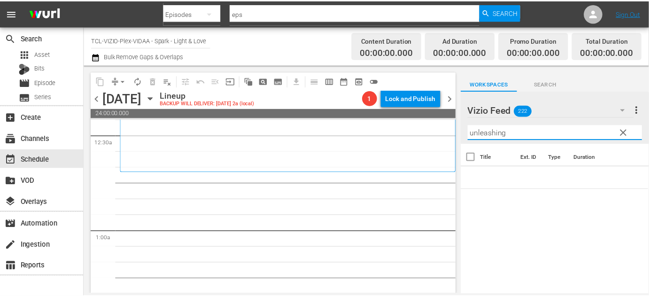
scroll to position [85, 0]
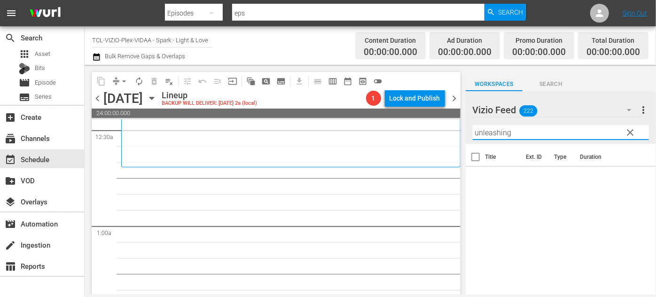
type input "unleashing"
click at [49, 84] on span "Episode" at bounding box center [45, 82] width 21 height 9
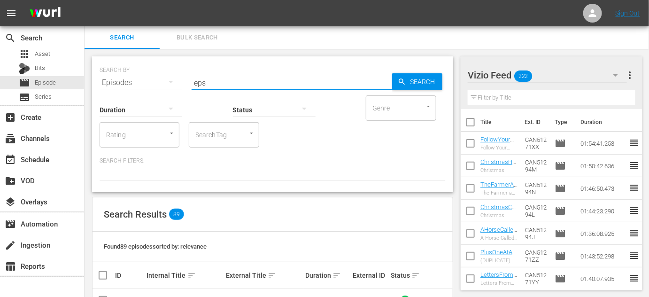
drag, startPoint x: 216, startPoint y: 82, endPoint x: 195, endPoint y: 81, distance: 20.7
click at [195, 81] on input "eps" at bounding box center [292, 82] width 201 height 23
type input "unleashing"
click at [492, 101] on input "text" at bounding box center [552, 97] width 168 height 15
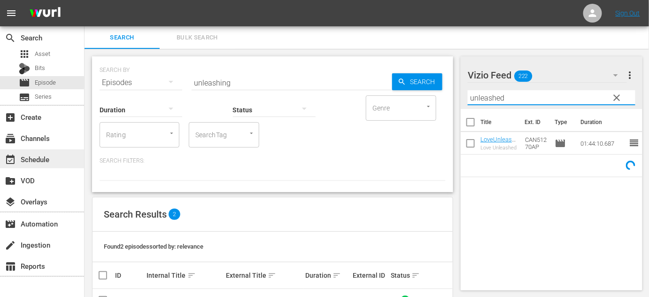
type input "unleashed"
click at [39, 160] on div "event_available Schedule" at bounding box center [26, 158] width 53 height 8
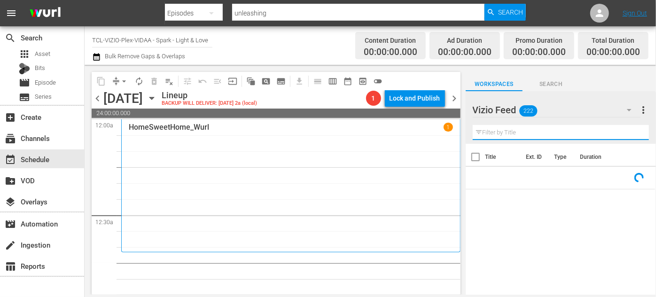
click at [528, 133] on input "text" at bounding box center [561, 132] width 176 height 15
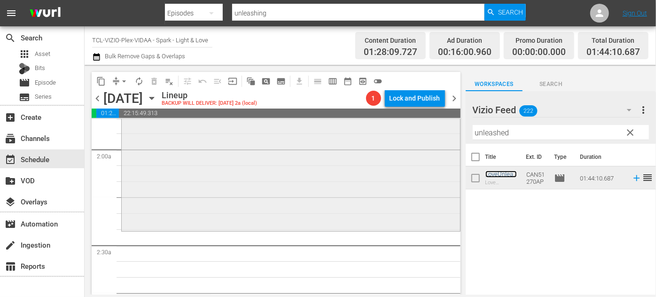
scroll to position [384, 0]
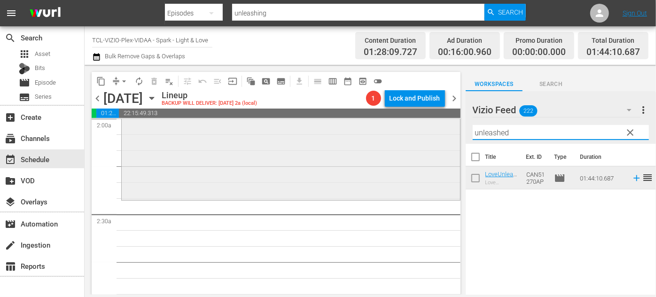
drag, startPoint x: 530, startPoint y: 132, endPoint x: 431, endPoint y: 139, distance: 99.3
click at [431, 139] on div "content_copy compress arrow_drop_down autorenew_outlined delete_forever_outline…" at bounding box center [370, 180] width 571 height 230
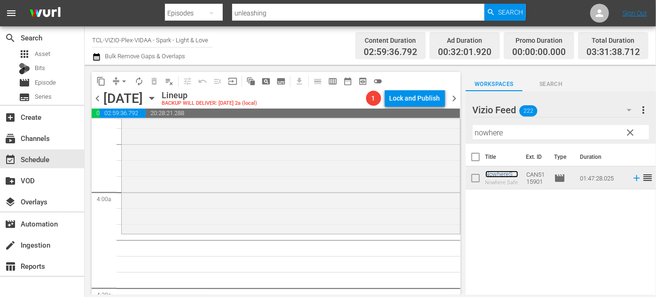
scroll to position [726, 0]
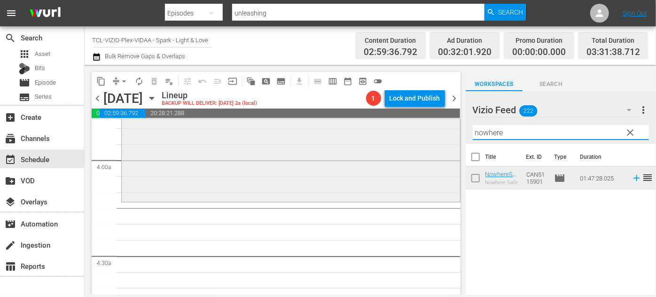
drag, startPoint x: 480, startPoint y: 133, endPoint x: 450, endPoint y: 134, distance: 29.1
click at [450, 134] on div "content_copy compress arrow_drop_down autorenew_outlined delete_forever_outline…" at bounding box center [370, 180] width 571 height 230
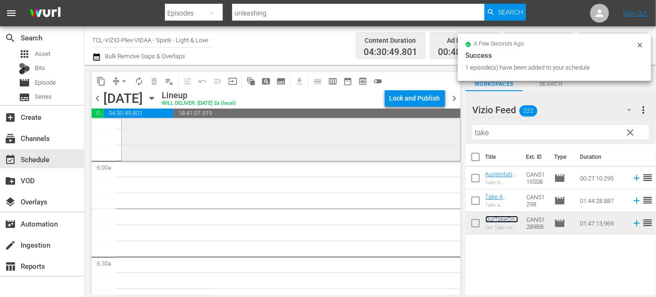
scroll to position [1110, 0]
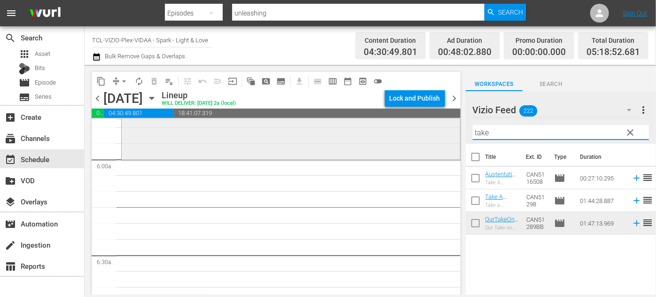
drag, startPoint x: 496, startPoint y: 133, endPoint x: 432, endPoint y: 134, distance: 63.9
click at [432, 134] on div "content_copy compress arrow_drop_down autorenew_outlined delete_forever_outline…" at bounding box center [370, 180] width 571 height 230
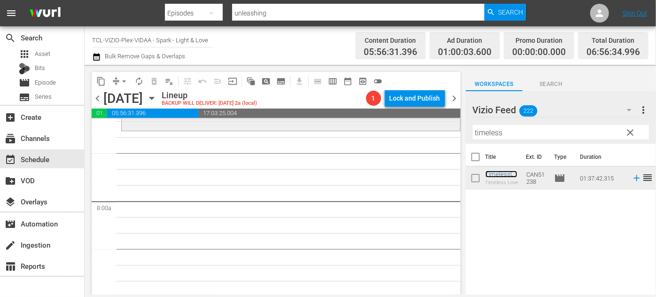
scroll to position [1409, 0]
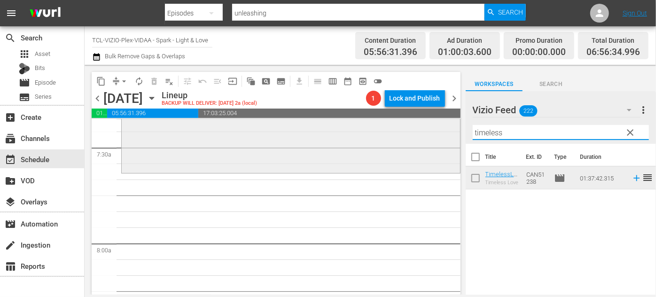
drag, startPoint x: 511, startPoint y: 130, endPoint x: 451, endPoint y: 123, distance: 60.1
click at [451, 127] on div "content_copy compress arrow_drop_down autorenew_outlined delete_forever_outline…" at bounding box center [370, 180] width 571 height 230
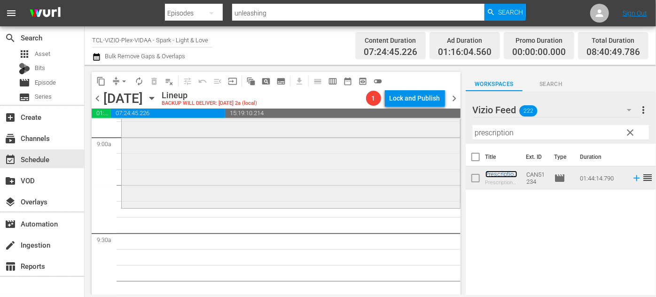
scroll to position [1708, 0]
drag, startPoint x: 529, startPoint y: 131, endPoint x: 434, endPoint y: 133, distance: 94.4
click at [434, 133] on div "content_copy compress arrow_drop_down autorenew_outlined delete_forever_outline…" at bounding box center [370, 180] width 571 height 230
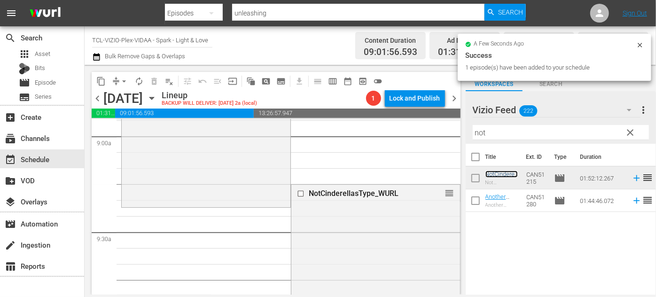
drag, startPoint x: 497, startPoint y: 173, endPoint x: 268, endPoint y: 218, distance: 233.2
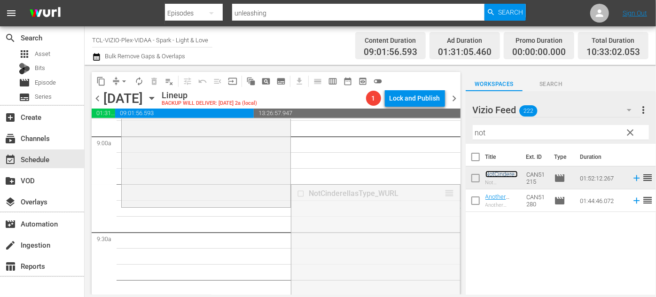
drag, startPoint x: 445, startPoint y: 193, endPoint x: 435, endPoint y: 210, distance: 20.2
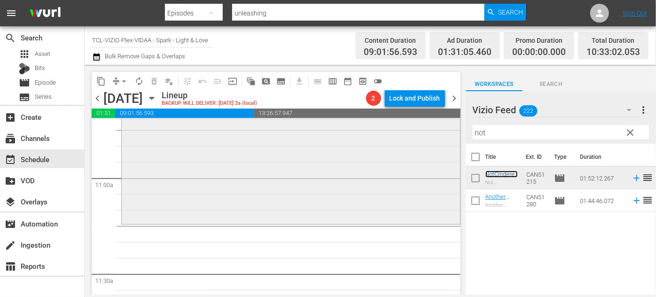
scroll to position [2092, 0]
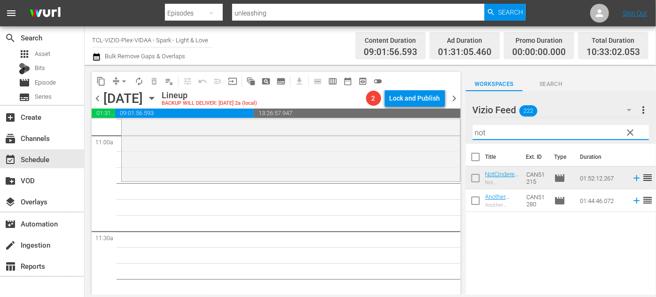
drag, startPoint x: 509, startPoint y: 134, endPoint x: 466, endPoint y: 136, distance: 43.7
click at [466, 136] on div "Vizio Feed 222 Vizio Feed more_vert clear Filter by Title not" at bounding box center [561, 117] width 190 height 53
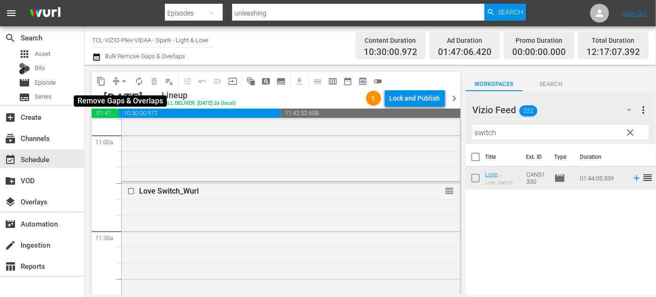
click at [122, 83] on span "arrow_drop_down" at bounding box center [123, 81] width 9 height 9
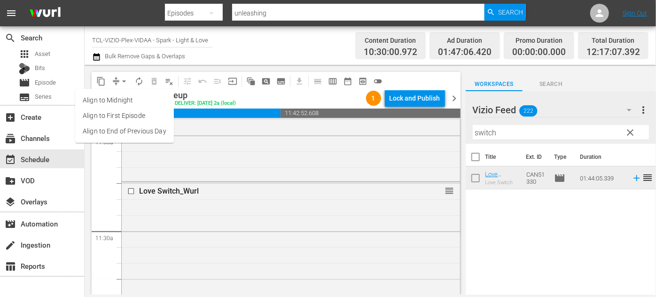
click at [140, 139] on li "Align to End of Previous Day" at bounding box center [124, 132] width 99 height 16
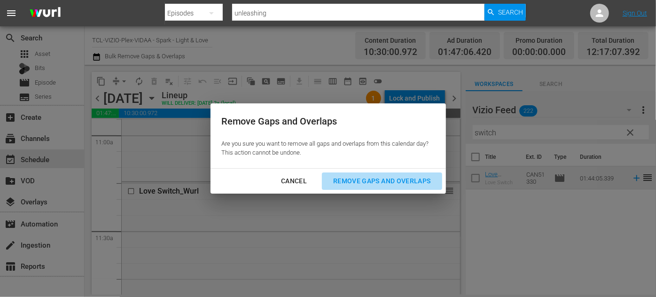
click at [399, 182] on div "Remove Gaps and Overlaps" at bounding box center [382, 181] width 112 height 12
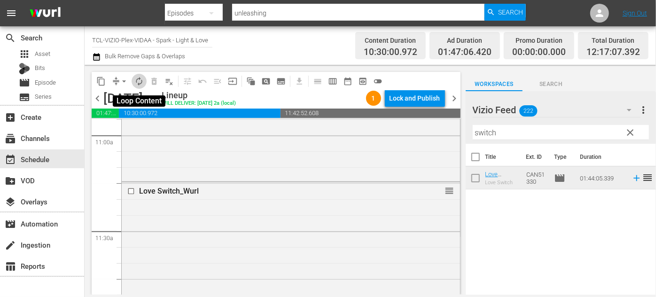
click at [135, 81] on span "autorenew_outlined" at bounding box center [138, 81] width 9 height 9
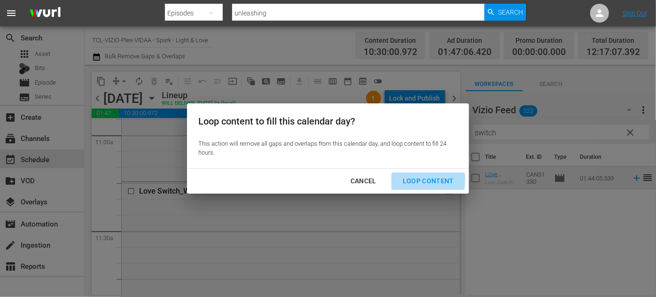
click at [410, 178] on div "Loop Content" at bounding box center [428, 181] width 66 height 12
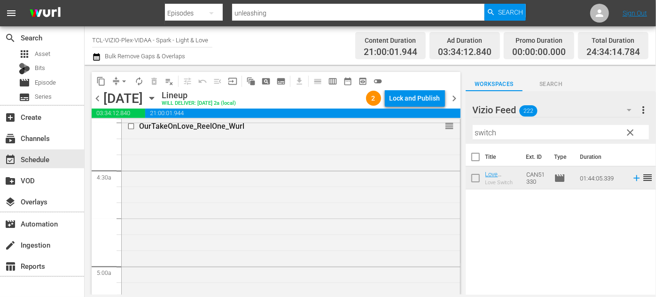
scroll to position [768, 0]
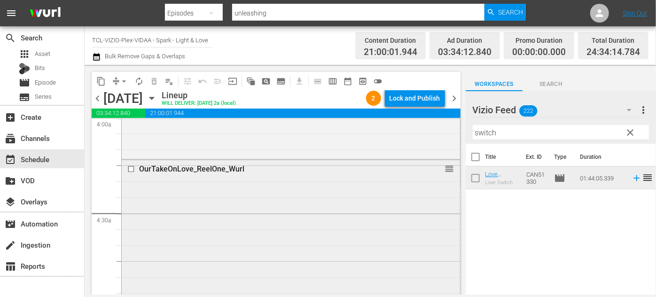
click at [132, 166] on input "checkbox" at bounding box center [132, 169] width 10 height 8
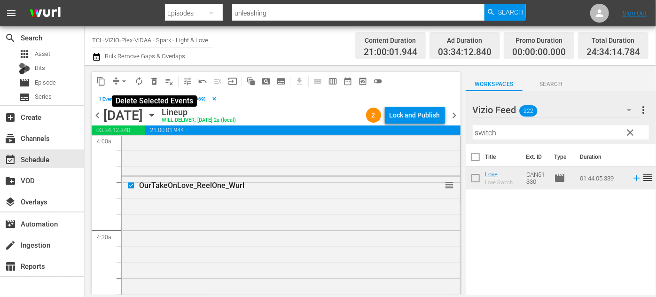
click at [154, 84] on span "delete_forever_outlined" at bounding box center [153, 81] width 9 height 9
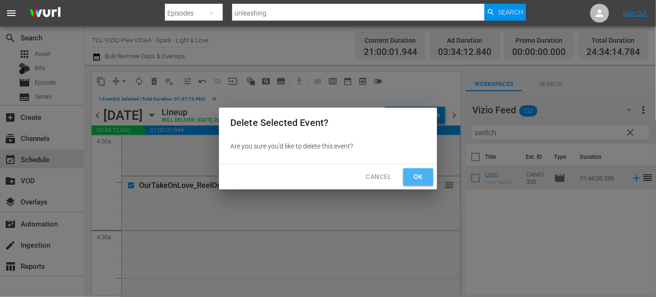
click at [415, 178] on span "Ok" at bounding box center [418, 177] width 15 height 12
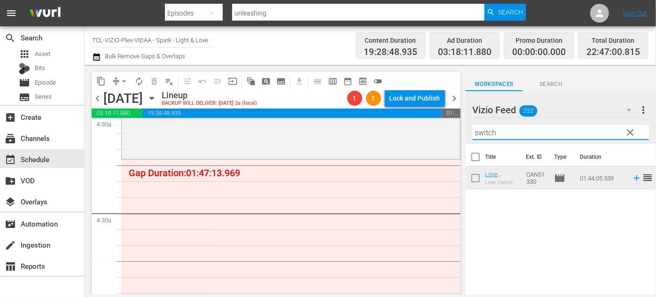
click at [449, 132] on div "content_copy compress arrow_drop_down autorenew_outlined delete_forever_outline…" at bounding box center [370, 180] width 571 height 230
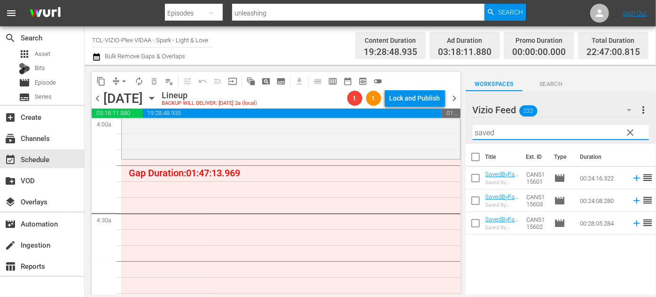
drag, startPoint x: 513, startPoint y: 133, endPoint x: 456, endPoint y: 131, distance: 57.3
click at [456, 131] on div "content_copy compress arrow_drop_down autorenew_outlined delete_forever_outline…" at bounding box center [370, 180] width 571 height 230
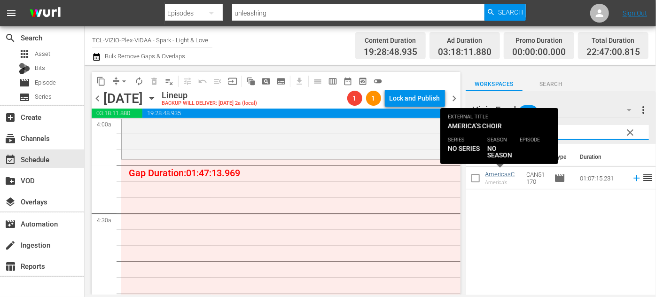
type input "choir"
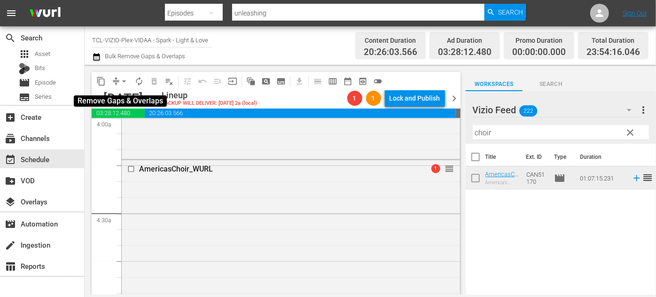
click at [123, 79] on span "arrow_drop_down" at bounding box center [123, 81] width 9 height 9
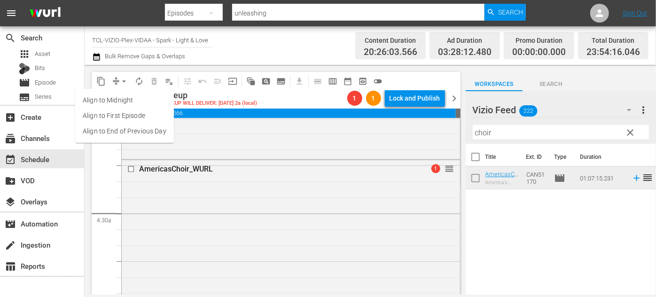
click at [135, 136] on li "Align to End of Previous Day" at bounding box center [124, 132] width 99 height 16
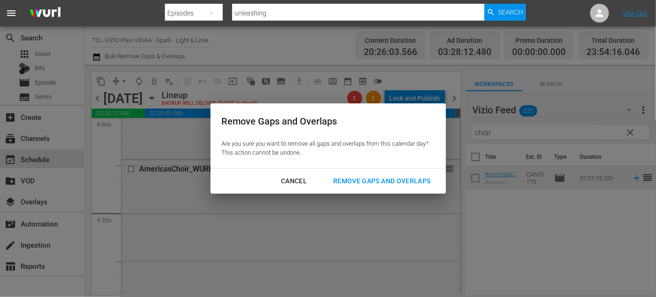
click at [367, 180] on div "Remove Gaps and Overlaps" at bounding box center [382, 181] width 112 height 12
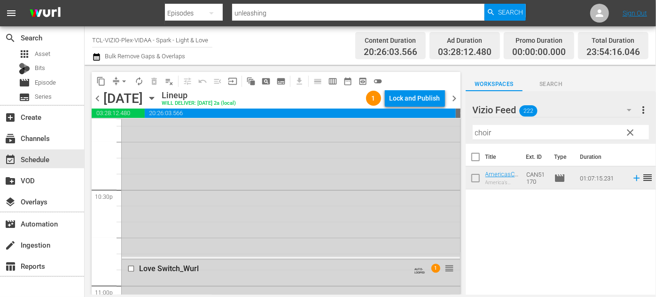
scroll to position [4240, 0]
click at [414, 98] on div "Lock and Publish" at bounding box center [414, 98] width 51 height 17
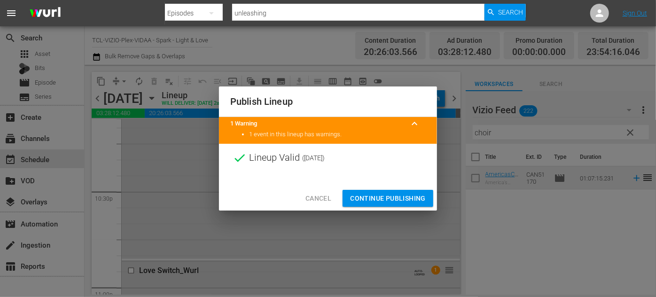
click at [406, 202] on span "Continue Publishing" at bounding box center [388, 199] width 76 height 12
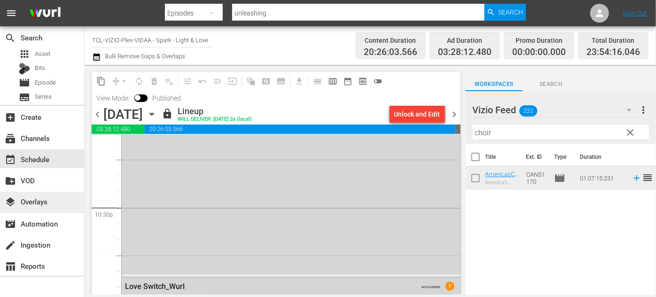
click at [44, 202] on div "layers Overlays" at bounding box center [26, 200] width 53 height 8
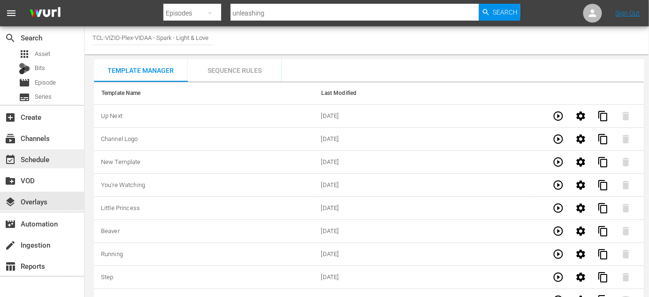
click at [32, 150] on div "event_available Schedule" at bounding box center [42, 158] width 84 height 19
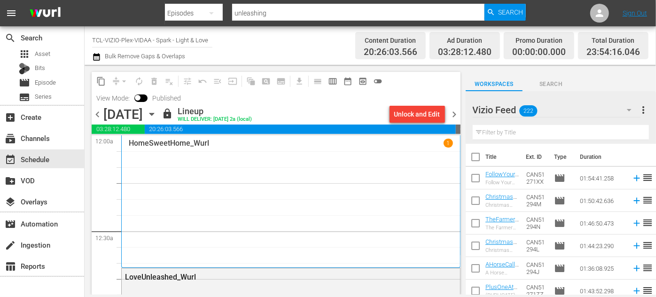
click at [157, 113] on icon "button" at bounding box center [152, 114] width 10 height 10
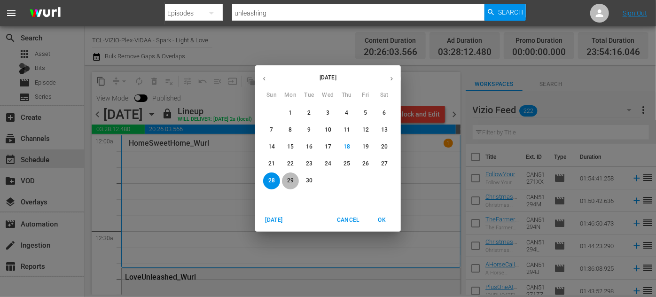
click at [289, 180] on p "29" at bounding box center [290, 181] width 7 height 8
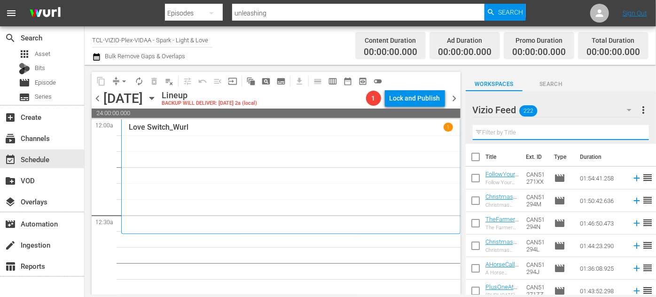
click at [500, 133] on input "text" at bounding box center [561, 132] width 176 height 15
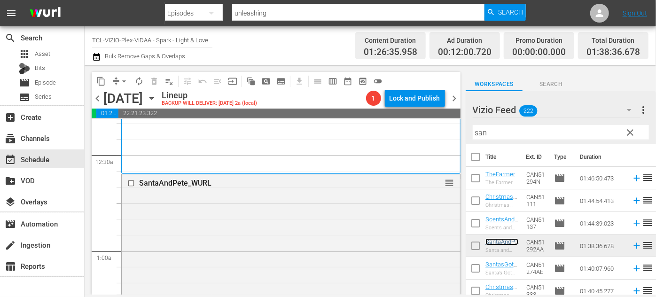
scroll to position [42, 0]
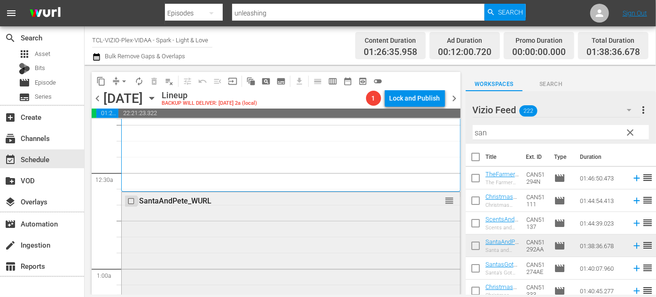
click at [131, 201] on input "checkbox" at bounding box center [132, 201] width 10 height 8
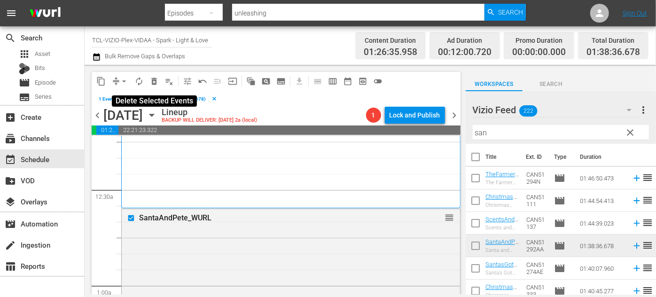
click at [154, 82] on span "delete_forever_outlined" at bounding box center [153, 81] width 9 height 9
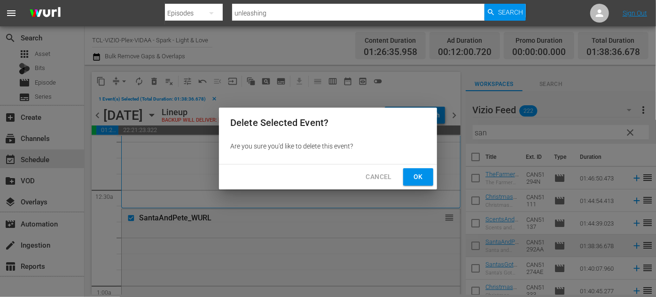
click at [420, 177] on span "Ok" at bounding box center [418, 177] width 15 height 12
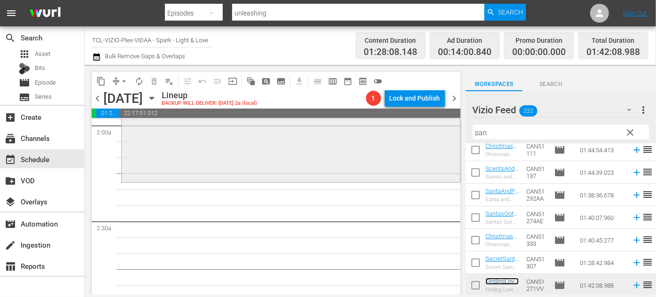
scroll to position [384, 0]
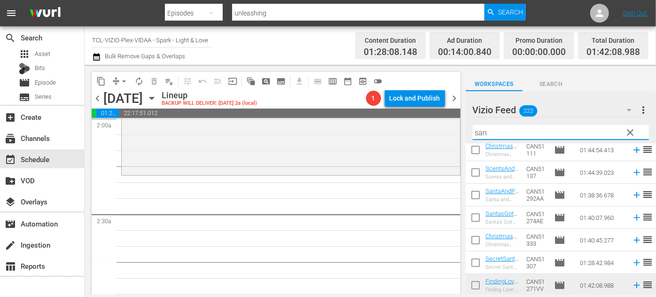
drag, startPoint x: 509, startPoint y: 131, endPoint x: 466, endPoint y: 128, distance: 43.3
click at [466, 128] on div "Vizio Feed 222 Vizio Feed more_vert clear Filter by Title san" at bounding box center [561, 117] width 190 height 53
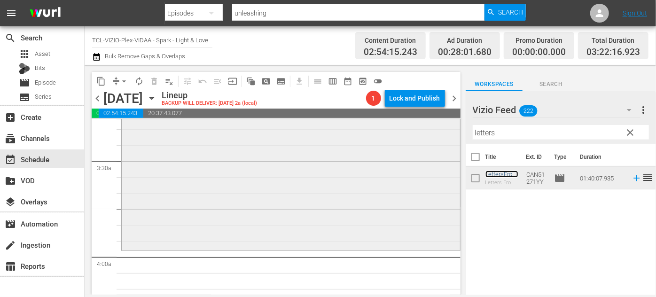
scroll to position [683, 0]
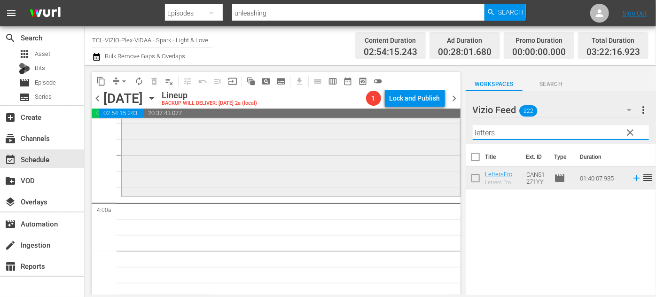
drag, startPoint x: 522, startPoint y: 131, endPoint x: 444, endPoint y: 129, distance: 78.0
click at [444, 129] on div "content_copy compress arrow_drop_down autorenew_outlined delete_forever_outline…" at bounding box center [370, 180] width 571 height 230
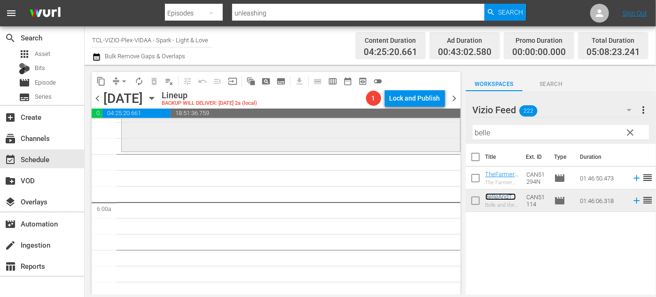
scroll to position [1067, 0]
drag, startPoint x: 494, startPoint y: 130, endPoint x: 446, endPoint y: 132, distance: 48.0
click at [446, 132] on div "content_copy compress arrow_drop_down autorenew_outlined delete_forever_outline…" at bounding box center [370, 180] width 571 height 230
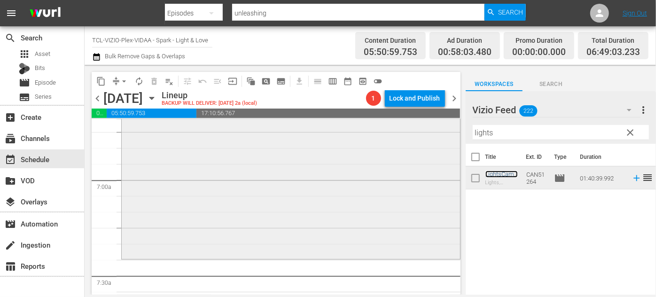
scroll to position [1366, 0]
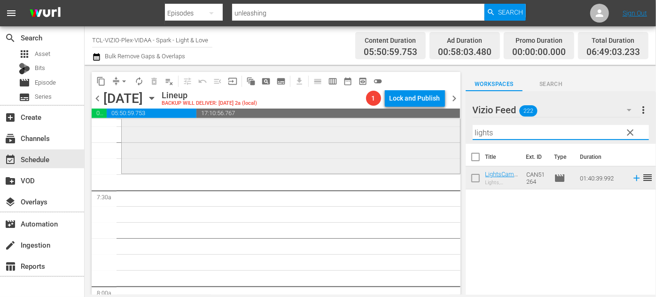
drag, startPoint x: 500, startPoint y: 134, endPoint x: 440, endPoint y: 138, distance: 60.2
click at [440, 138] on div "content_copy compress arrow_drop_down autorenew_outlined delete_forever_outline…" at bounding box center [370, 180] width 571 height 230
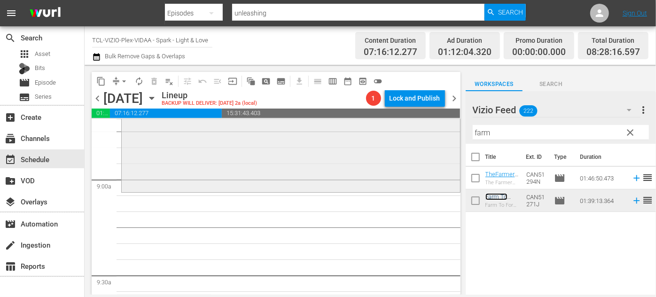
scroll to position [1708, 0]
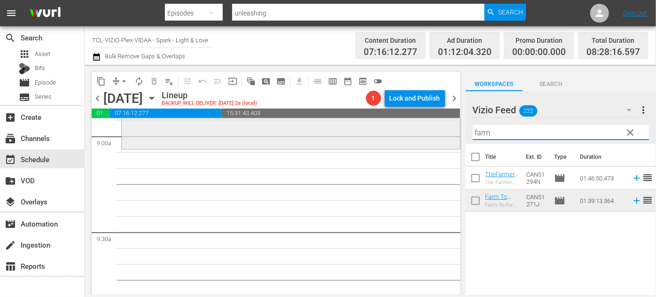
drag, startPoint x: 498, startPoint y: 135, endPoint x: 437, endPoint y: 132, distance: 61.6
click at [437, 132] on div "content_copy compress arrow_drop_down autorenew_outlined delete_forever_outline…" at bounding box center [370, 180] width 571 height 230
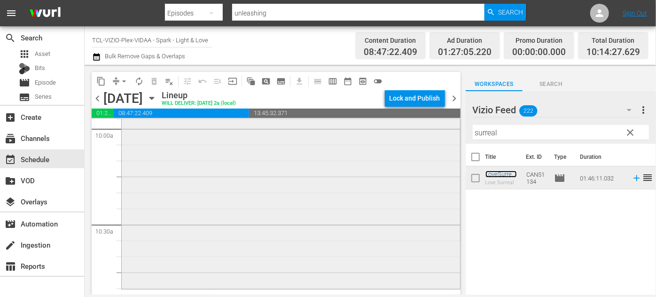
scroll to position [1964, 0]
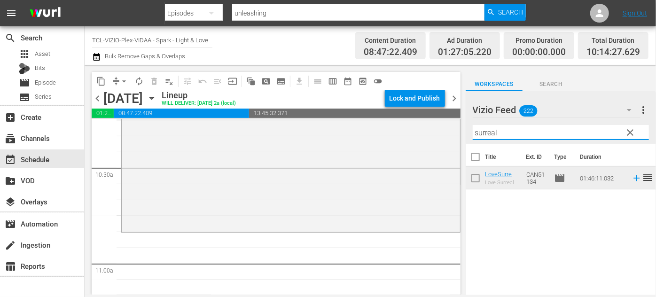
drag, startPoint x: 507, startPoint y: 135, endPoint x: 459, endPoint y: 127, distance: 48.7
click at [458, 127] on div "content_copy compress arrow_drop_down autorenew_outlined delete_forever_outline…" at bounding box center [370, 180] width 571 height 230
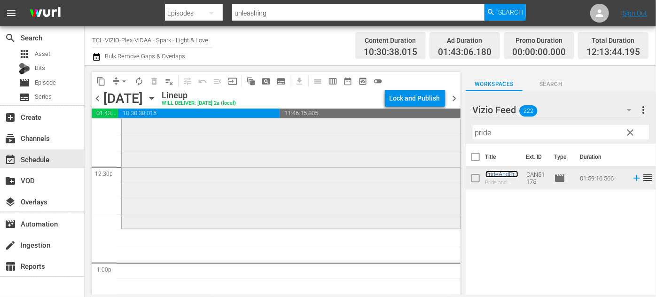
scroll to position [2349, 0]
click at [127, 82] on span "arrow_drop_down" at bounding box center [123, 81] width 9 height 9
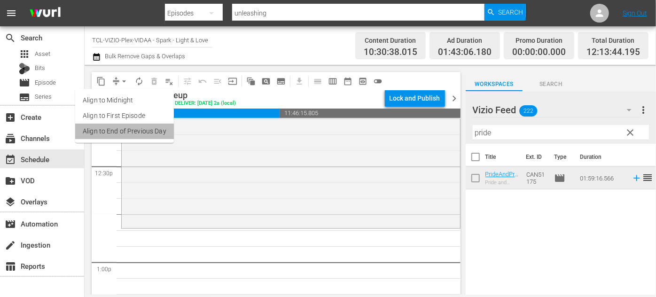
click at [153, 132] on li "Align to End of Previous Day" at bounding box center [124, 132] width 99 height 16
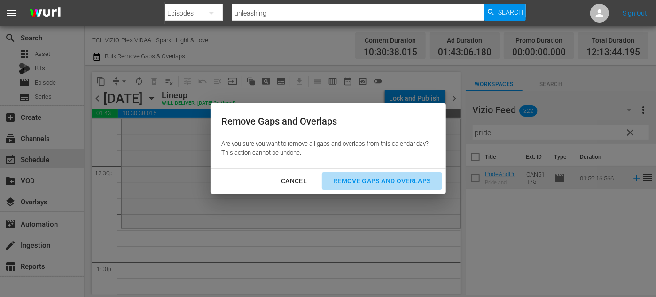
click at [348, 180] on div "Remove Gaps and Overlaps" at bounding box center [382, 181] width 112 height 12
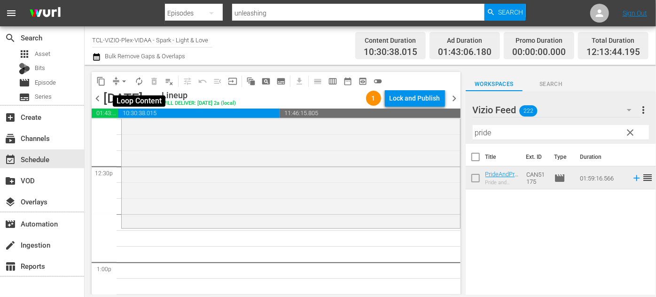
click at [135, 79] on span "autorenew_outlined" at bounding box center [138, 81] width 9 height 9
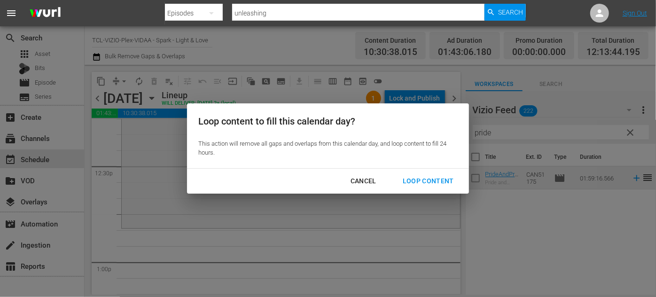
click at [427, 181] on div "Loop Content" at bounding box center [428, 181] width 66 height 12
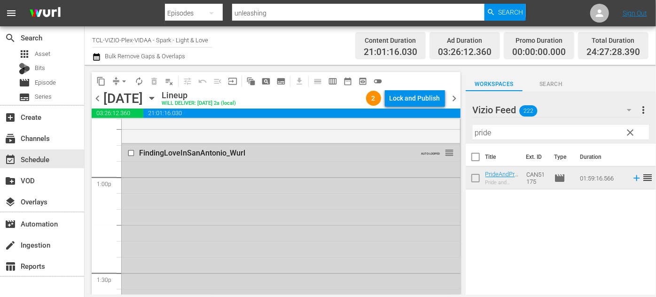
scroll to position [2391, 0]
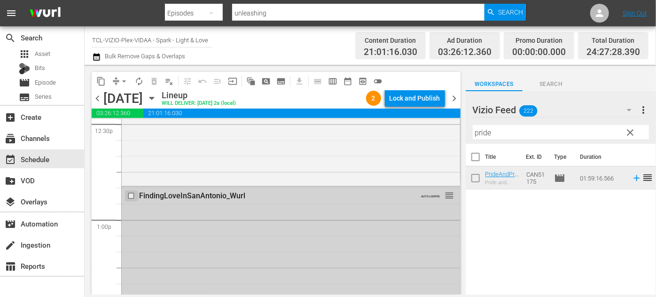
click at [131, 195] on input "checkbox" at bounding box center [132, 196] width 10 height 8
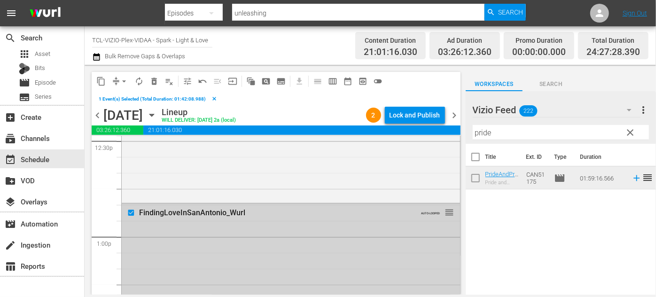
click at [130, 212] on input "checkbox" at bounding box center [132, 213] width 10 height 8
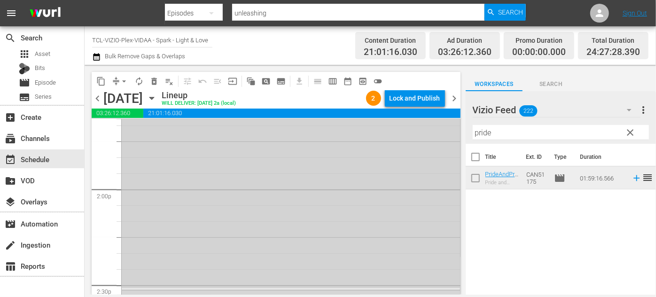
scroll to position [2690, 0]
click at [129, 220] on input "checkbox" at bounding box center [132, 223] width 10 height 8
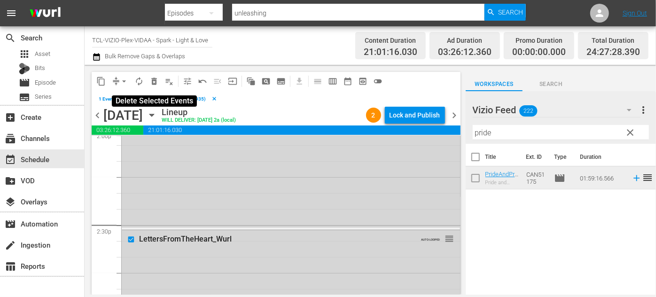
click at [152, 84] on span "delete_forever_outlined" at bounding box center [153, 81] width 9 height 9
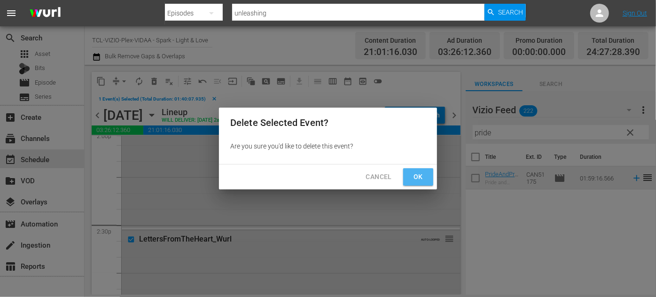
click at [412, 175] on span "Ok" at bounding box center [418, 177] width 15 height 12
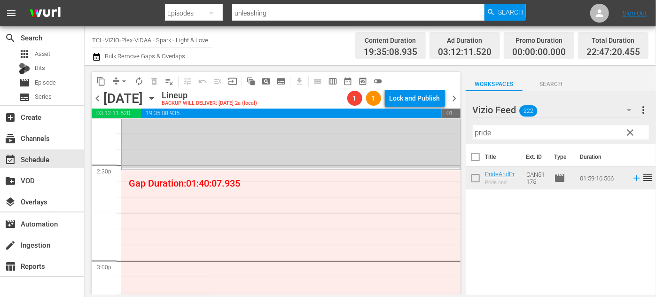
scroll to position [2733, 0]
drag, startPoint x: 504, startPoint y: 133, endPoint x: 440, endPoint y: 128, distance: 64.1
click at [440, 128] on div "content_copy compress arrow_drop_down autorenew_outlined delete_forever_outline…" at bounding box center [370, 180] width 571 height 230
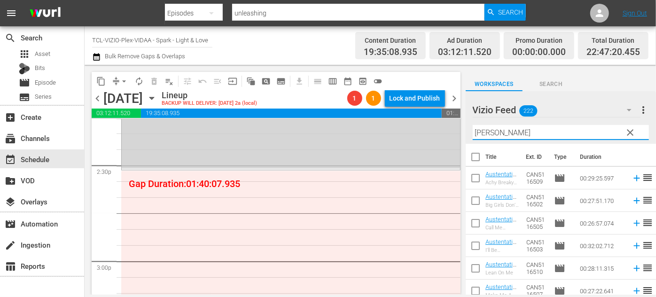
click at [467, 131] on div "Vizio Feed 222 Vizio Feed more_vert clear Filter by Title austen" at bounding box center [561, 117] width 190 height 53
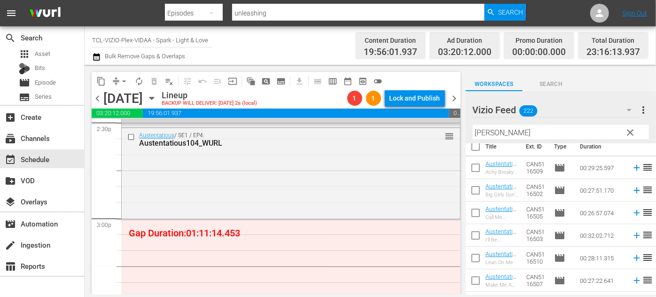
scroll to position [0, 0]
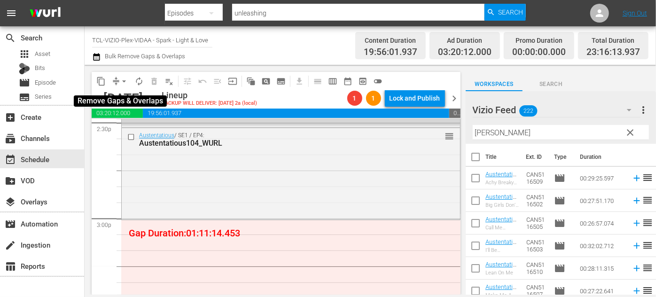
click at [124, 80] on span "arrow_drop_down" at bounding box center [123, 81] width 9 height 9
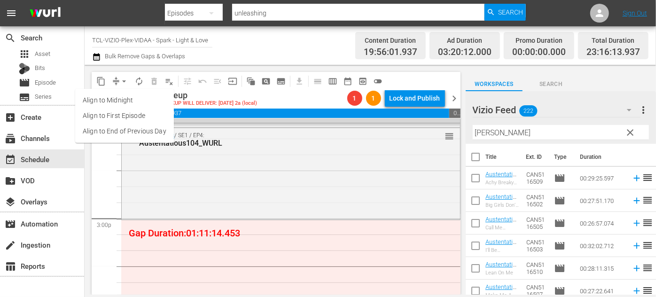
click at [125, 132] on li "Align to End of Previous Day" at bounding box center [124, 132] width 99 height 16
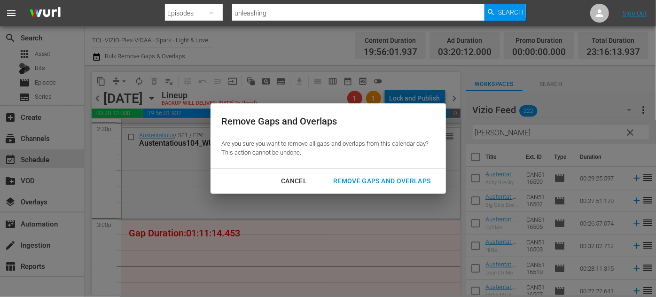
click at [380, 178] on div "Remove Gaps and Overlaps" at bounding box center [382, 181] width 112 height 12
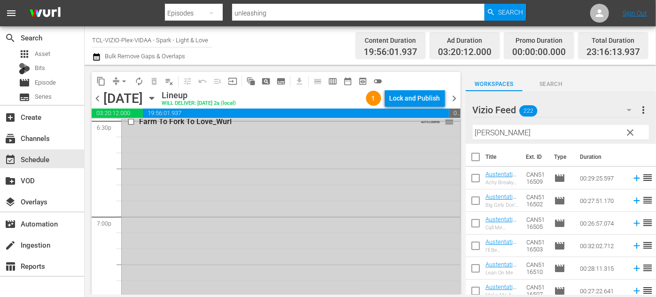
scroll to position [3501, 0]
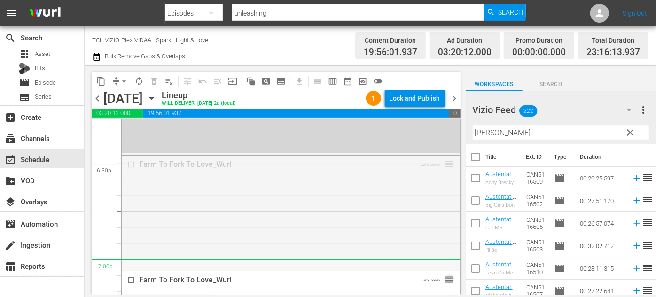
drag, startPoint x: 444, startPoint y: 163, endPoint x: 404, endPoint y: 265, distance: 109.2
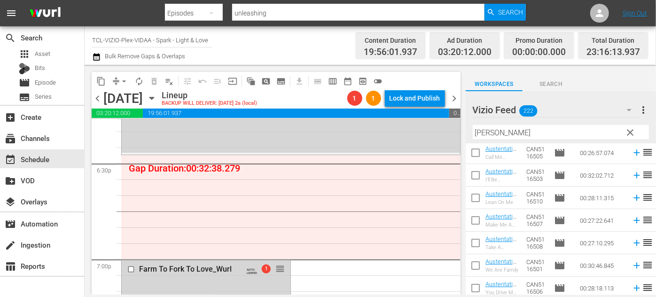
scroll to position [96, 0]
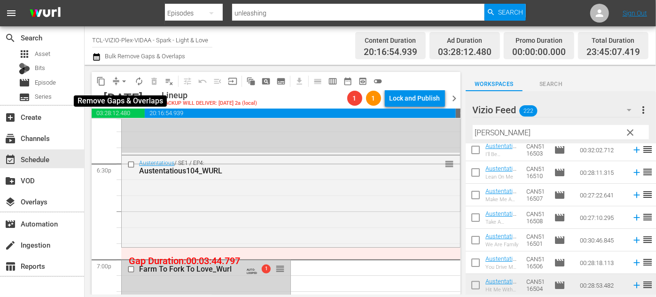
click at [126, 82] on span "arrow_drop_down" at bounding box center [123, 81] width 9 height 9
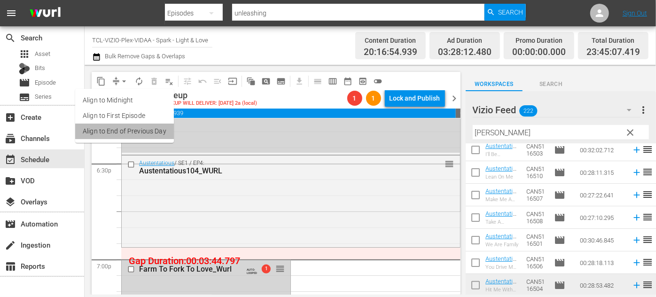
click at [138, 132] on li "Align to End of Previous Day" at bounding box center [124, 132] width 99 height 16
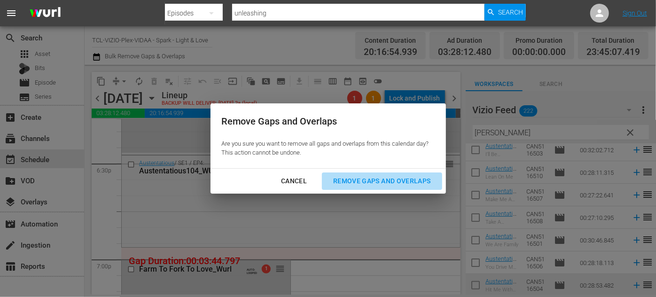
click at [387, 178] on div "Remove Gaps and Overlaps" at bounding box center [382, 181] width 112 height 12
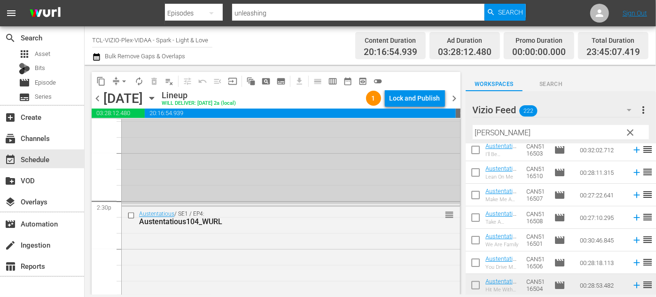
scroll to position [2733, 0]
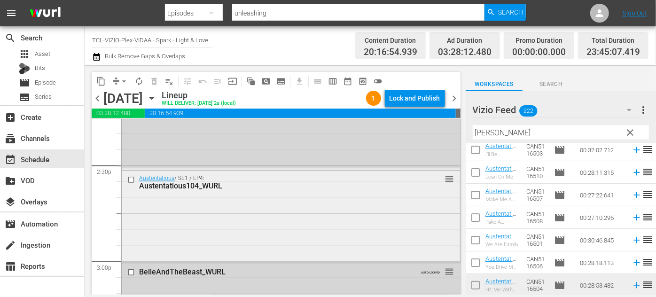
click at [130, 181] on input "checkbox" at bounding box center [132, 180] width 10 height 8
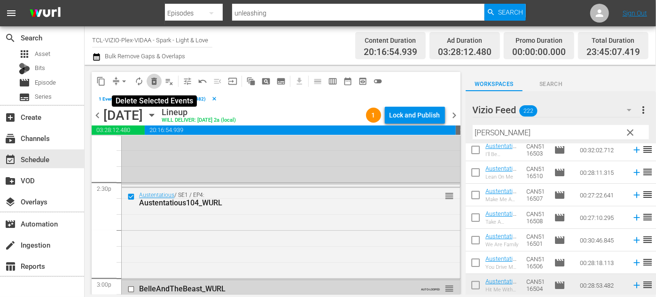
click at [153, 82] on span "delete_forever_outlined" at bounding box center [153, 81] width 9 height 9
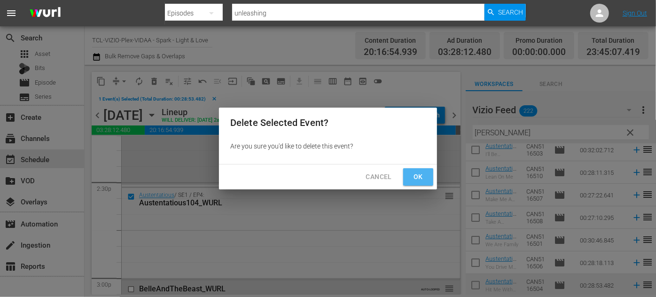
click at [416, 175] on span "Ok" at bounding box center [418, 177] width 15 height 12
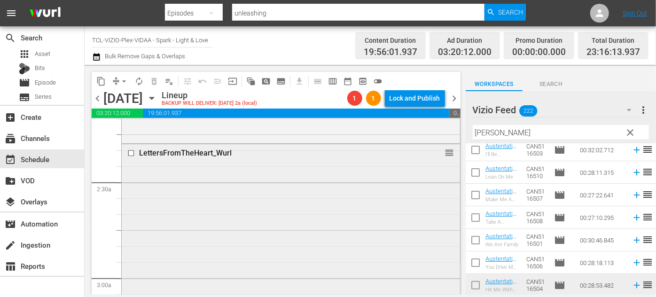
scroll to position [384, 0]
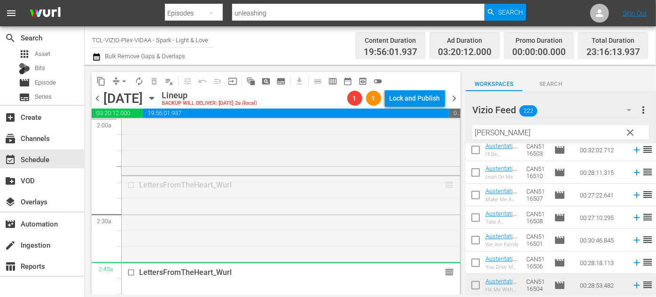
drag, startPoint x: 437, startPoint y: 200, endPoint x: 418, endPoint y: 263, distance: 65.8
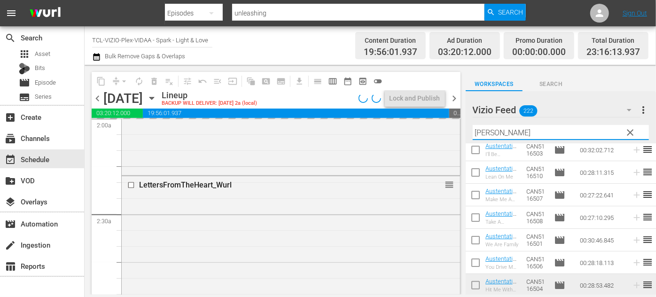
drag, startPoint x: 507, startPoint y: 131, endPoint x: 464, endPoint y: 131, distance: 43.2
click at [463, 130] on div "content_copy compress arrow_drop_down autorenew_outlined delete_forever_outline…" at bounding box center [370, 180] width 571 height 230
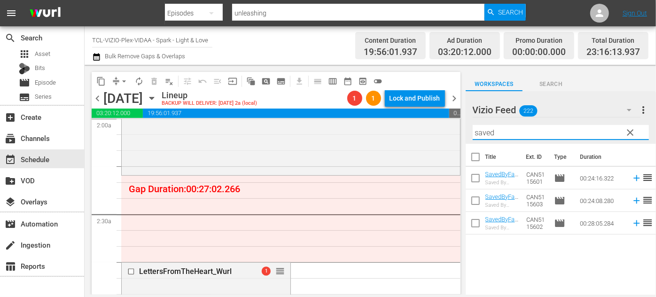
scroll to position [0, 0]
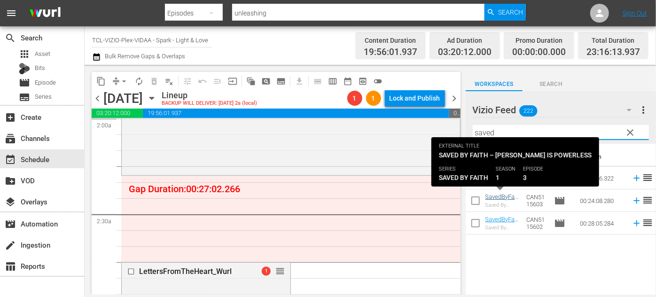
type input "saved"
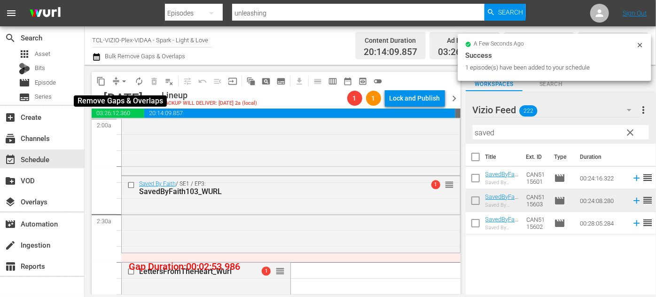
click at [126, 84] on span "arrow_drop_down" at bounding box center [123, 81] width 9 height 9
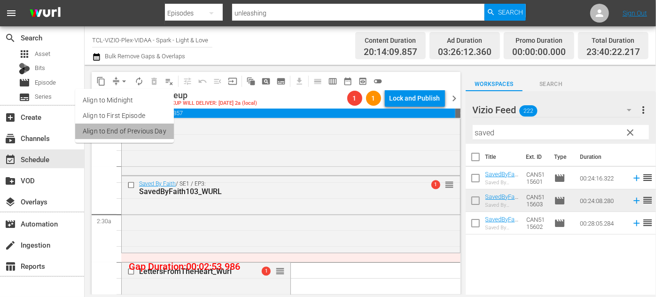
click at [134, 134] on li "Align to End of Previous Day" at bounding box center [124, 132] width 99 height 16
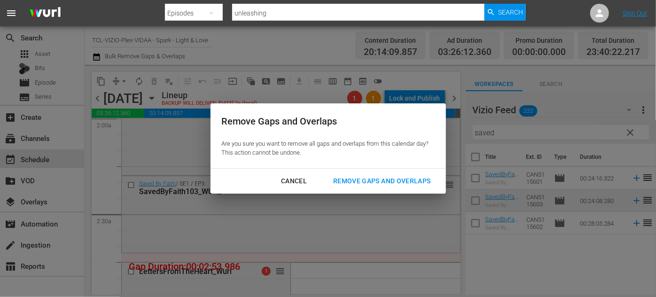
click at [355, 179] on div "Remove Gaps and Overlaps" at bounding box center [382, 181] width 112 height 12
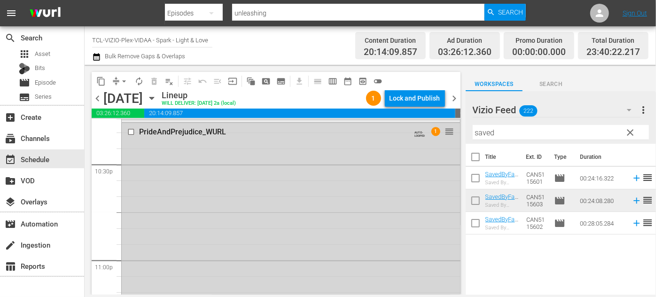
scroll to position [4262, 0]
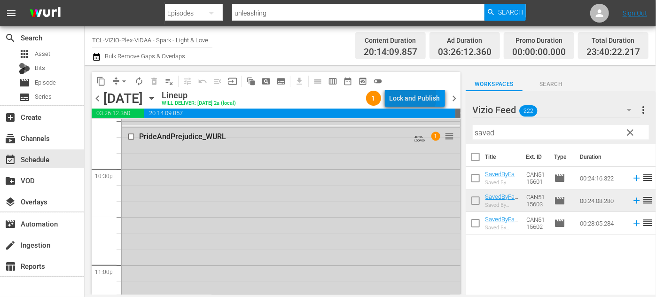
click at [412, 97] on div "Lock and Publish" at bounding box center [414, 98] width 51 height 17
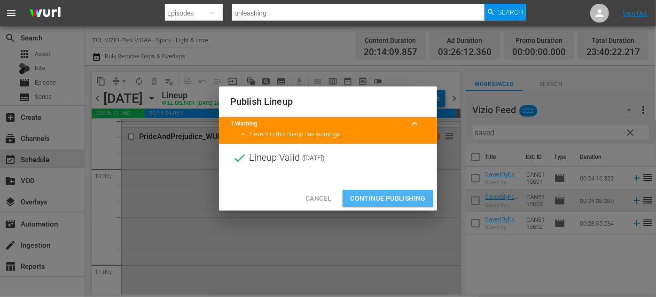
click at [383, 204] on button "Continue Publishing" at bounding box center [387, 198] width 91 height 17
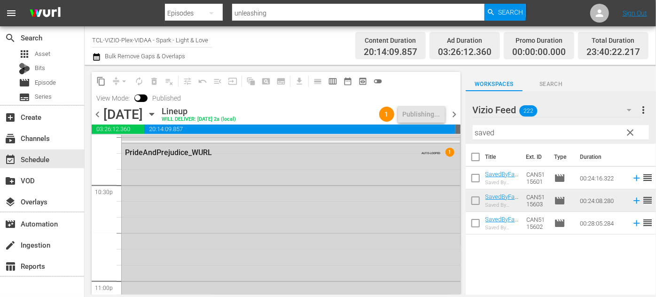
click at [99, 114] on span "chevron_left" at bounding box center [98, 115] width 12 height 12
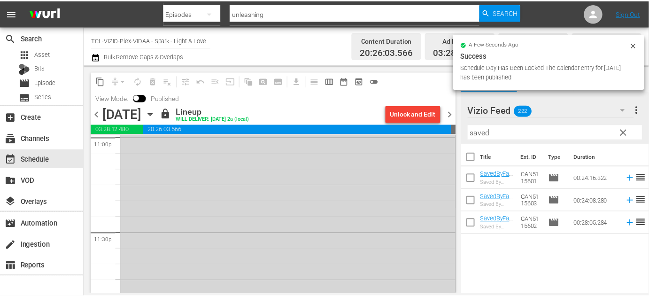
scroll to position [4294, 0]
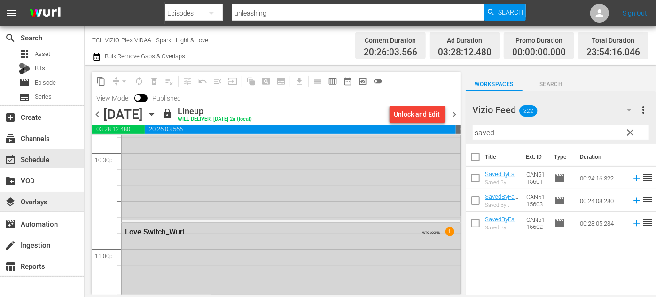
click at [29, 200] on div "layers Overlays" at bounding box center [26, 200] width 53 height 8
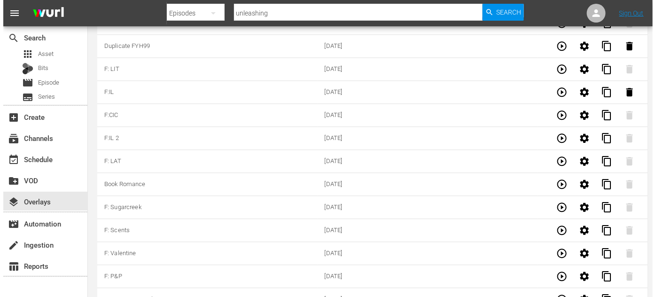
scroll to position [3108, 0]
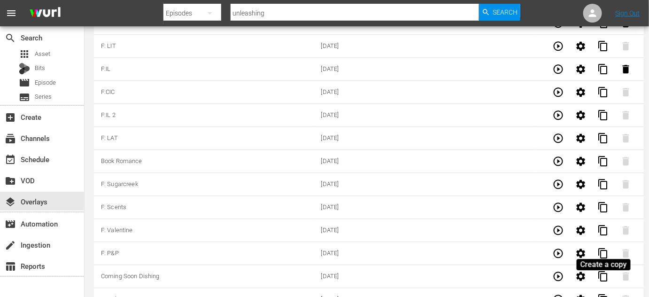
click at [605, 294] on span "content_copy" at bounding box center [603, 299] width 11 height 11
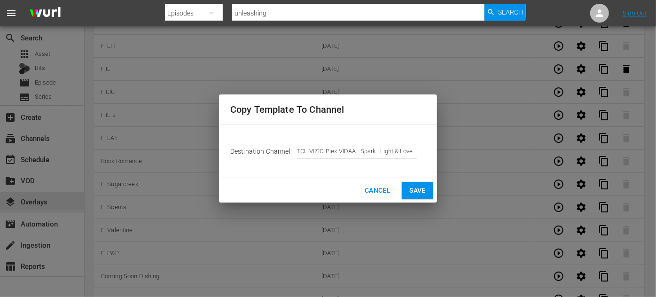
click at [426, 194] on button "Save" at bounding box center [417, 190] width 31 height 17
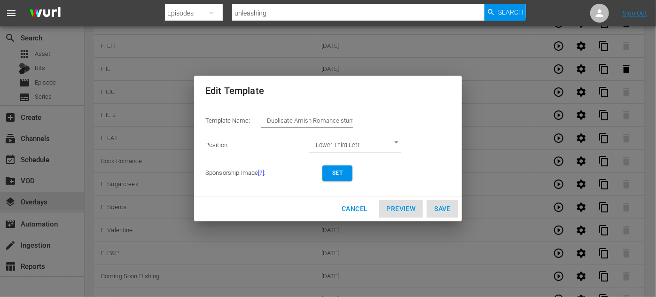
drag, startPoint x: 361, startPoint y: 120, endPoint x: 270, endPoint y: 118, distance: 91.1
click at [270, 117] on div "Template Name: Duplicate Amish Romance stunt" at bounding box center [327, 123] width 245 height 19
drag, startPoint x: 268, startPoint y: 121, endPoint x: 363, endPoint y: 124, distance: 94.9
click at [363, 124] on div "Template Name: Duplicate Amish Romance stunt" at bounding box center [327, 123] width 245 height 19
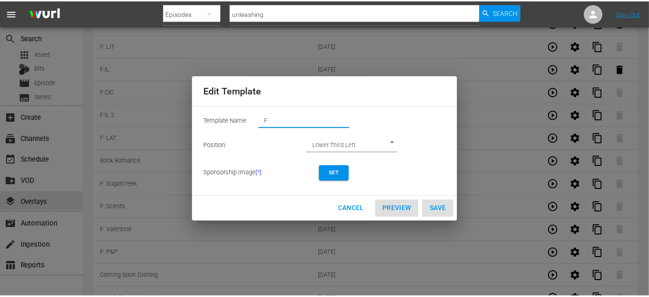
scroll to position [0, 0]
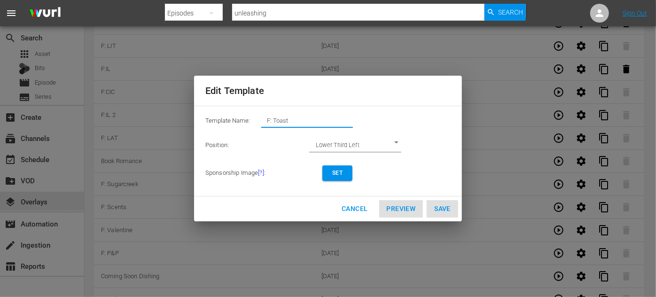
type input "F: Toast"
click at [337, 176] on span "Set" at bounding box center [337, 173] width 15 height 10
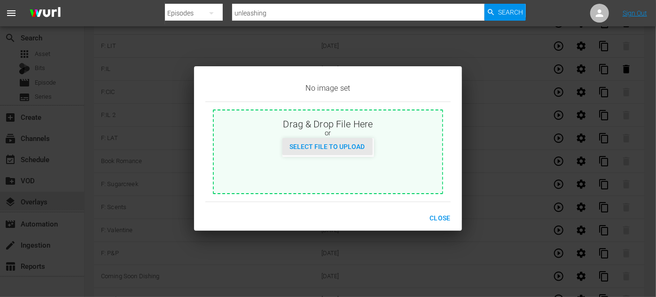
click at [339, 153] on div "Select File to Upload" at bounding box center [327, 146] width 90 height 17
type input "C:\fakepath\AToastToLove_EN-Feature-Saturday.jpg"
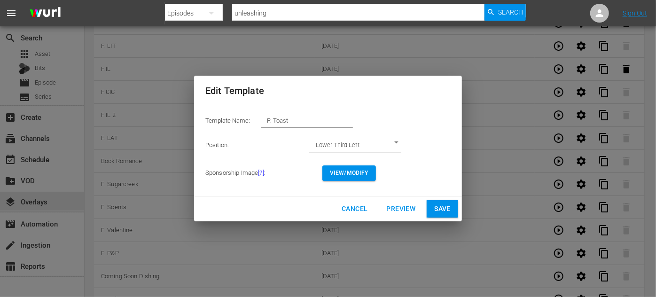
click at [447, 212] on span "Save" at bounding box center [442, 209] width 16 height 12
type input "Duplicate Amish Romance stunt"
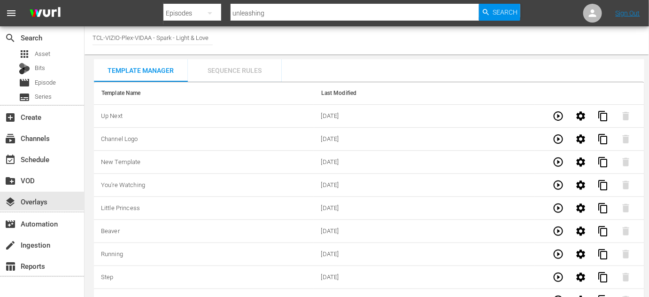
click at [260, 72] on div "Sequence Rules" at bounding box center [235, 70] width 94 height 23
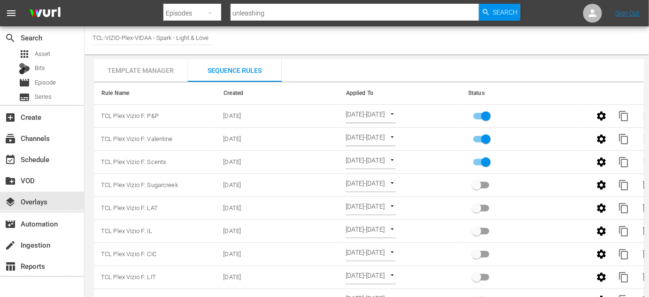
click at [486, 161] on input "primary checkbox" at bounding box center [486, 164] width 54 height 18
checkbox input "false"
click at [627, 112] on span "content_copy" at bounding box center [624, 115] width 11 height 11
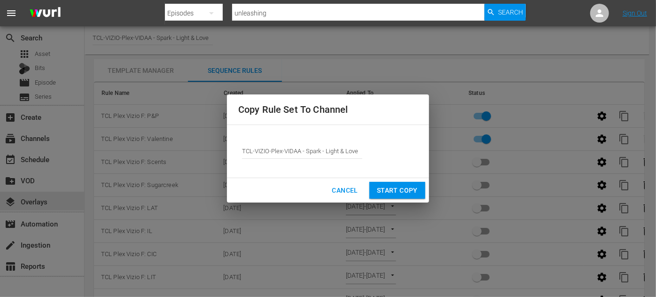
click at [381, 186] on span "Start Copy" at bounding box center [397, 191] width 41 height 12
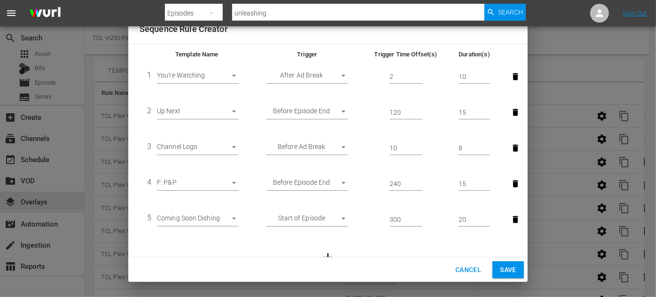
scroll to position [25, 0]
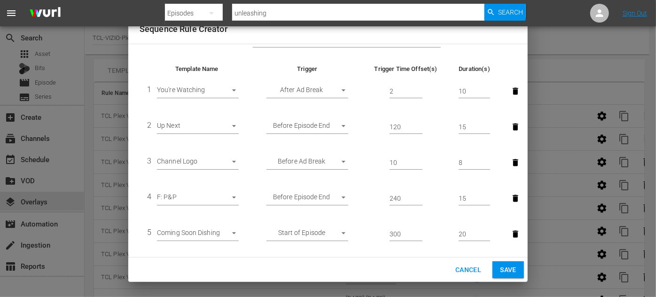
click at [237, 196] on body "menu Search By Episodes Search ID, Title, Description, Keywords, or Category un…" at bounding box center [328, 148] width 656 height 297
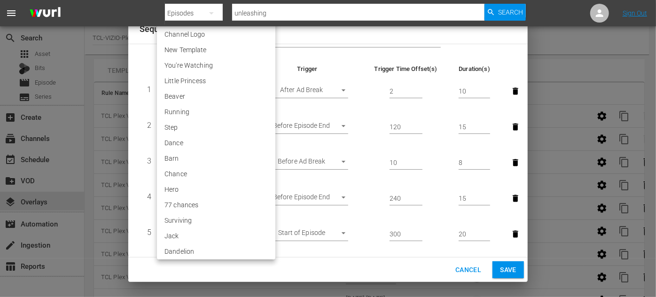
scroll to position [1956, 0]
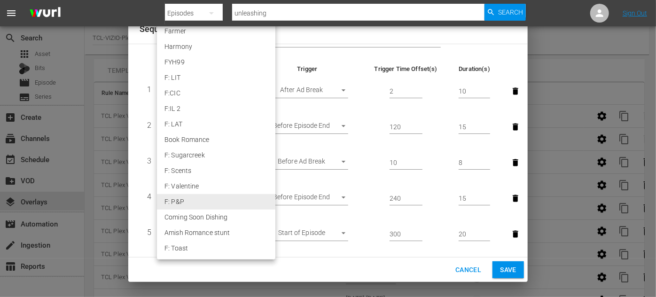
click at [209, 247] on li "F: Toast" at bounding box center [216, 249] width 118 height 16
type input "30586"
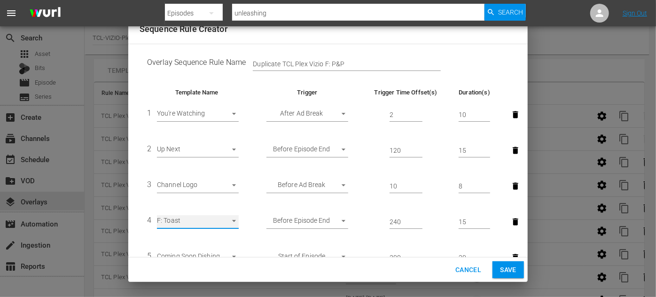
scroll to position [0, 0]
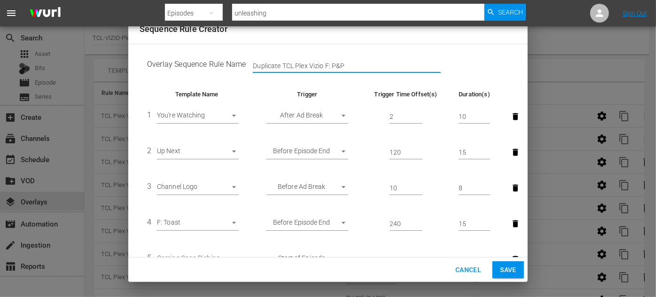
drag, startPoint x: 281, startPoint y: 65, endPoint x: 219, endPoint y: 67, distance: 62.0
click at [219, 67] on td "Overlay Sequence Rule Name Duplicate TCL Plex Vizio F: P&P" at bounding box center [328, 66] width 377 height 29
drag, startPoint x: 322, startPoint y: 63, endPoint x: 304, endPoint y: 63, distance: 17.4
click at [304, 63] on input "TCL Plex Vizio F: P&P" at bounding box center [347, 66] width 188 height 14
type input "TCL Plex Vizio F: Toast"
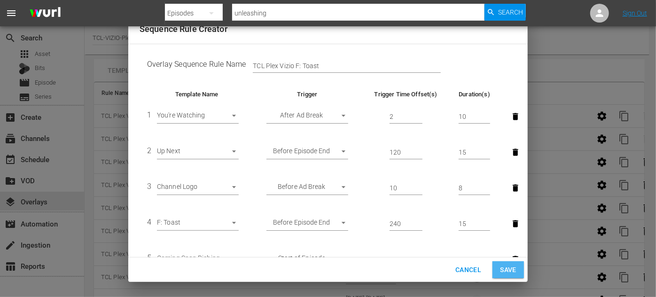
click at [509, 265] on span "Save" at bounding box center [508, 270] width 16 height 12
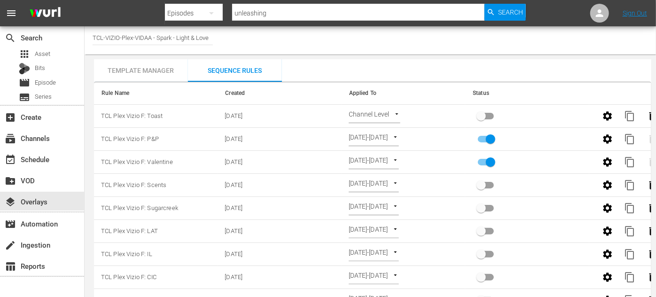
click at [387, 109] on body "menu Search By Episodes Search ID, Title, Description, Keywords, or Category un…" at bounding box center [328, 148] width 656 height 297
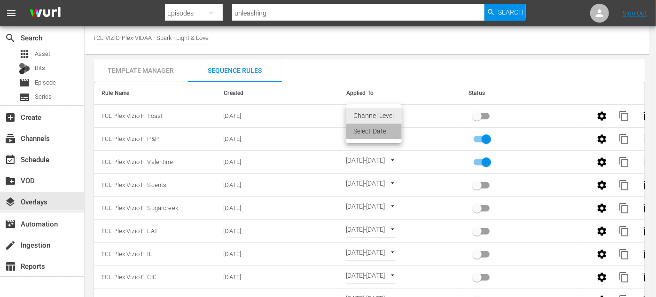
click at [379, 130] on li "Select Date" at bounding box center [374, 132] width 56 height 16
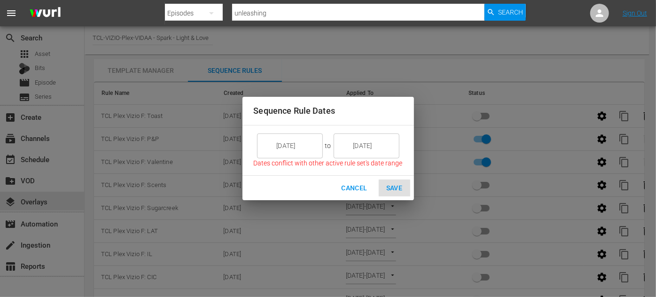
click at [354, 184] on span "Cancel" at bounding box center [354, 188] width 26 height 12
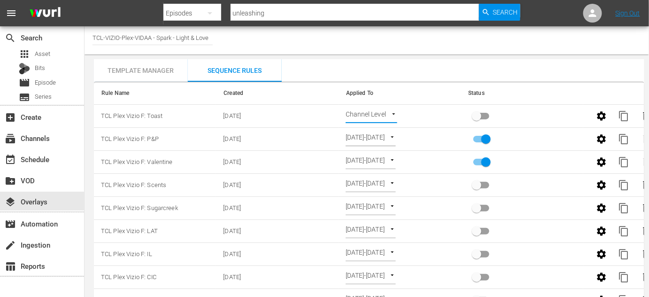
click at [392, 114] on body "menu Search By Episodes Search ID, Title, Description, Keywords, or Category un…" at bounding box center [324, 148] width 649 height 297
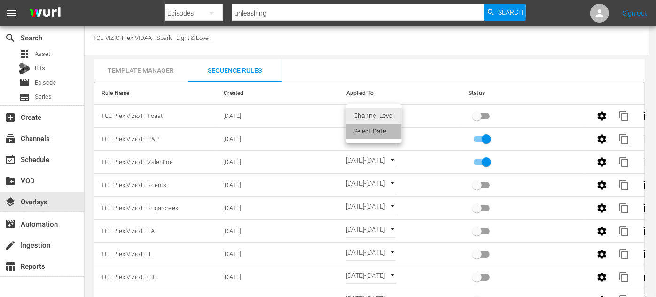
click at [375, 131] on li "Select Date" at bounding box center [374, 132] width 56 height 16
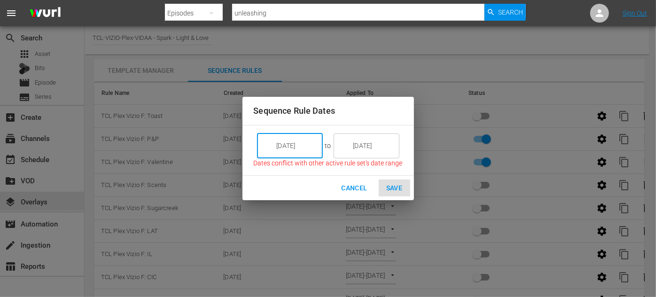
click at [312, 146] on input "9/18/25" at bounding box center [296, 145] width 53 height 25
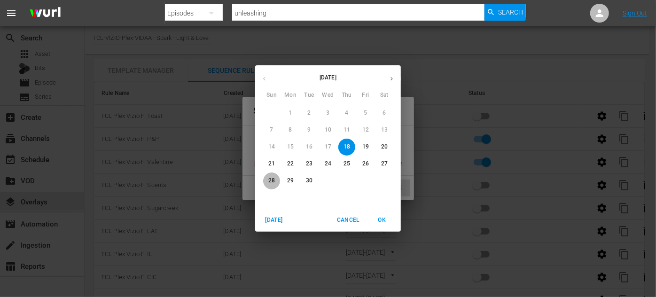
click at [272, 179] on p "28" at bounding box center [271, 181] width 7 height 8
type input "9/28/25"
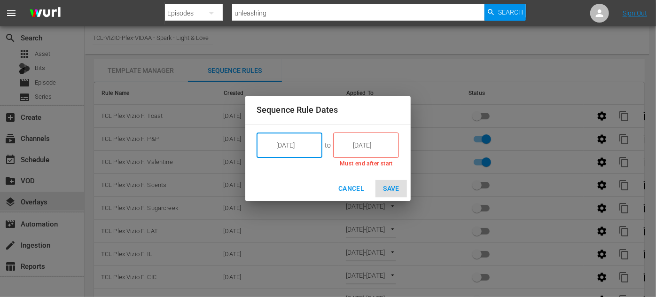
click at [383, 147] on input "9/18/25" at bounding box center [372, 144] width 53 height 25
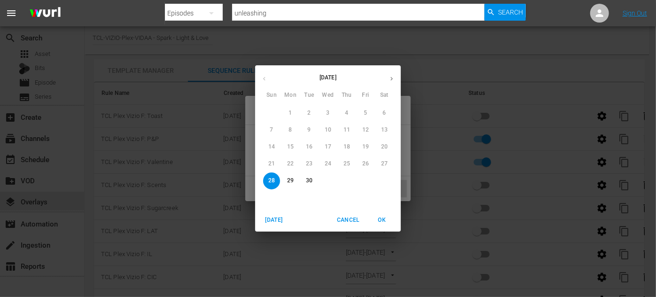
click at [393, 81] on icon "button" at bounding box center [391, 78] width 7 height 7
click at [386, 110] on span "4" at bounding box center [384, 113] width 17 height 8
type input "10/04/25"
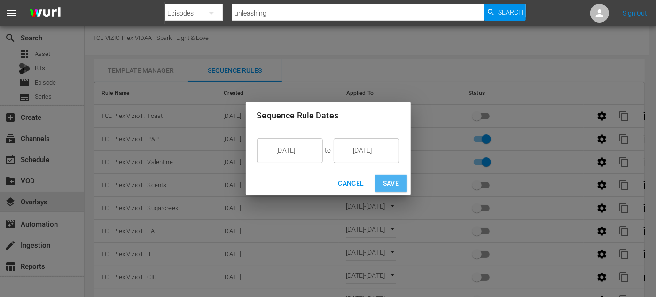
click at [397, 182] on span "Save" at bounding box center [391, 184] width 16 height 12
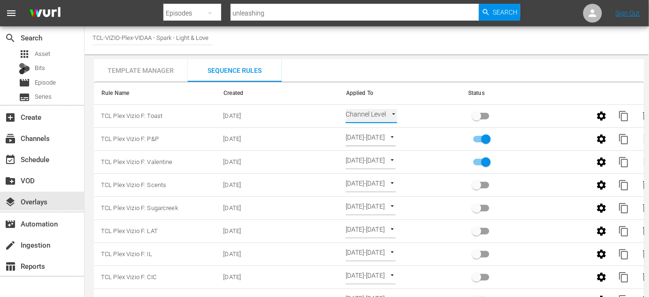
type input "SELECT_DATE"
click at [476, 118] on input "primary checkbox" at bounding box center [477, 118] width 54 height 18
checkbox input "true"
click at [47, 162] on div "event_available Schedule" at bounding box center [26, 158] width 53 height 8
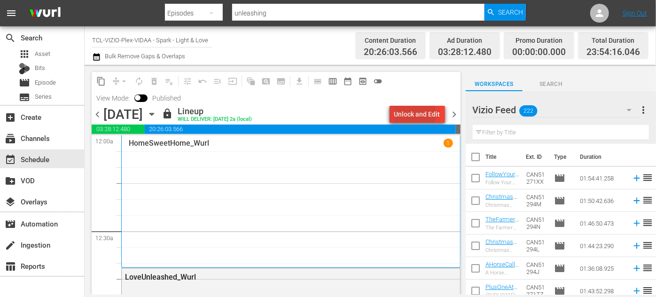
click at [411, 114] on div "Unlock and Edit" at bounding box center [417, 114] width 46 height 17
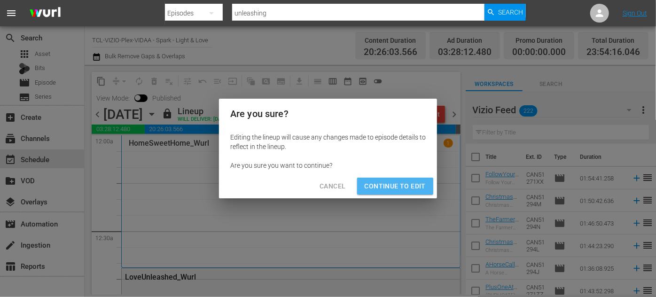
click at [404, 185] on span "Continue to Edit" at bounding box center [395, 186] width 61 height 12
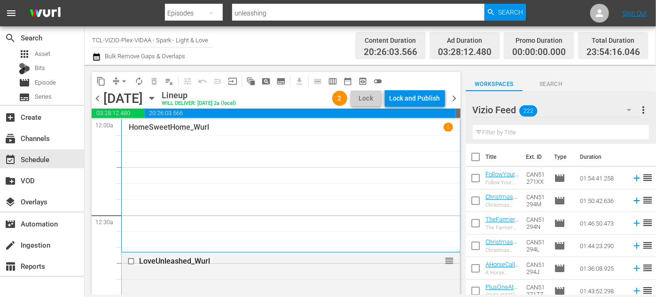
click at [417, 100] on div "Lock and Publish" at bounding box center [414, 98] width 51 height 17
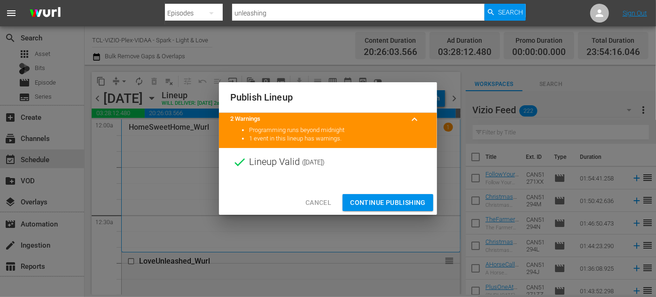
click at [389, 202] on span "Continue Publishing" at bounding box center [388, 203] width 76 height 12
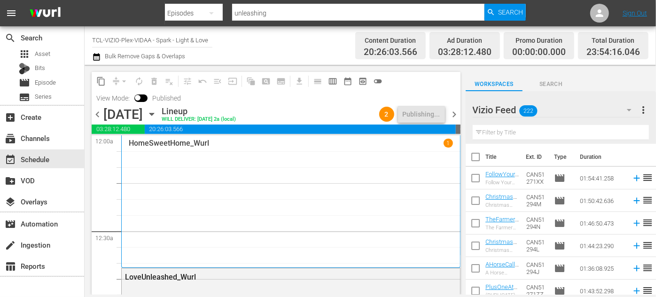
click at [157, 114] on icon "button" at bounding box center [152, 114] width 10 height 10
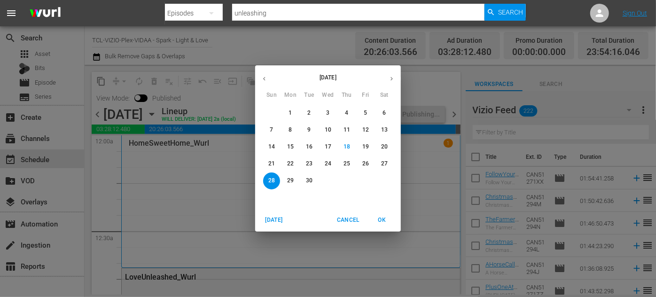
click at [291, 178] on p "29" at bounding box center [290, 181] width 7 height 8
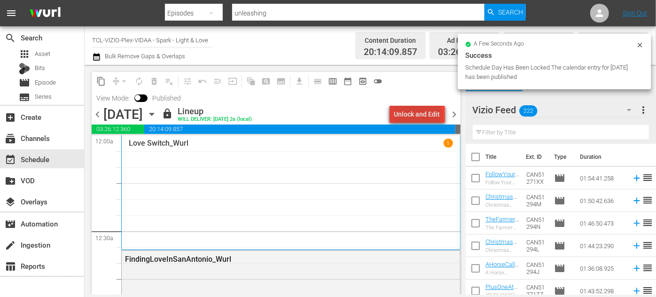
click at [421, 116] on div "Unlock and Edit" at bounding box center [417, 114] width 46 height 17
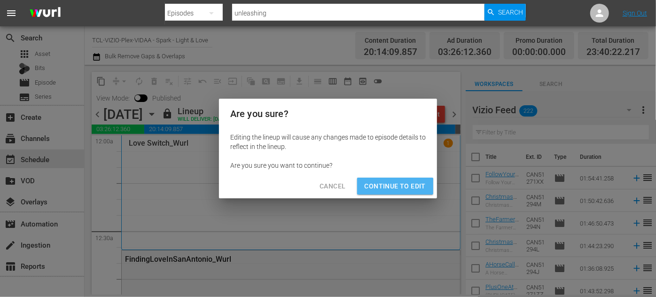
click at [390, 189] on span "Continue to Edit" at bounding box center [395, 186] width 61 height 12
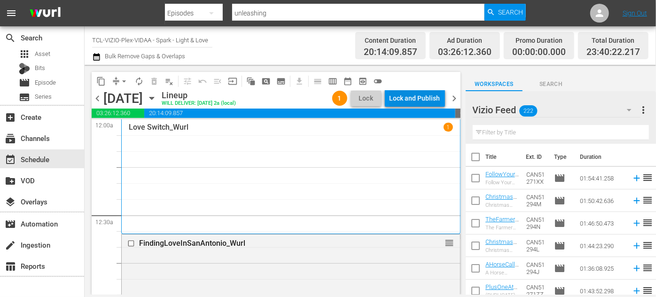
click at [421, 99] on div "Lock and Publish" at bounding box center [414, 98] width 51 height 17
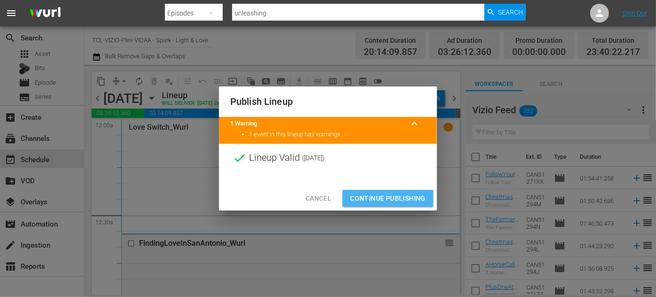
drag, startPoint x: 382, startPoint y: 203, endPoint x: 236, endPoint y: 126, distance: 165.2
click at [383, 202] on span "Continue Publishing" at bounding box center [388, 199] width 76 height 12
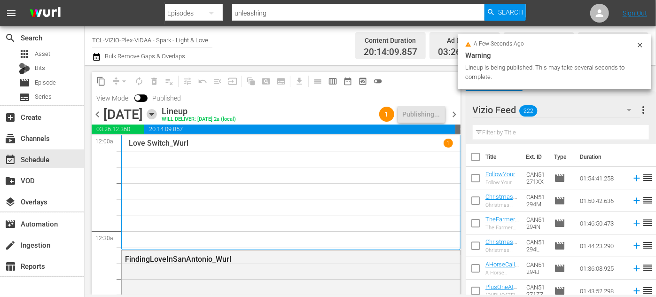
click at [157, 115] on icon "button" at bounding box center [152, 114] width 10 height 10
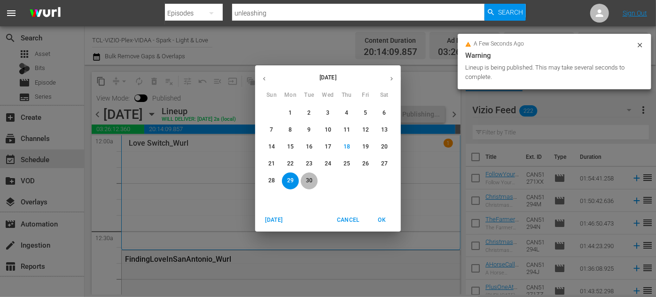
click at [310, 178] on p "30" at bounding box center [309, 181] width 7 height 8
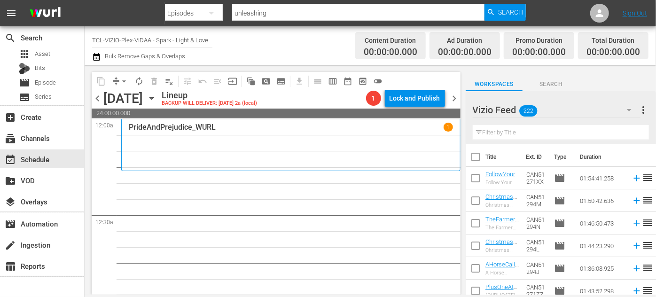
click at [506, 130] on input "text" at bounding box center [561, 132] width 176 height 15
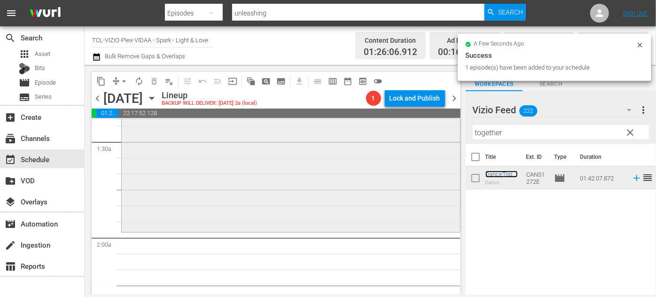
scroll to position [299, 0]
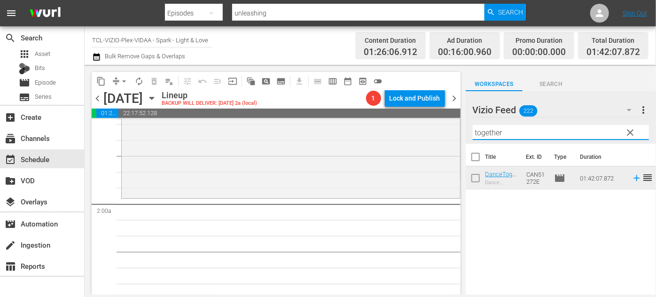
drag, startPoint x: 515, startPoint y: 133, endPoint x: 455, endPoint y: 127, distance: 60.9
click at [455, 127] on div "content_copy compress arrow_drop_down autorenew_outlined delete_forever_outline…" at bounding box center [370, 180] width 571 height 230
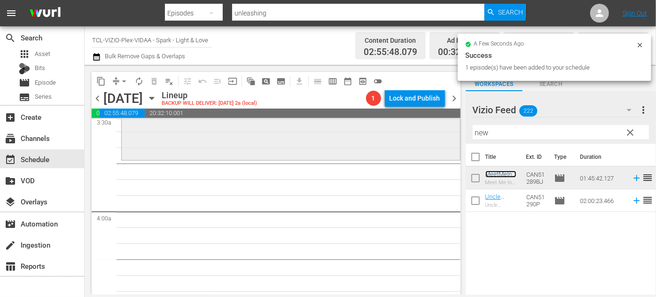
scroll to position [683, 0]
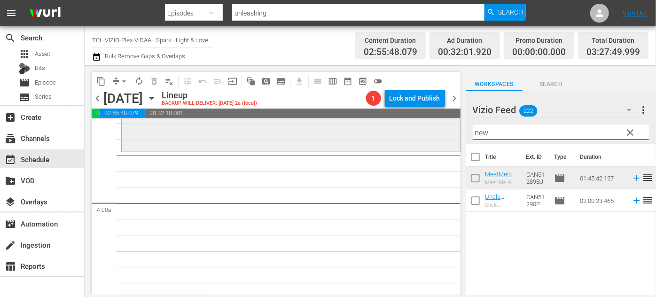
drag, startPoint x: 504, startPoint y: 131, endPoint x: 437, endPoint y: 130, distance: 66.7
click at [437, 130] on div "content_copy compress arrow_drop_down autorenew_outlined delete_forever_outline…" at bounding box center [370, 180] width 571 height 230
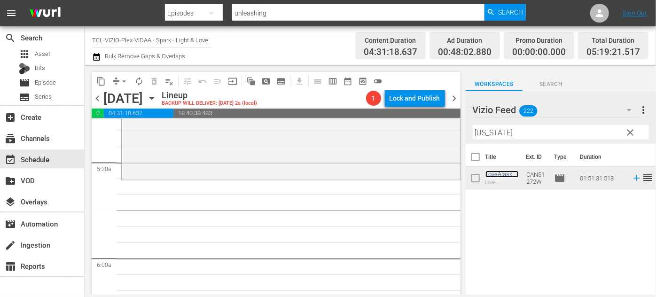
scroll to position [1024, 0]
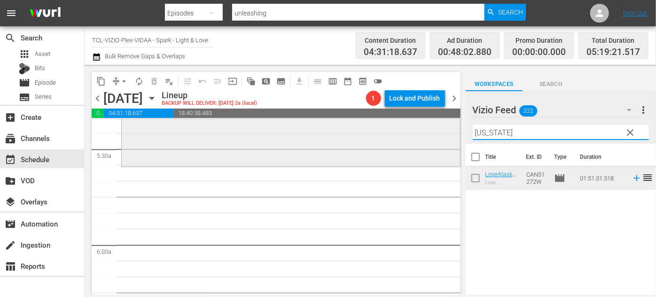
drag, startPoint x: 508, startPoint y: 132, endPoint x: 436, endPoint y: 126, distance: 72.1
click at [436, 126] on div "content_copy compress arrow_drop_down autorenew_outlined delete_forever_outline…" at bounding box center [370, 180] width 571 height 230
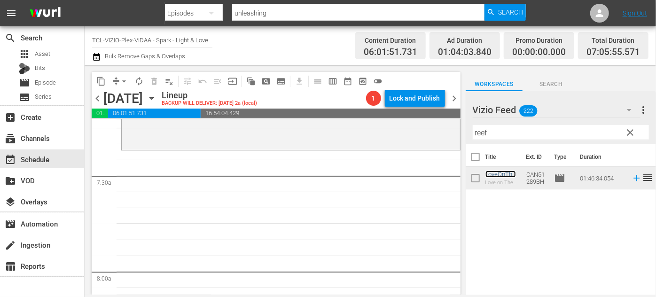
scroll to position [1366, 0]
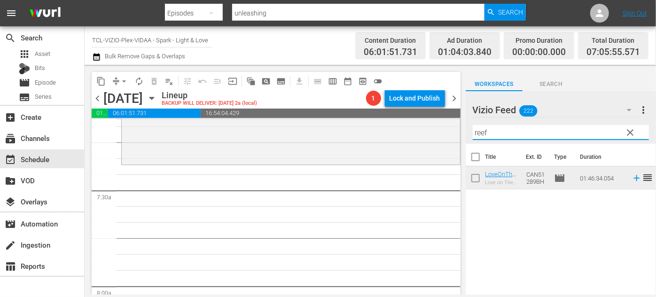
drag, startPoint x: 501, startPoint y: 134, endPoint x: 458, endPoint y: 132, distance: 42.8
click at [458, 132] on div "content_copy compress arrow_drop_down autorenew_outlined delete_forever_outline…" at bounding box center [370, 180] width 571 height 230
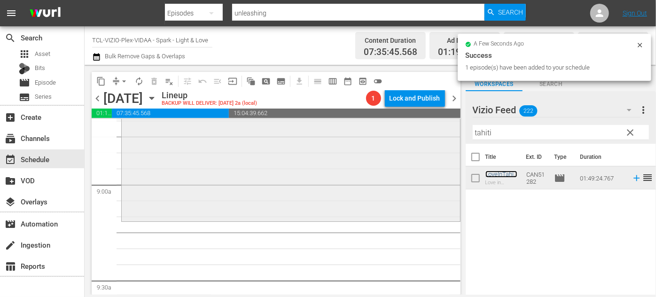
scroll to position [1708, 0]
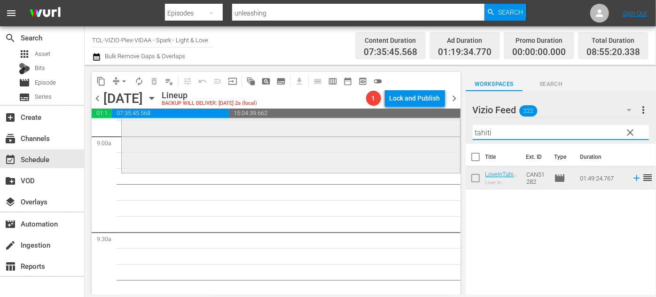
drag, startPoint x: 468, startPoint y: 129, endPoint x: 420, endPoint y: 126, distance: 48.0
click at [420, 126] on div "content_copy compress arrow_drop_down autorenew_outlined delete_forever_outline…" at bounding box center [370, 180] width 571 height 230
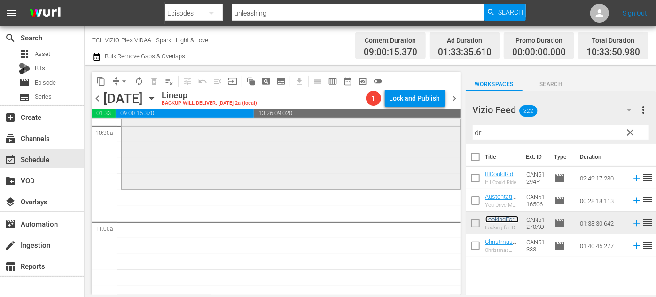
scroll to position [2007, 0]
drag, startPoint x: 486, startPoint y: 133, endPoint x: 466, endPoint y: 130, distance: 20.5
click at [466, 130] on div "Vizio Feed 222 Vizio Feed more_vert clear Filter by Title dr" at bounding box center [561, 117] width 190 height 53
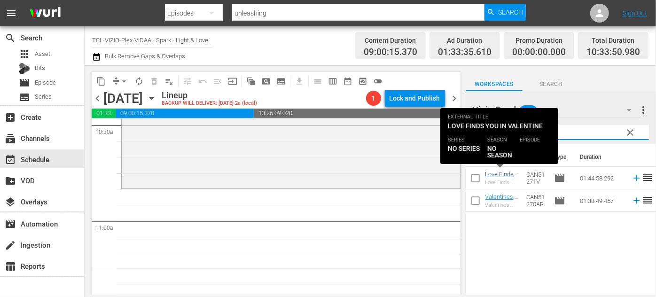
type input "valentine"
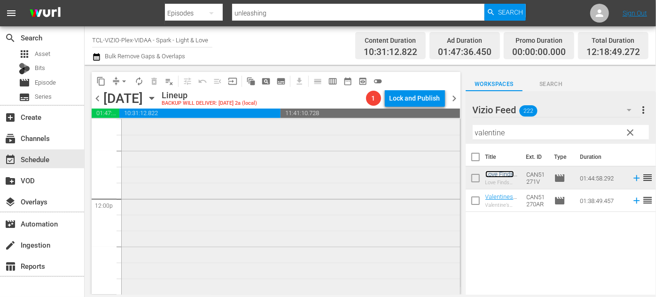
scroll to position [2349, 0]
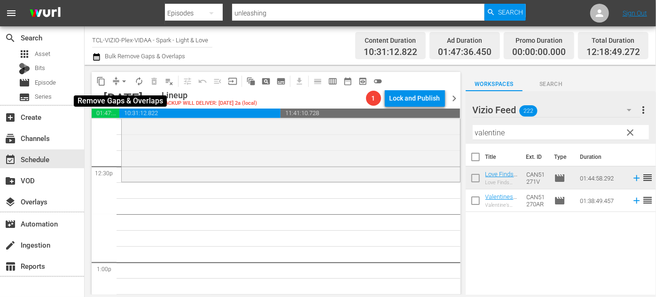
click at [122, 77] on span "arrow_drop_down" at bounding box center [123, 81] width 9 height 9
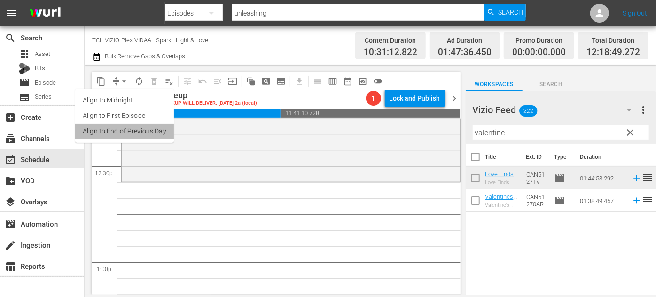
click at [148, 129] on li "Align to End of Previous Day" at bounding box center [124, 132] width 99 height 16
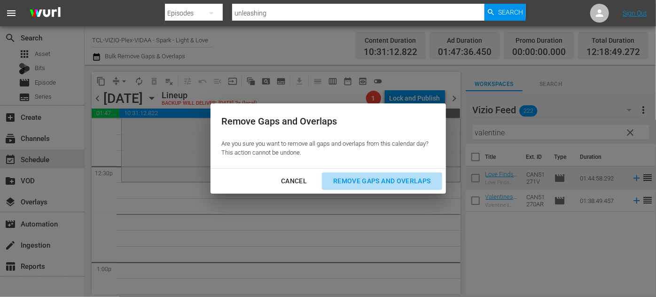
click at [352, 181] on div "Remove Gaps and Overlaps" at bounding box center [382, 181] width 112 height 12
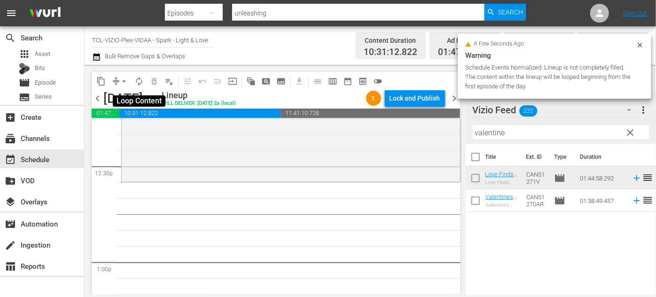
click at [138, 82] on span "autorenew_outlined" at bounding box center [138, 81] width 9 height 9
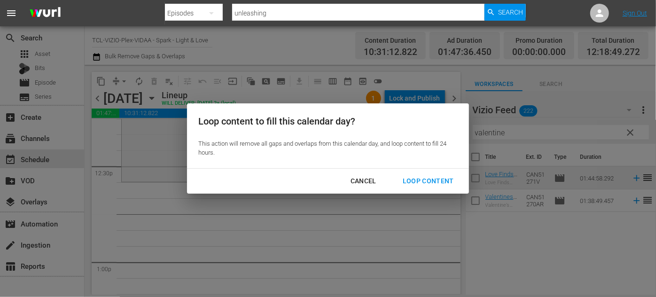
click at [417, 178] on div "Loop Content" at bounding box center [428, 181] width 66 height 12
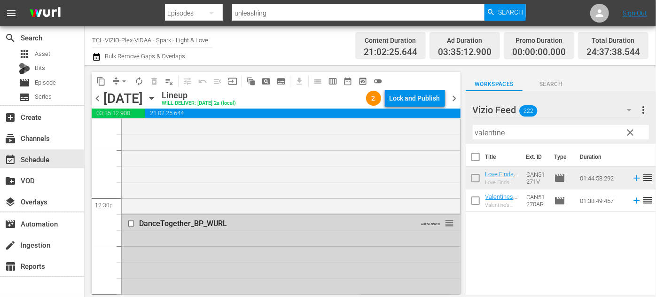
scroll to position [2333, 0]
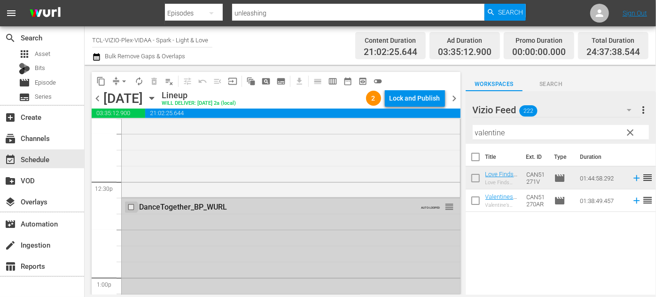
click at [130, 204] on input "checkbox" at bounding box center [132, 207] width 10 height 8
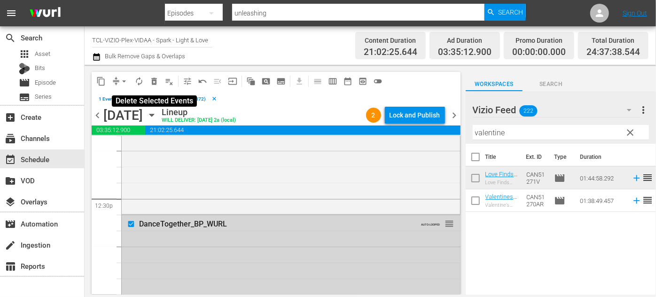
click at [151, 84] on span "delete_forever_outlined" at bounding box center [153, 81] width 9 height 9
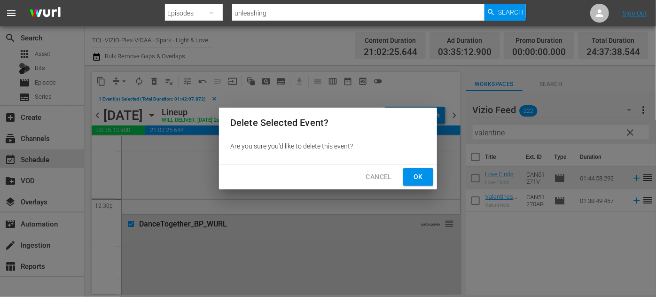
click at [422, 175] on span "Ok" at bounding box center [418, 177] width 15 height 12
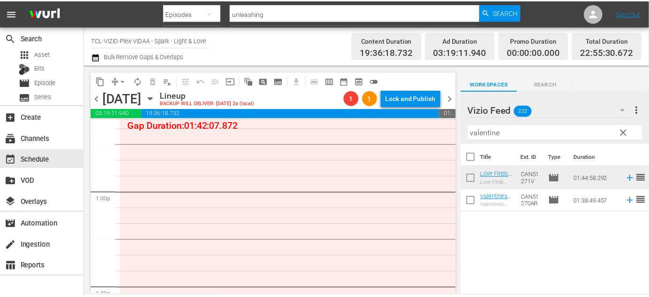
scroll to position [2376, 0]
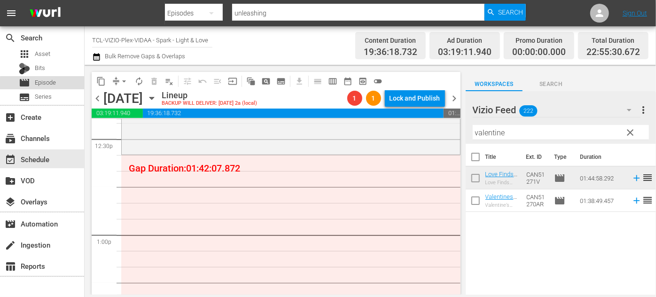
click at [56, 85] on span "Episode" at bounding box center [45, 82] width 21 height 9
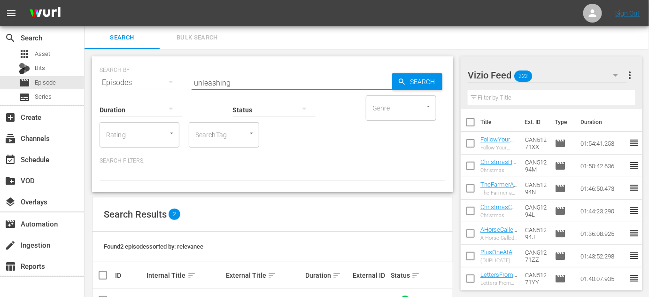
drag, startPoint x: 244, startPoint y: 85, endPoint x: 192, endPoint y: 87, distance: 52.2
click at [192, 85] on input "unleashing" at bounding box center [292, 82] width 201 height 23
type input "eps"
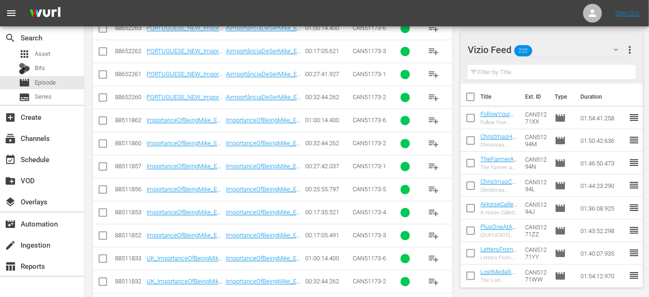
scroll to position [636, 0]
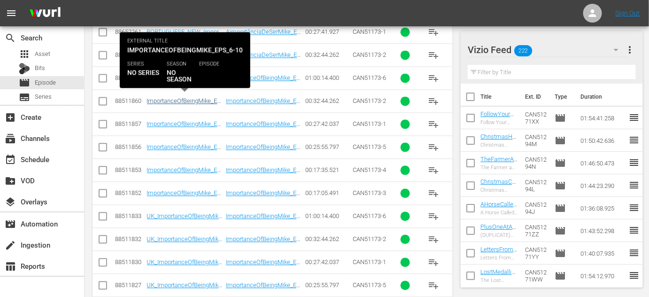
type input "eps"
click at [179, 99] on link "ImportanceOfBeingMike_Eps_6-10_Wurl" at bounding box center [184, 104] width 74 height 14
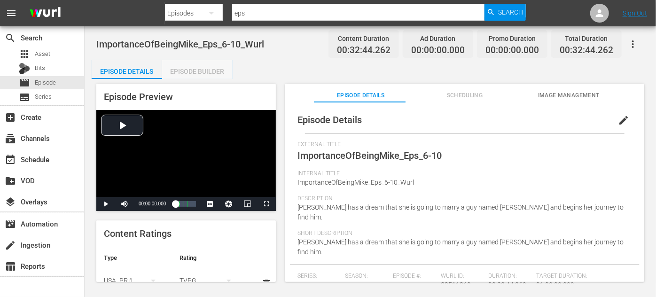
click at [199, 71] on div "Episode Builder" at bounding box center [197, 71] width 70 height 23
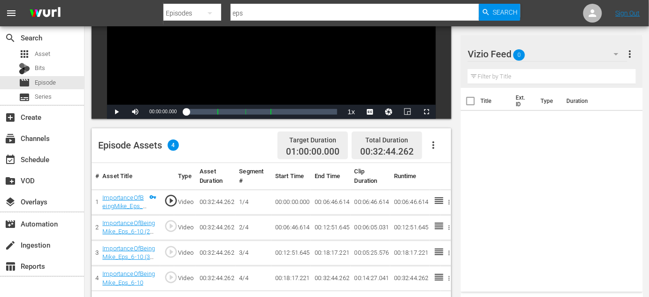
scroll to position [244, 0]
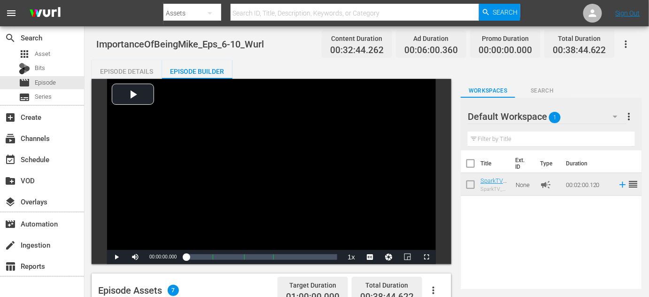
click at [626, 42] on icon "button" at bounding box center [626, 44] width 11 height 11
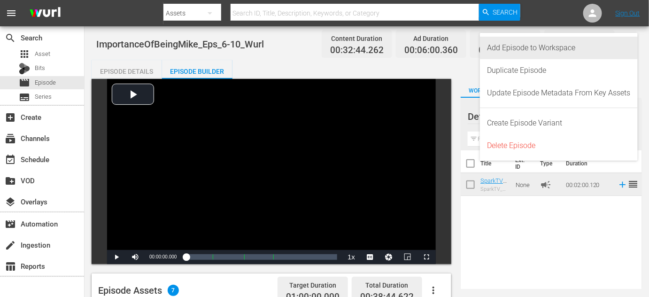
click at [552, 55] on div "Add Episode to Workspace" at bounding box center [559, 48] width 143 height 23
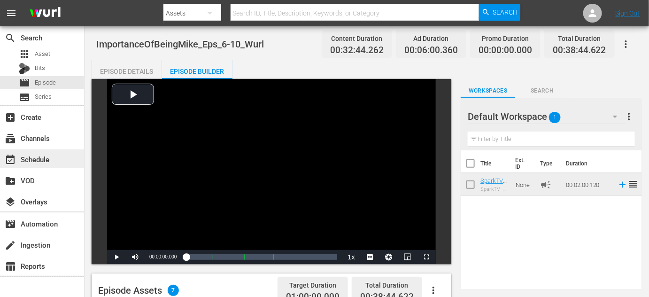
click at [28, 161] on div "event_available Schedule" at bounding box center [26, 158] width 53 height 8
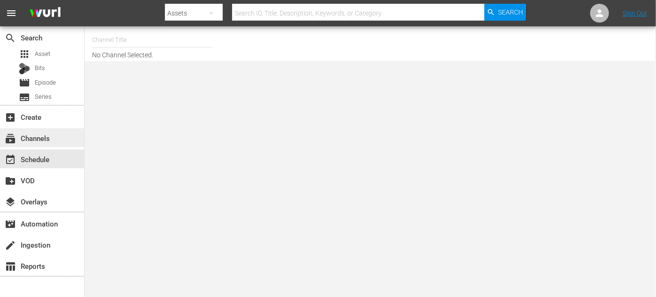
click at [58, 135] on div "subscriptions Channels" at bounding box center [42, 137] width 84 height 19
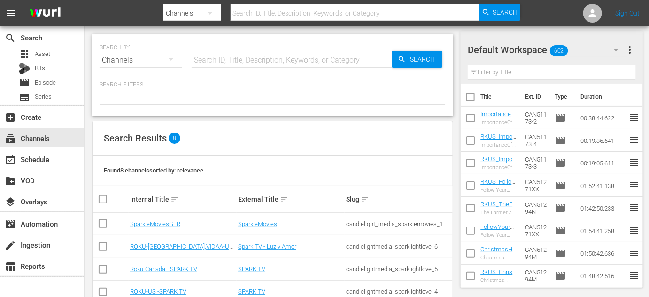
scroll to position [113, 0]
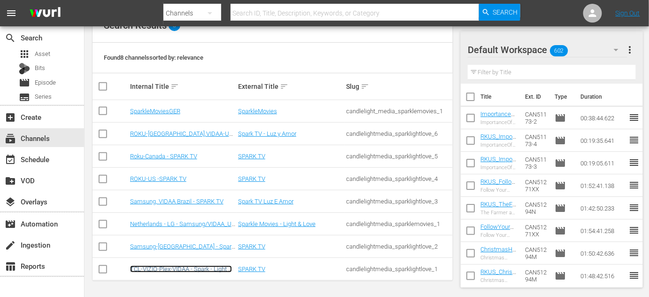
click at [183, 266] on link "TCL-VIZIO-Plex-VIDAA - Spark - Light & Love" at bounding box center [181, 272] width 102 height 14
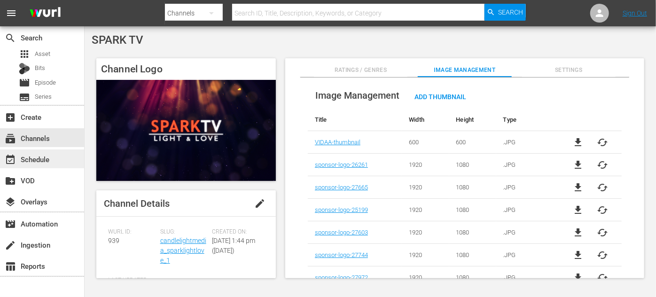
click at [33, 157] on div "event_available Schedule" at bounding box center [26, 158] width 53 height 8
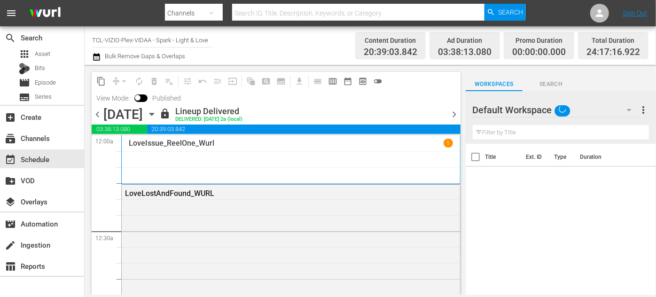
click at [157, 114] on icon "button" at bounding box center [152, 114] width 10 height 10
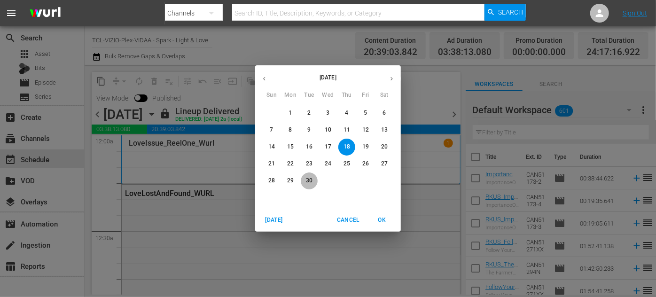
click at [310, 183] on p "30" at bounding box center [309, 181] width 7 height 8
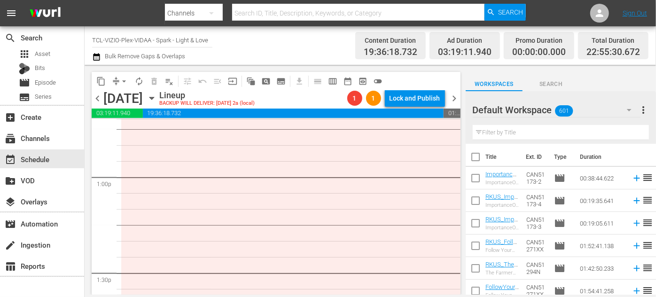
scroll to position [2391, 0]
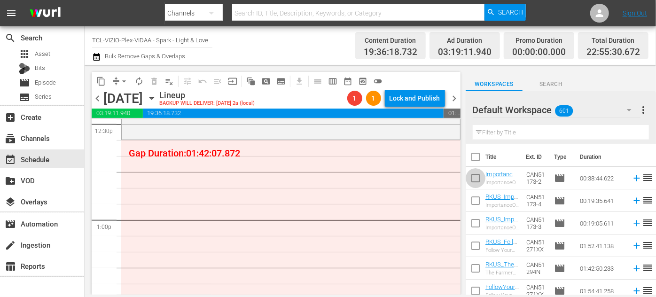
click at [478, 176] on input "checkbox" at bounding box center [476, 180] width 20 height 20
checkbox input "true"
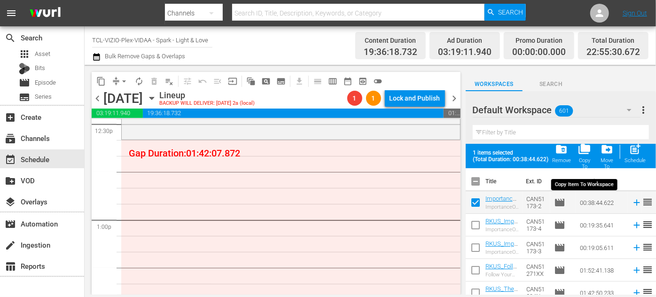
click at [586, 154] on span "folder_copy" at bounding box center [584, 149] width 13 height 13
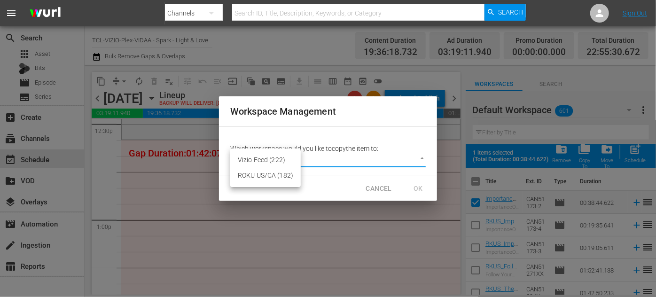
click at [422, 156] on body "menu Search By Channels Search ID, Title, Description, Keywords, or Category Se…" at bounding box center [328, 148] width 656 height 297
click at [281, 157] on li "Vizio Feed (222)" at bounding box center [265, 160] width 70 height 16
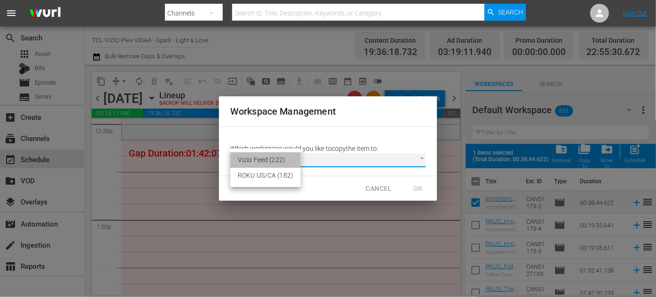
type input "2229"
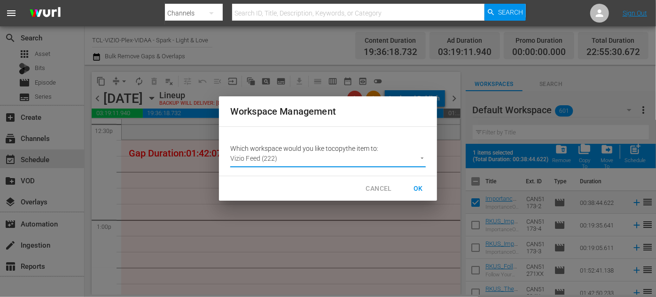
click at [423, 192] on span "OK" at bounding box center [418, 189] width 15 height 12
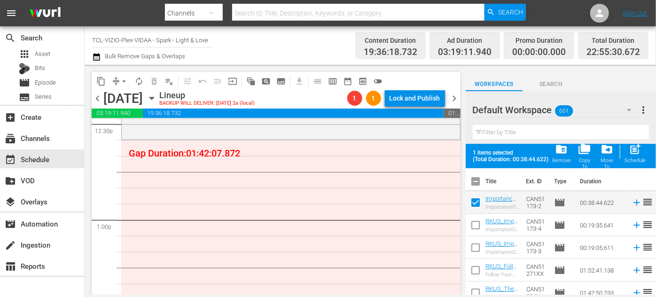
checkbox input "false"
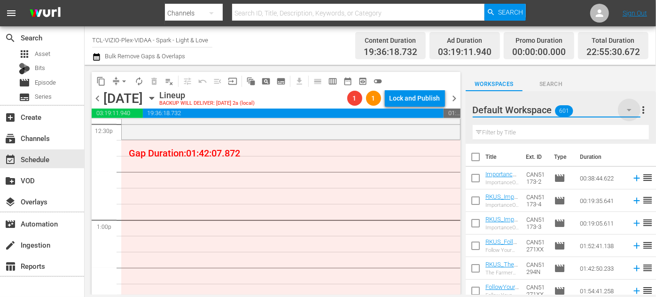
click at [628, 110] on icon "button" at bounding box center [628, 109] width 11 height 11
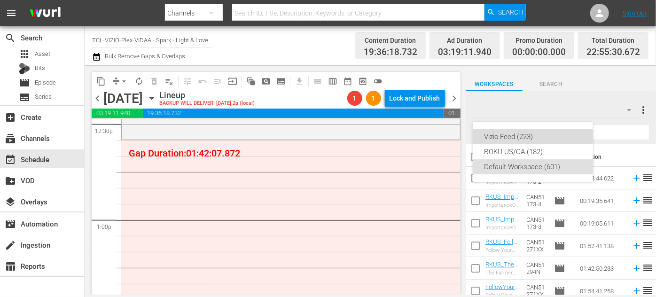
click at [508, 140] on div "Vizio Feed (223)" at bounding box center [533, 136] width 98 height 15
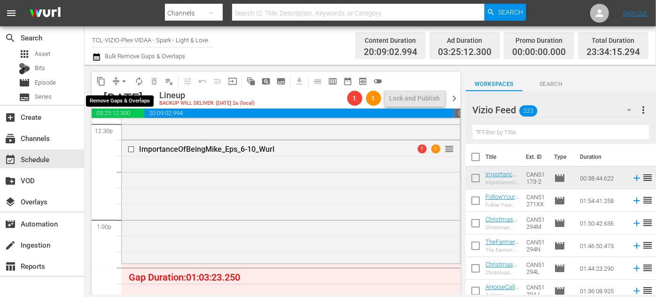
click at [123, 80] on span "arrow_drop_down" at bounding box center [123, 81] width 9 height 9
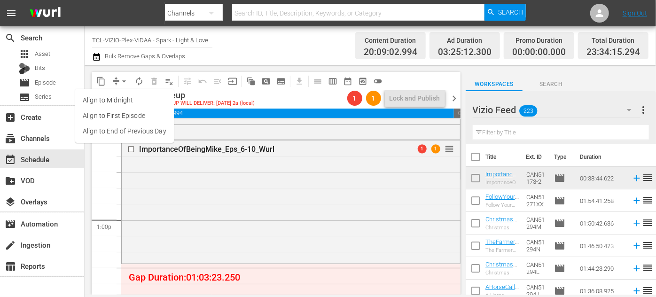
click at [118, 136] on li "Align to End of Previous Day" at bounding box center [124, 132] width 99 height 16
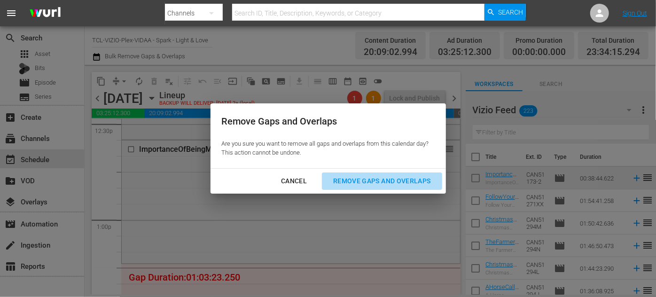
click at [414, 182] on div "Remove Gaps and Overlaps" at bounding box center [382, 181] width 112 height 12
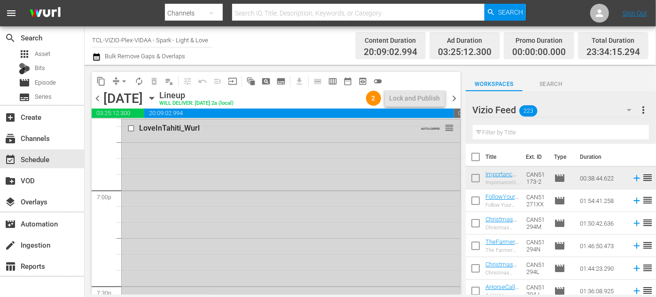
scroll to position [3528, 0]
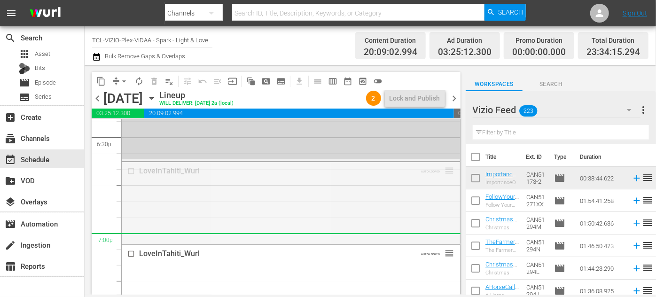
drag, startPoint x: 441, startPoint y: 172, endPoint x: 429, endPoint y: 235, distance: 63.6
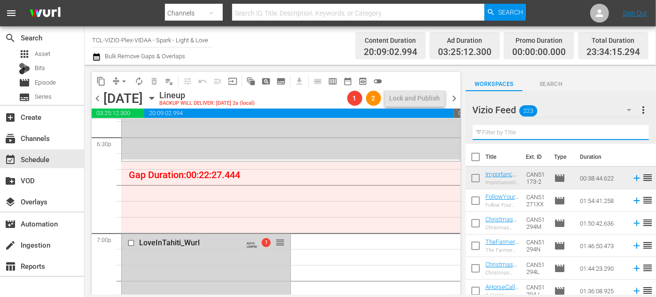
click at [514, 126] on input "text" at bounding box center [561, 132] width 176 height 15
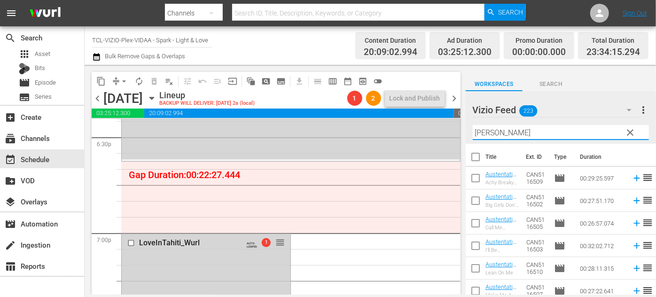
type input "Austen"
click at [467, 131] on div "Vizio Feed 223 Vizio Feed more_vert clear Filter by Title Austen" at bounding box center [561, 117] width 190 height 53
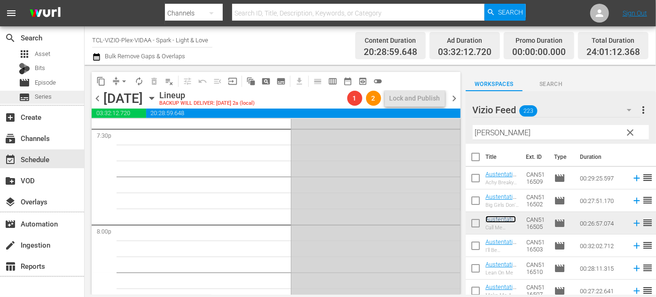
scroll to position [3656, 0]
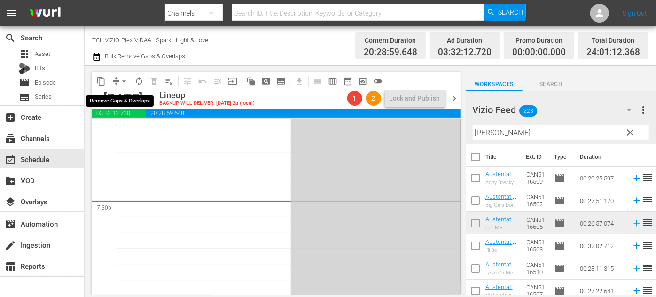
click at [120, 81] on span "arrow_drop_down" at bounding box center [123, 81] width 9 height 9
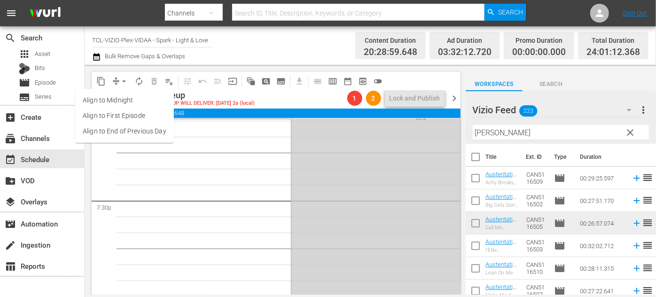
click at [130, 136] on li "Align to End of Previous Day" at bounding box center [124, 132] width 99 height 16
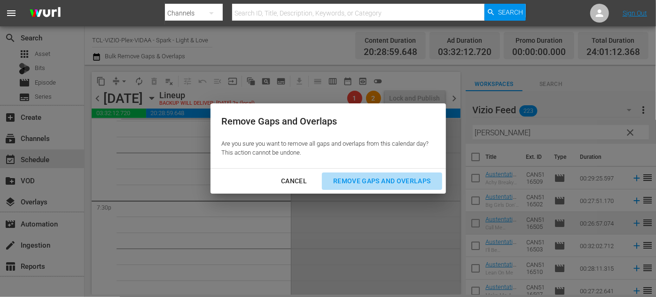
click at [396, 178] on div "Remove Gaps and Overlaps" at bounding box center [382, 181] width 112 height 12
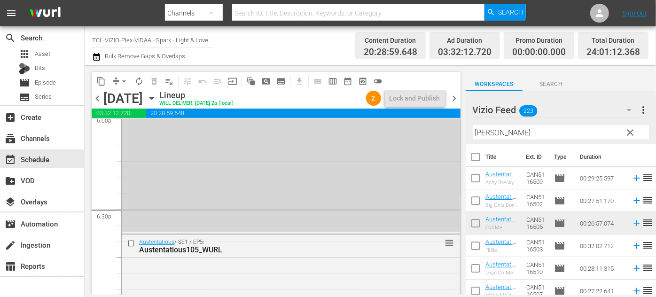
scroll to position [3413, 0]
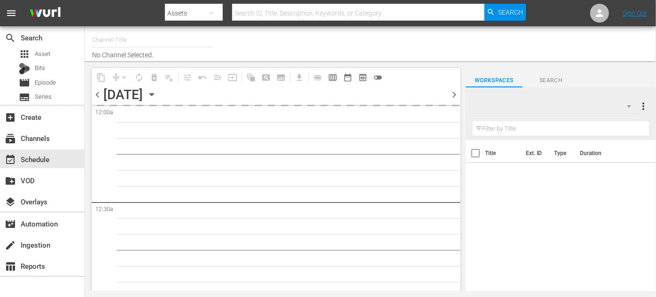
type input "TCL-VIZIO-Plex-VIDAA - Spark - Light & Love (939)"
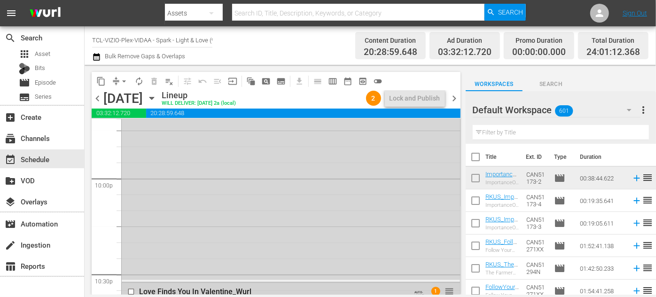
scroll to position [4270, 0]
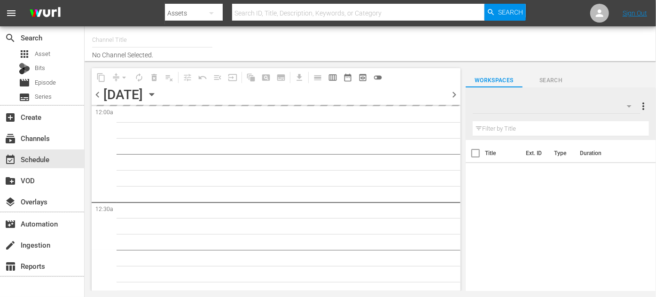
type input "TCL-VIZIO-Plex-VIDAA - Spark - Light & Love (939)"
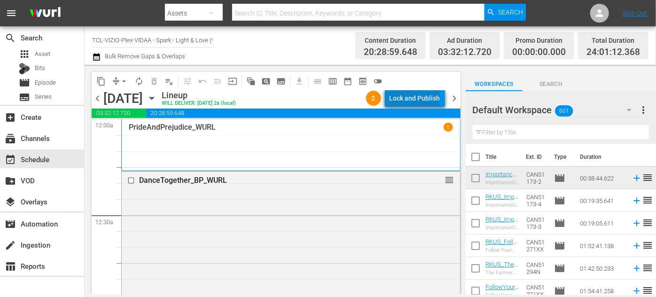
click at [416, 95] on div "Lock and Publish" at bounding box center [414, 98] width 51 height 17
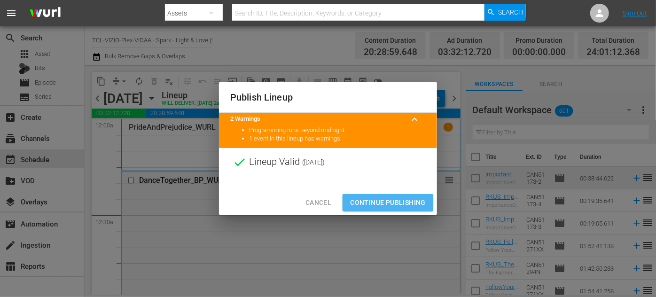
click at [392, 208] on button "Continue Publishing" at bounding box center [387, 202] width 91 height 17
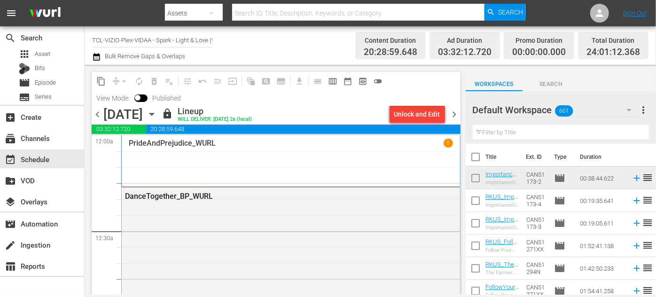
click at [320, 45] on div "Channel Title TCL-VIZIO-Plex-VIDAA - Spark - Light & Love (939) Bulk Remove Gap…" at bounding box center [231, 46] width 278 height 34
